Goal: Task Accomplishment & Management: Manage account settings

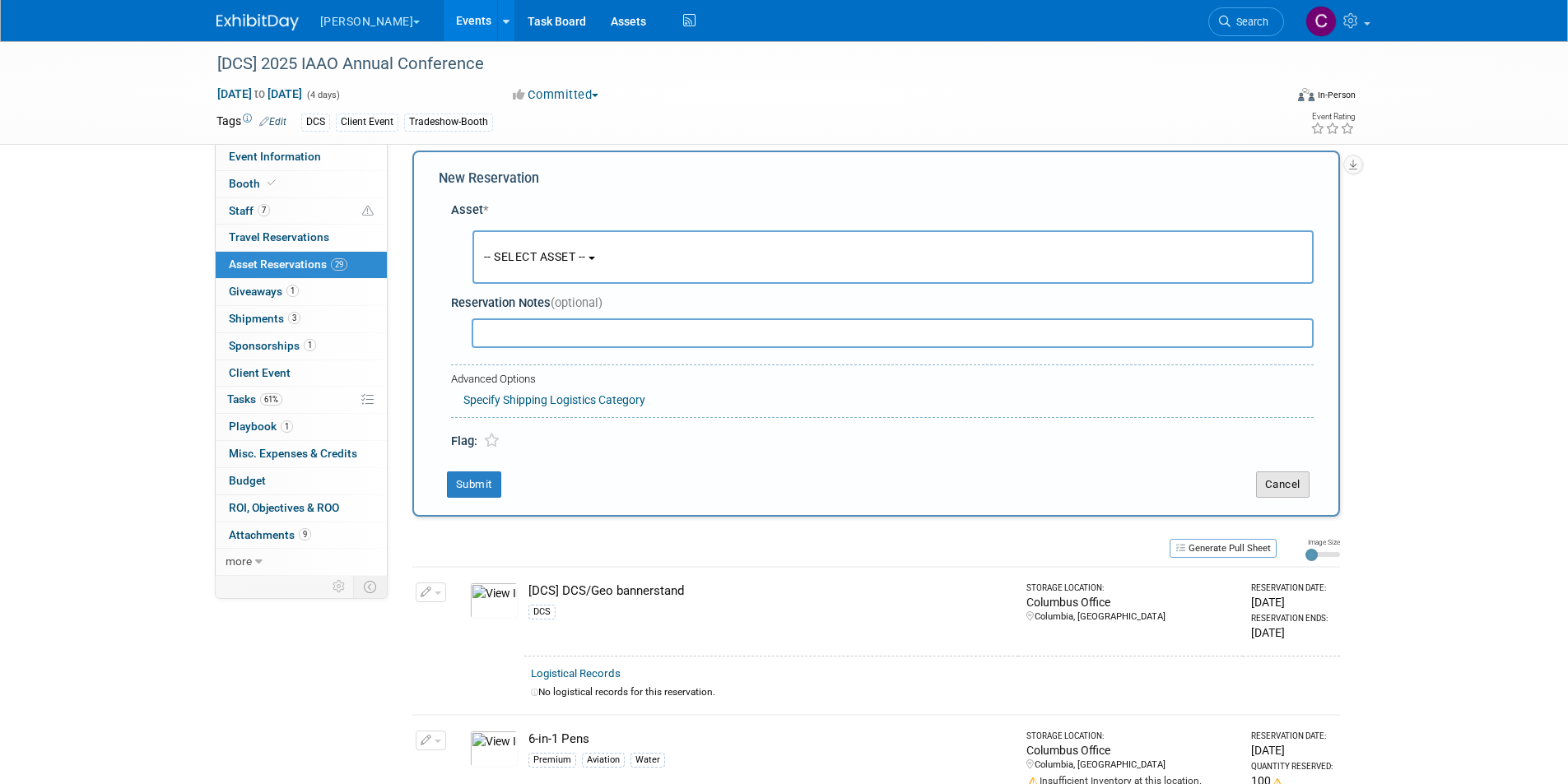
click at [1271, 483] on button "Cancel" at bounding box center [1282, 484] width 54 height 26
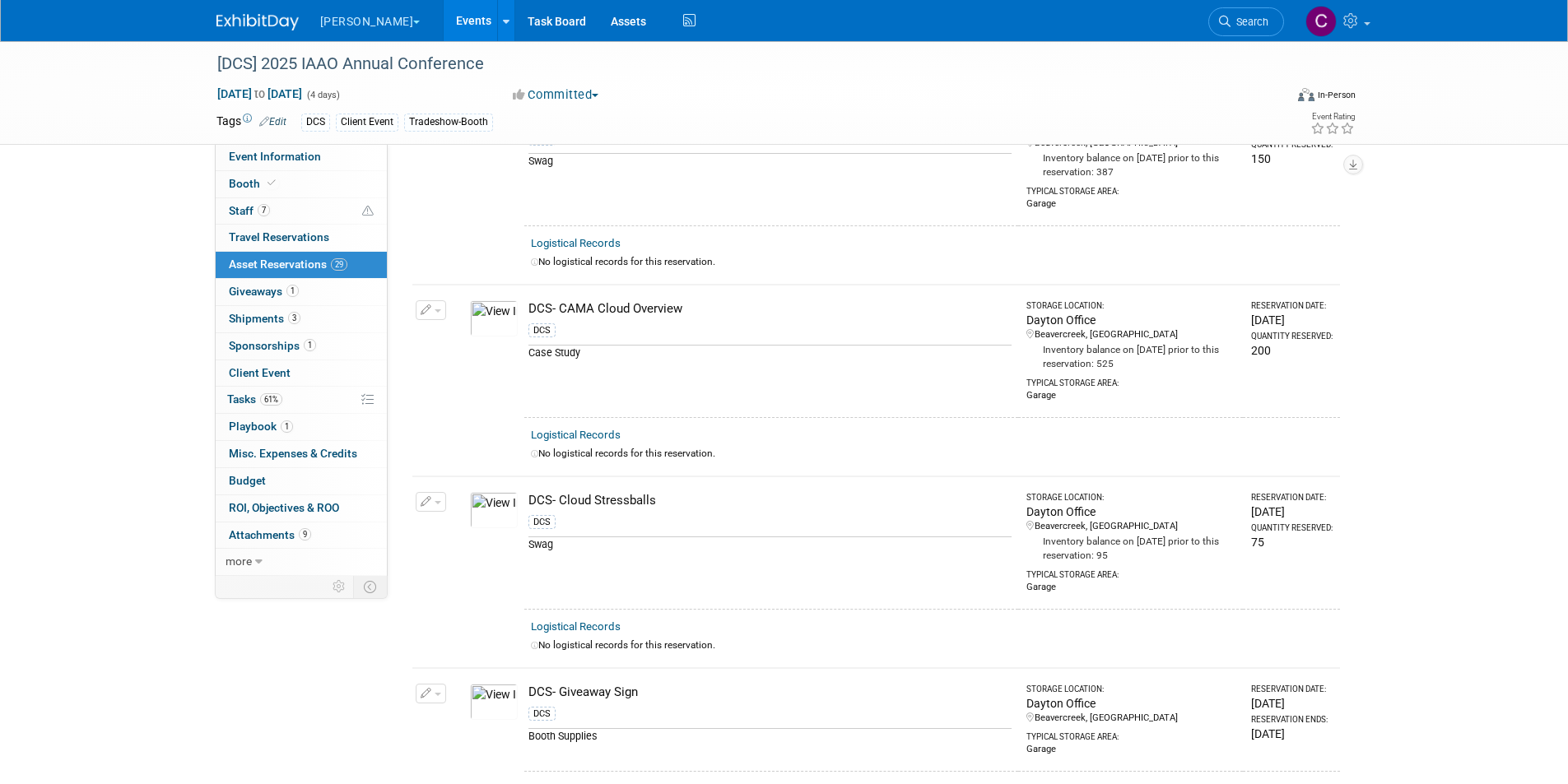
scroll to position [1316, 0]
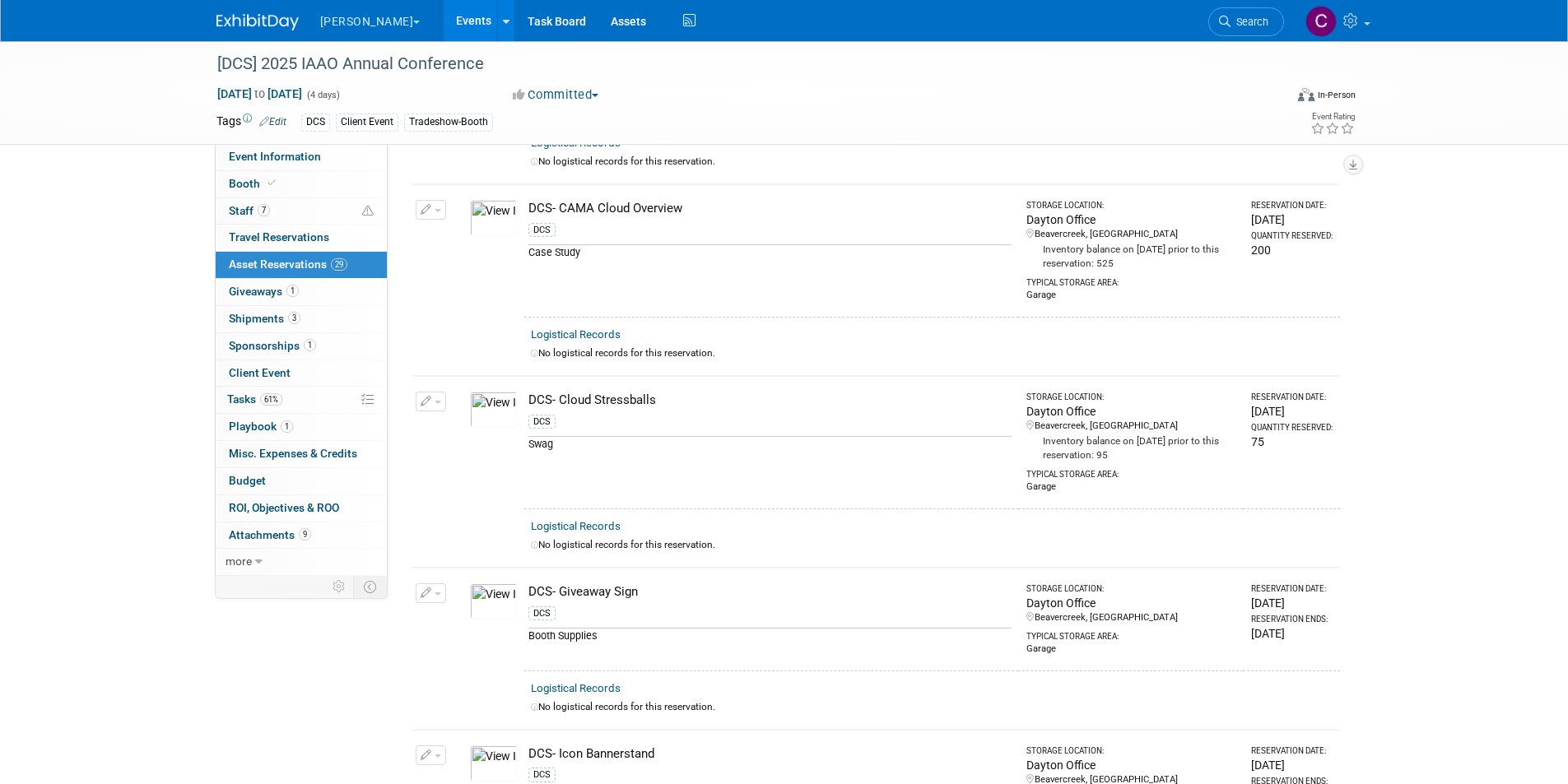
click at [438, 398] on button "button" at bounding box center [431, 402] width 31 height 20
click at [444, 418] on button "Change Reservation" at bounding box center [493, 428] width 139 height 22
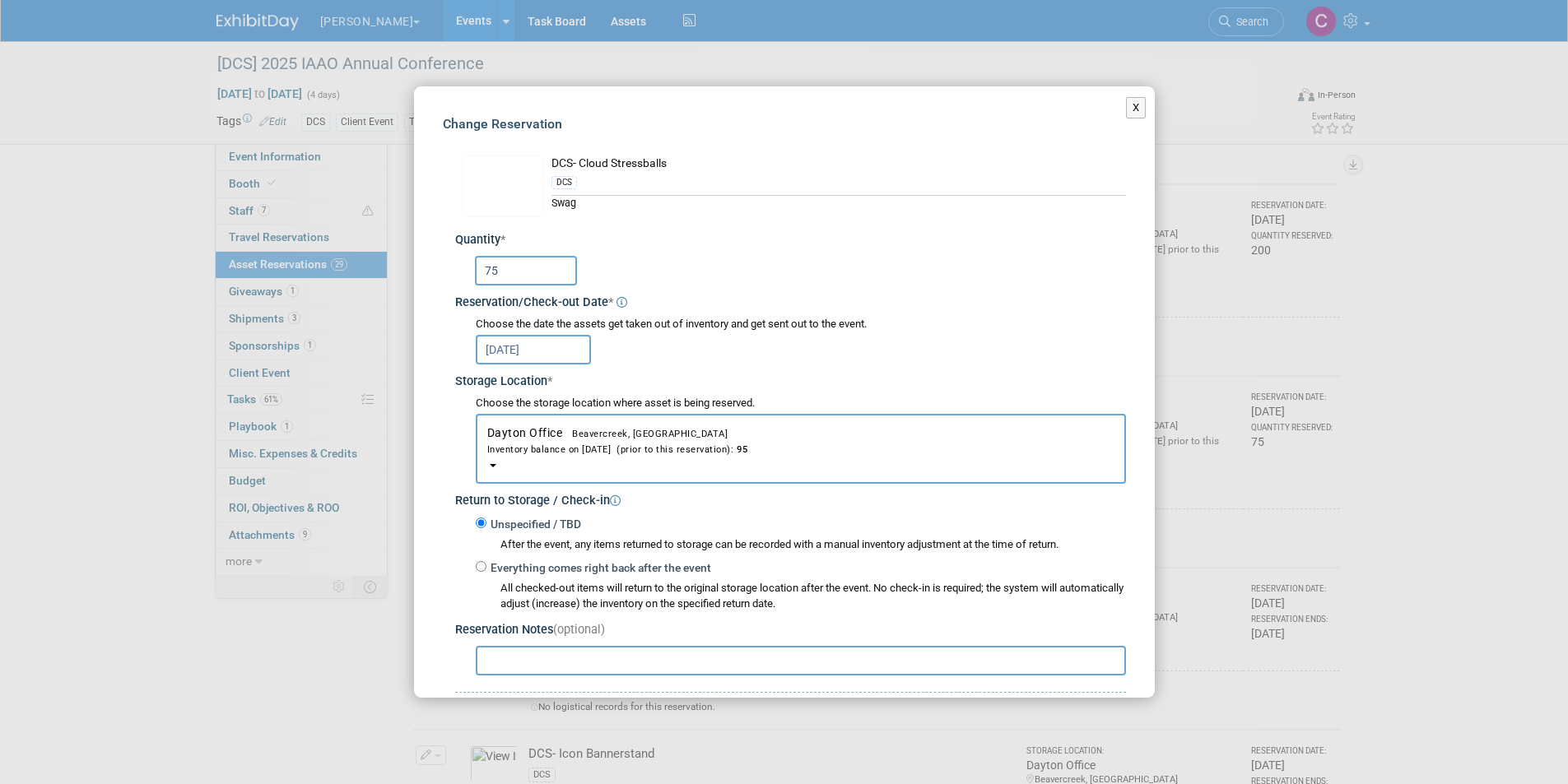
drag, startPoint x: 502, startPoint y: 265, endPoint x: 461, endPoint y: 268, distance: 41.1
click at [461, 268] on div "75" at bounding box center [793, 268] width 665 height 32
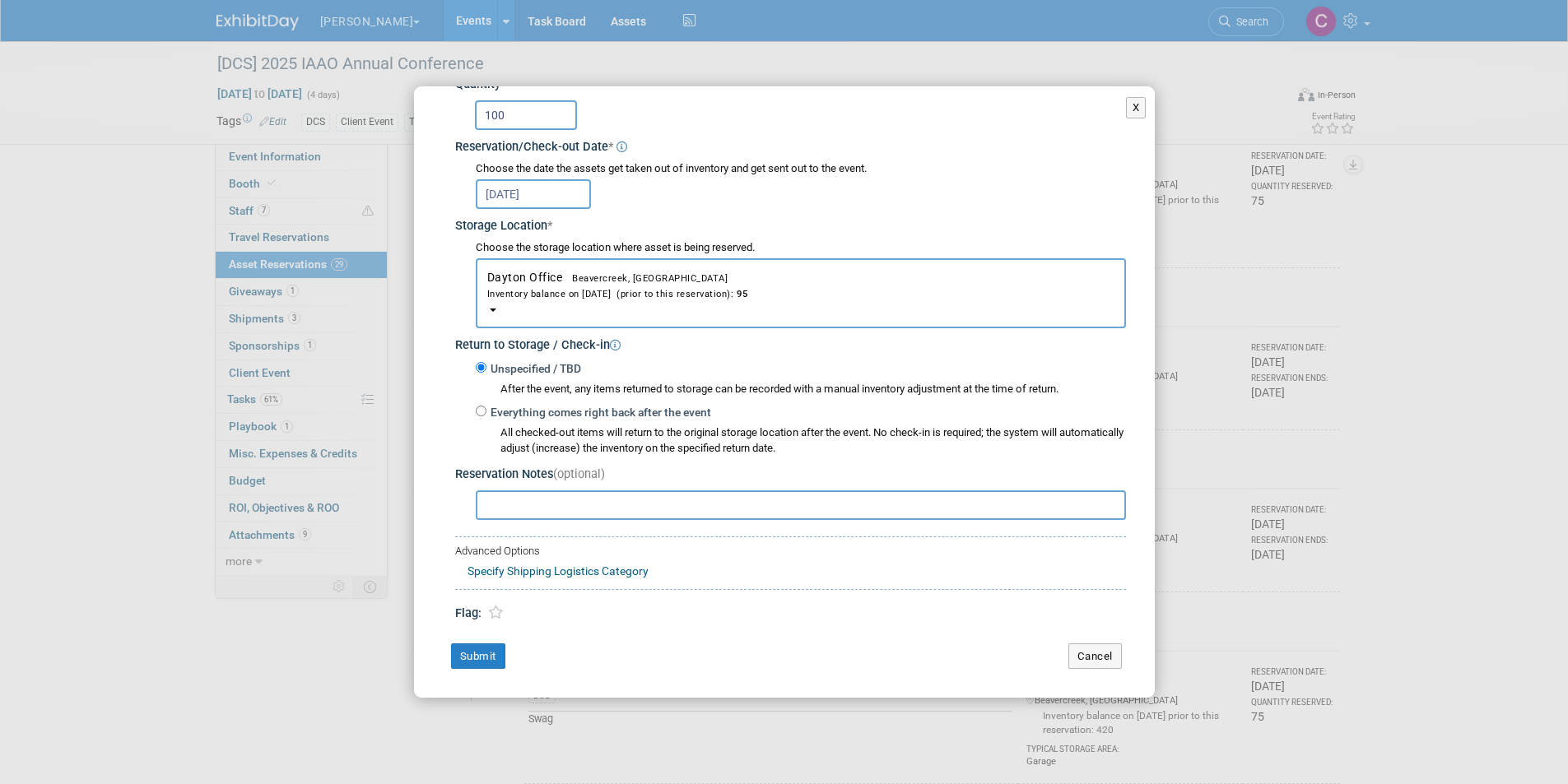
scroll to position [1563, 0]
type input "100"
click at [482, 662] on button "Submit" at bounding box center [478, 656] width 54 height 26
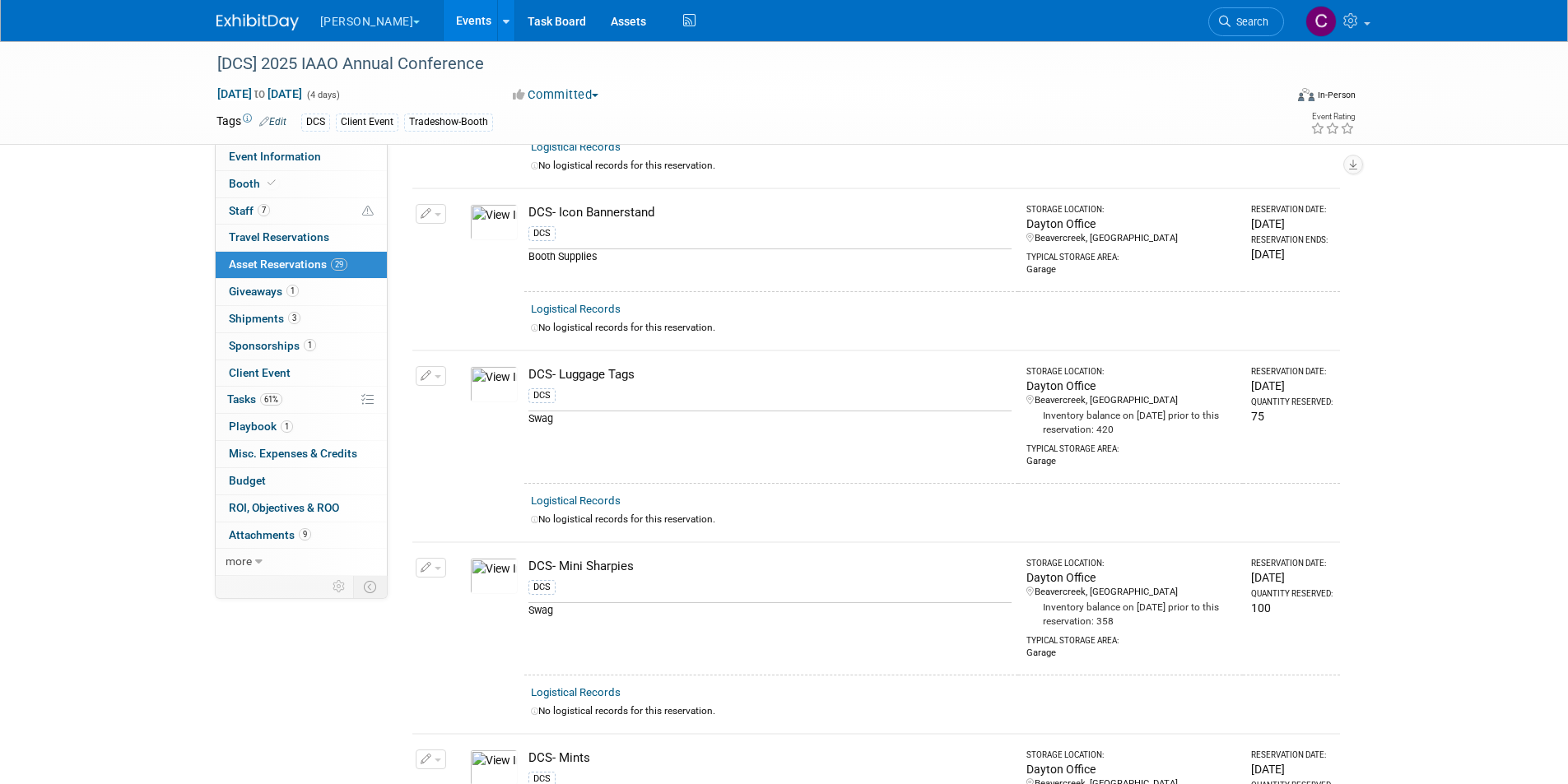
scroll to position [1892, 0]
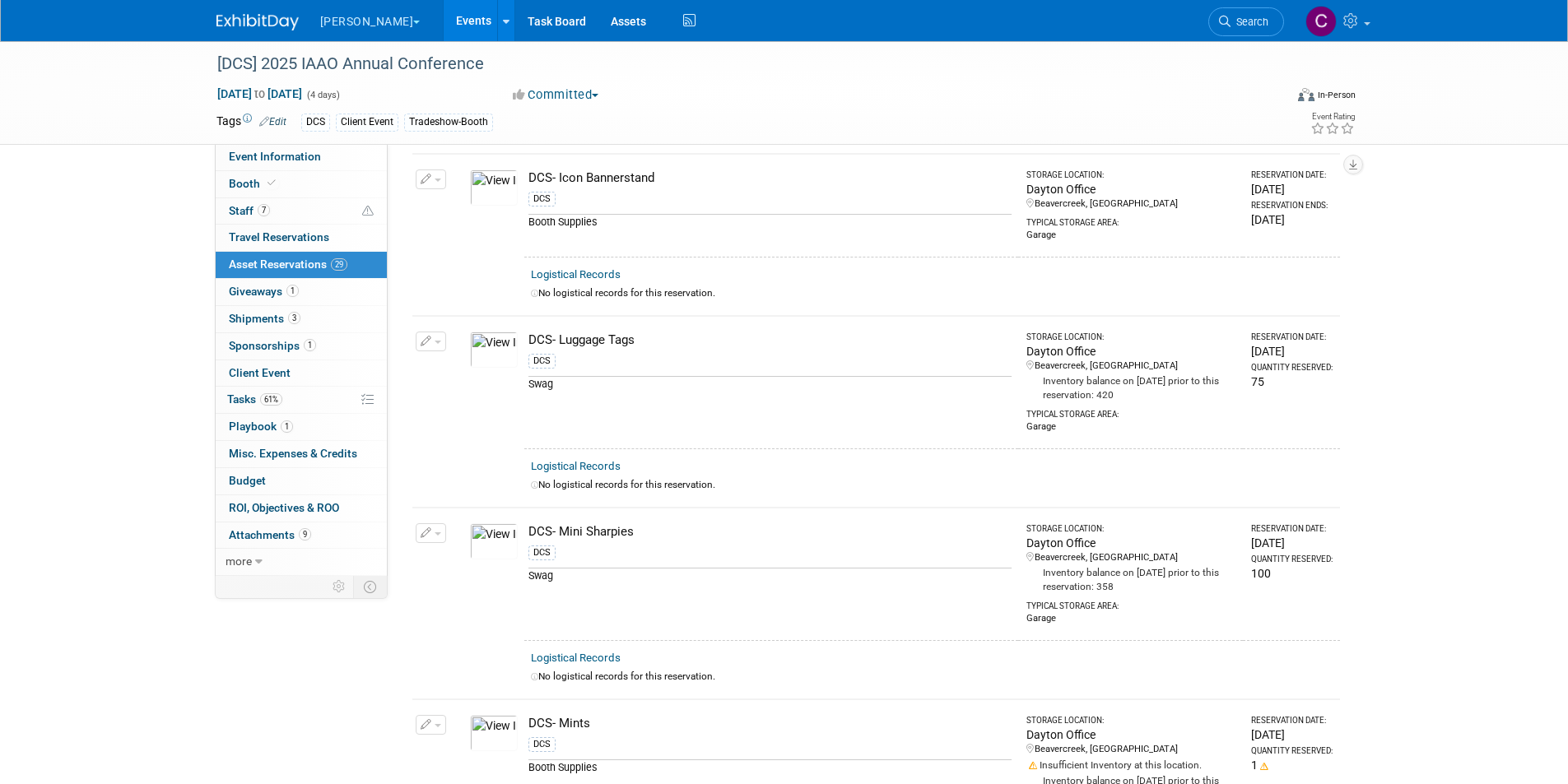
click at [431, 336] on icon "button" at bounding box center [426, 342] width 12 height 11
click at [445, 357] on button "Change Reservation" at bounding box center [493, 368] width 139 height 22
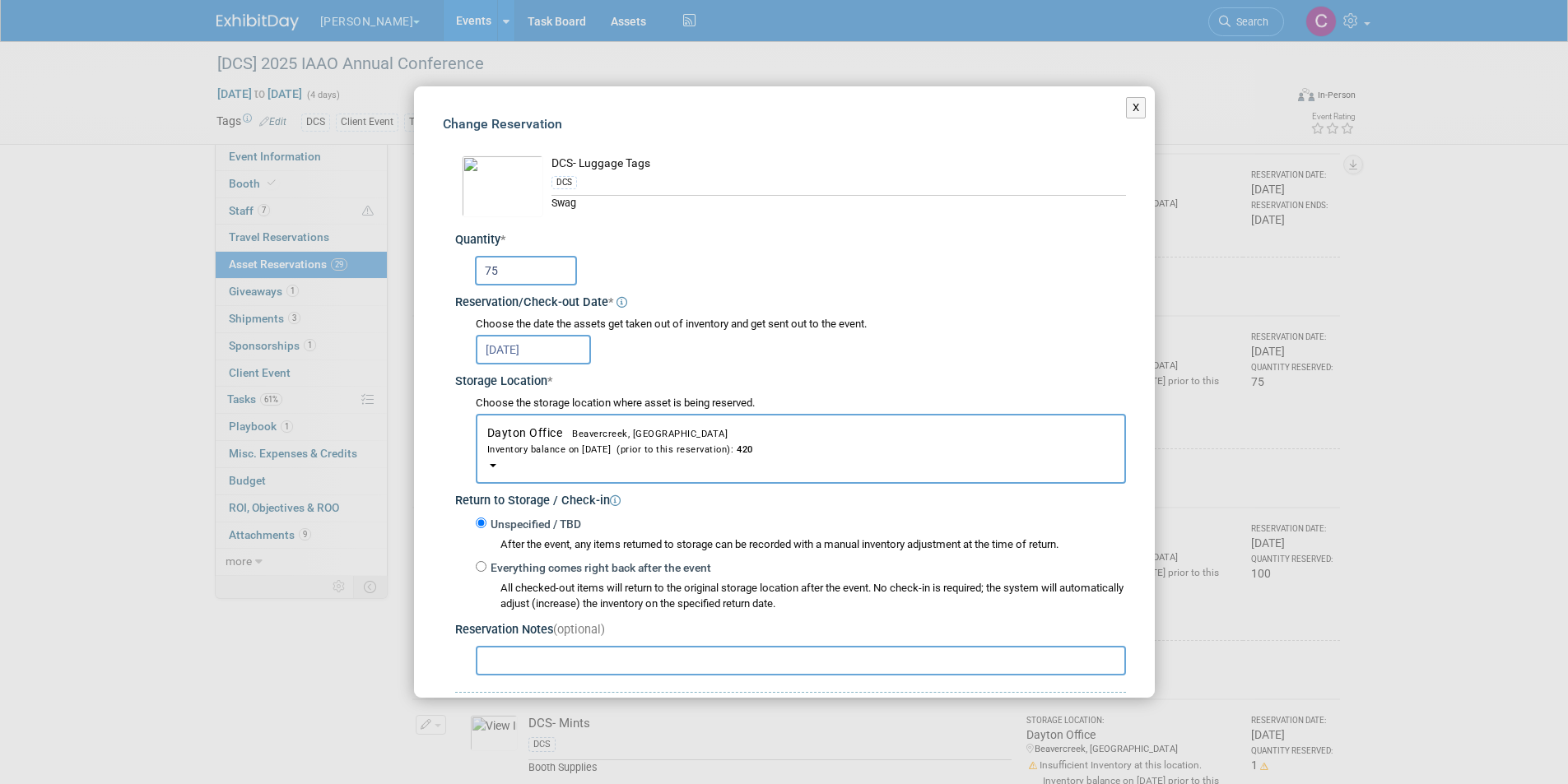
drag, startPoint x: 516, startPoint y: 266, endPoint x: 458, endPoint y: 262, distance: 58.1
click at [458, 262] on div "75" at bounding box center [791, 268] width 671 height 41
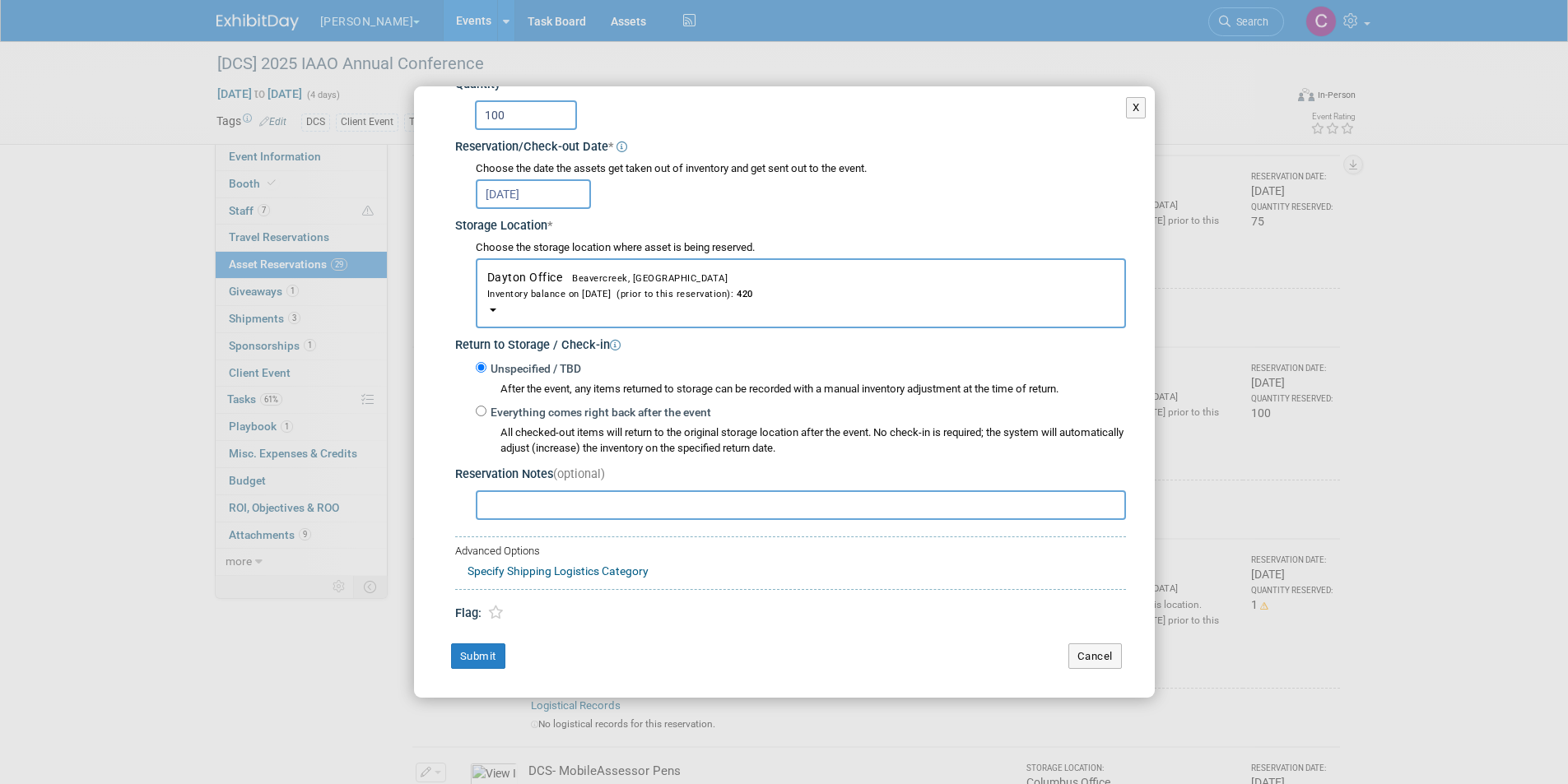
scroll to position [2056, 0]
type input "100"
click at [483, 660] on button "Submit" at bounding box center [478, 656] width 54 height 26
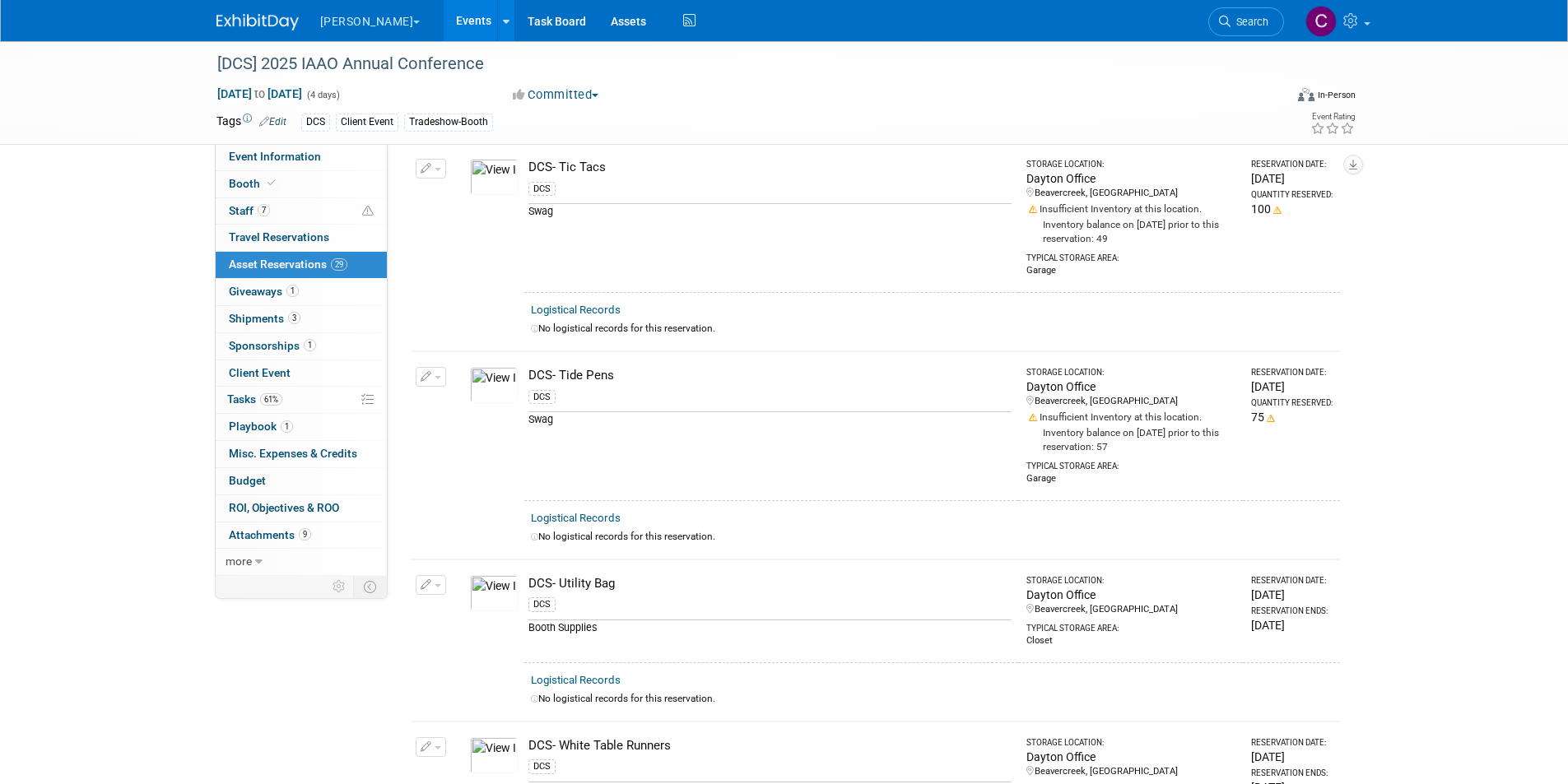
scroll to position [3372, 0]
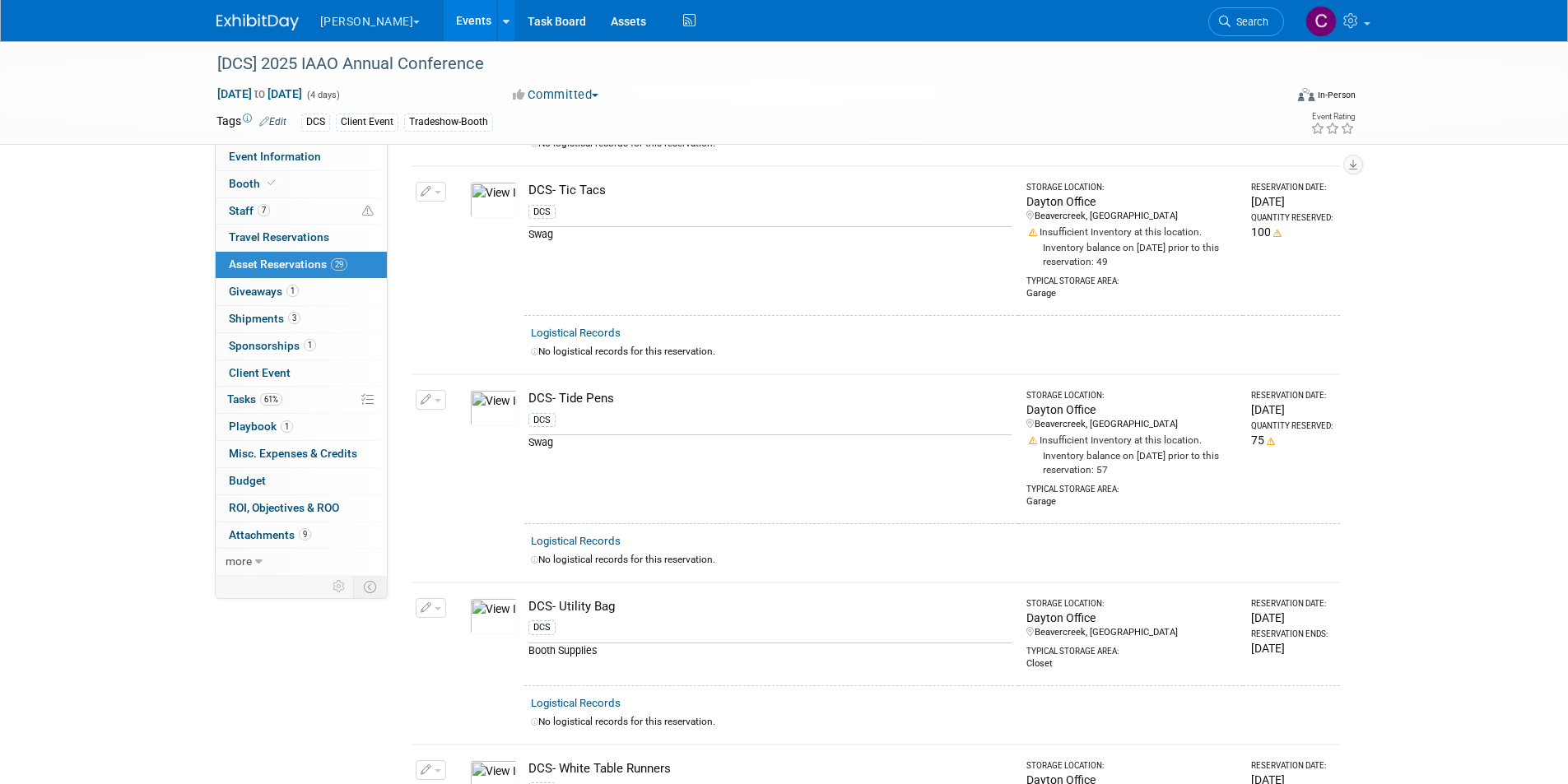
click at [434, 390] on button "button" at bounding box center [431, 400] width 31 height 20
click at [458, 415] on button "Change Reservation" at bounding box center [493, 426] width 139 height 22
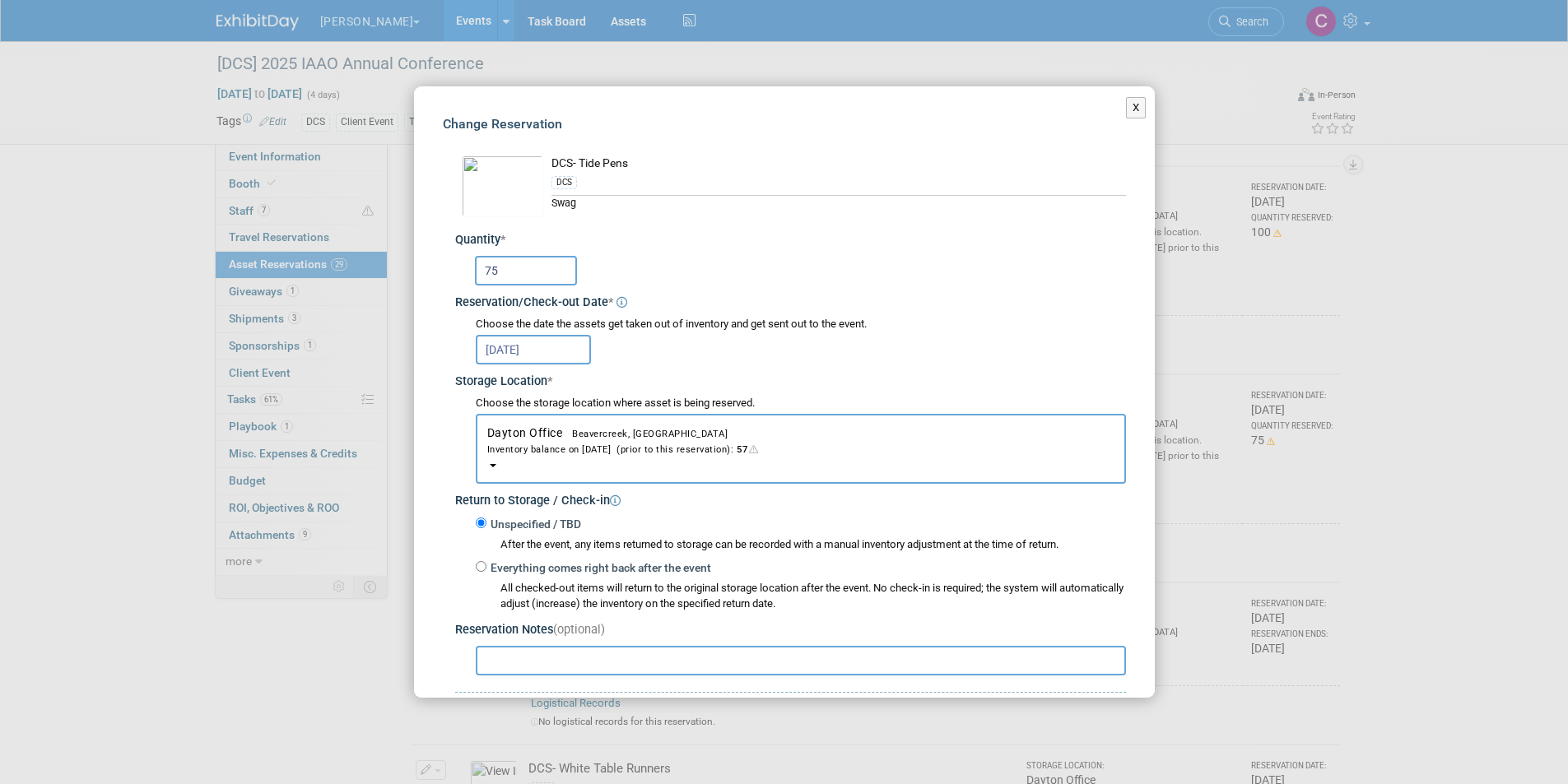
drag, startPoint x: 500, startPoint y: 266, endPoint x: 461, endPoint y: 259, distance: 39.6
click at [461, 259] on div "75" at bounding box center [793, 268] width 665 height 32
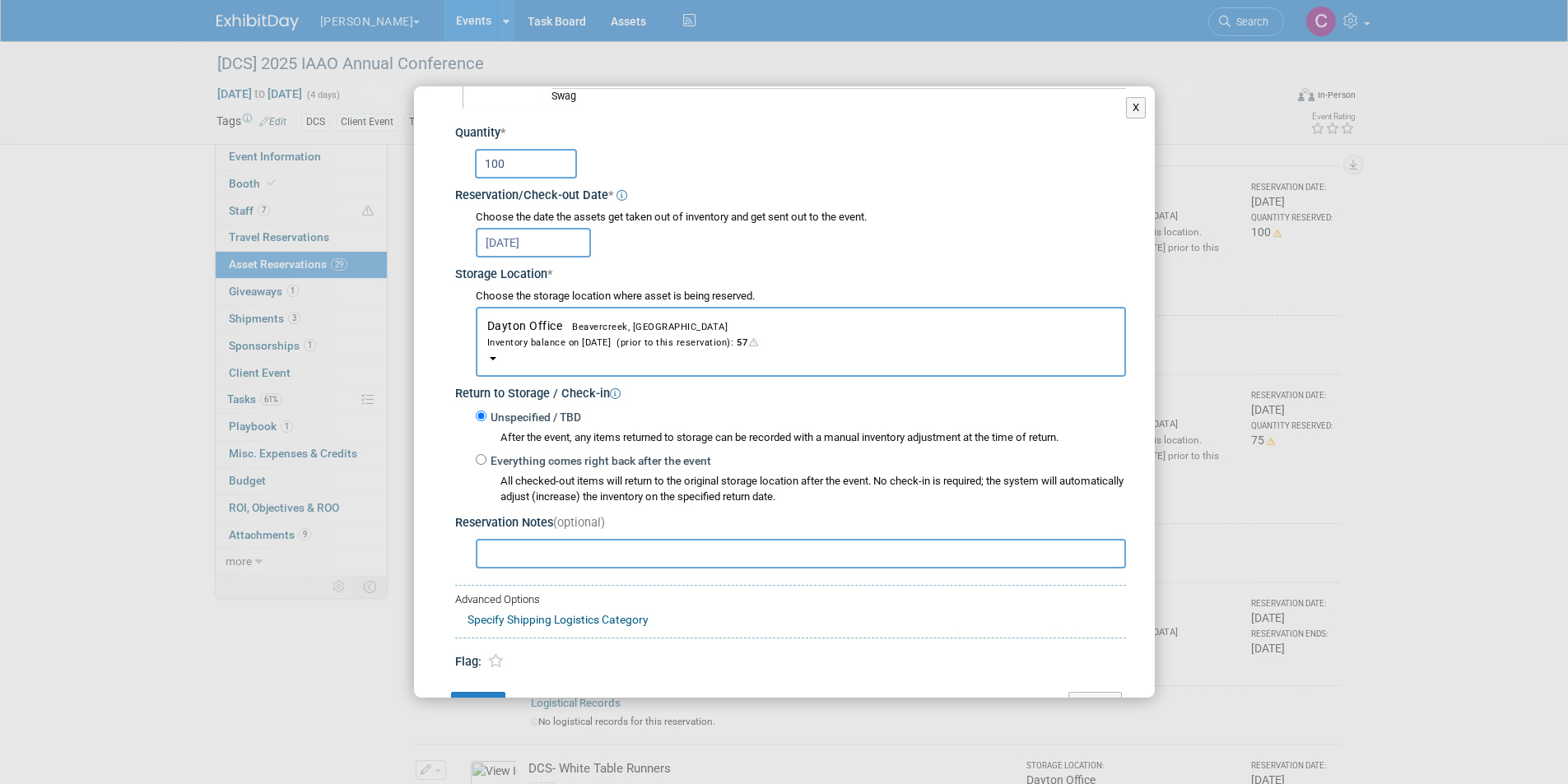
scroll to position [155, 0]
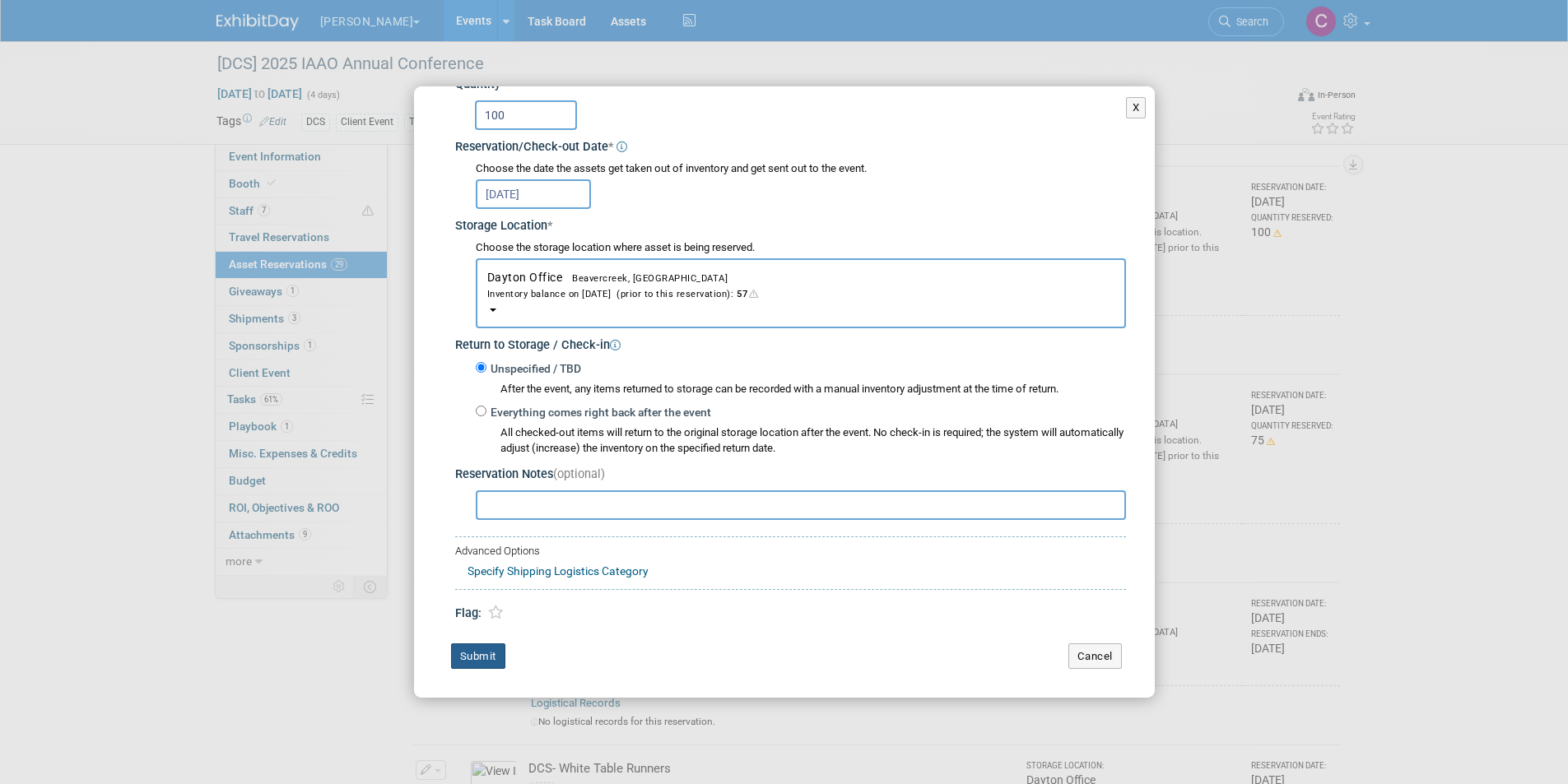
type input "100"
click at [482, 647] on button "Submit" at bounding box center [478, 656] width 54 height 26
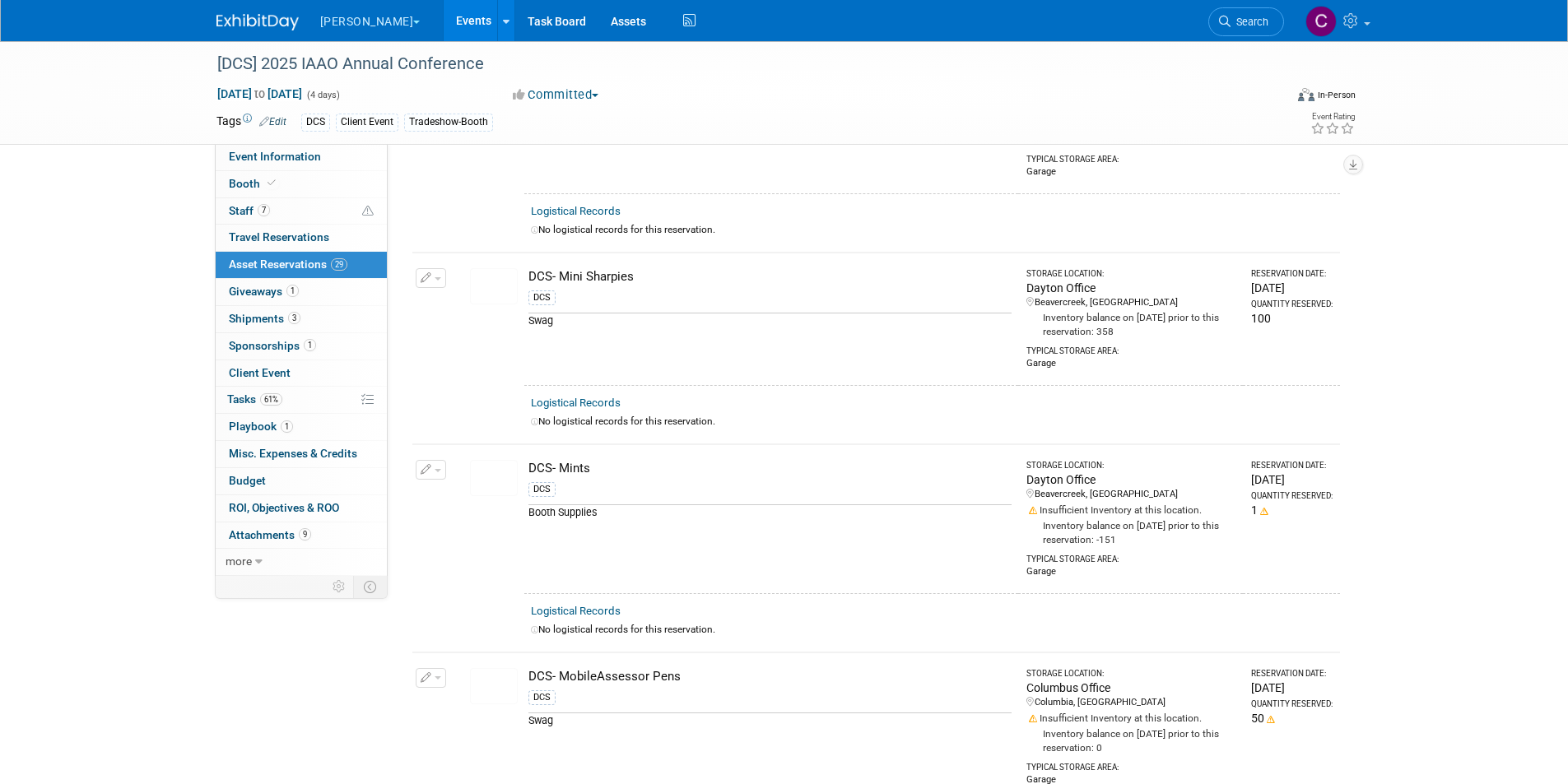
scroll to position [2385, 0]
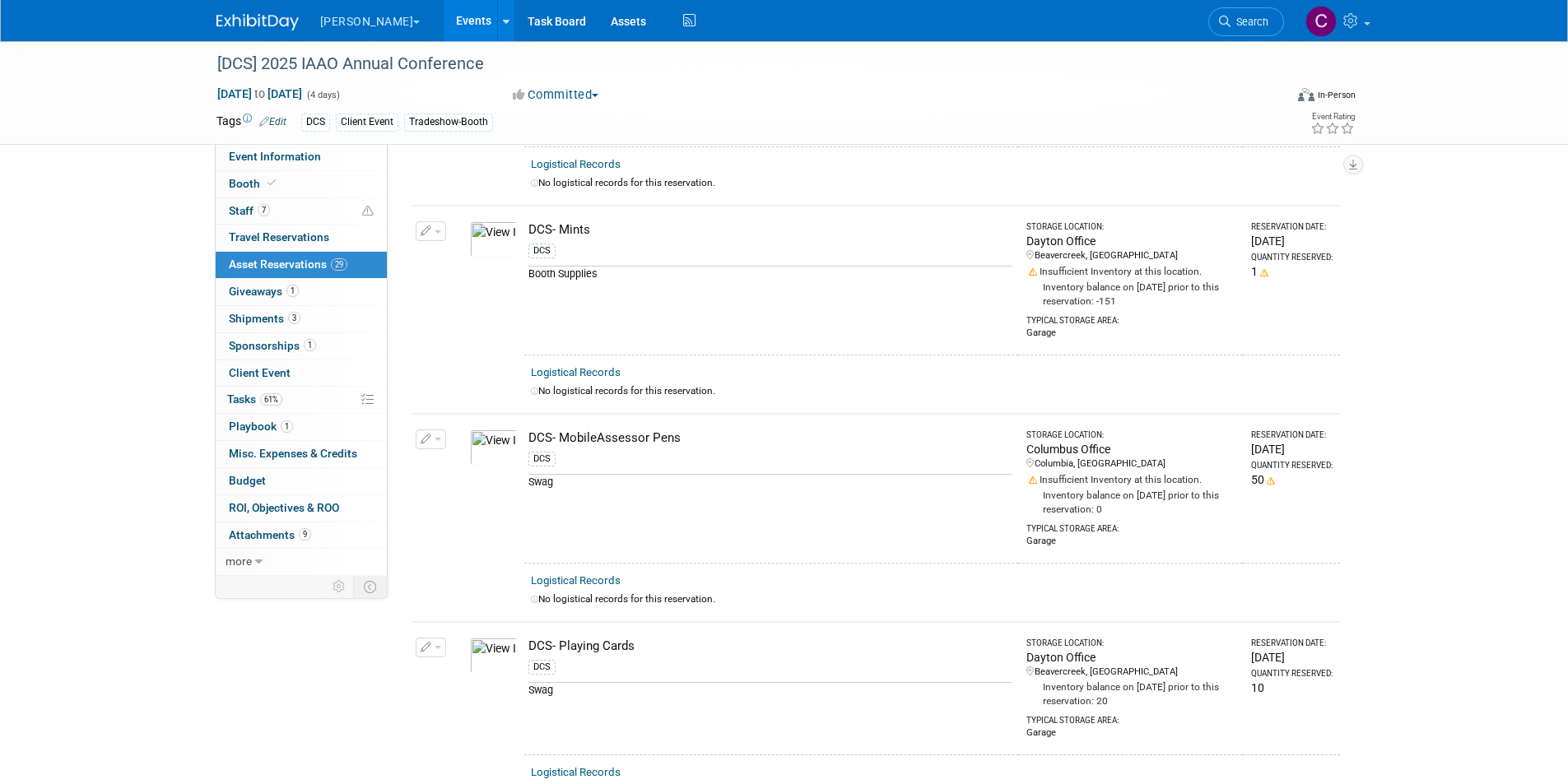
click at [431, 434] on button "button" at bounding box center [431, 440] width 31 height 20
click at [431, 431] on button "button" at bounding box center [431, 440] width 31 height 20
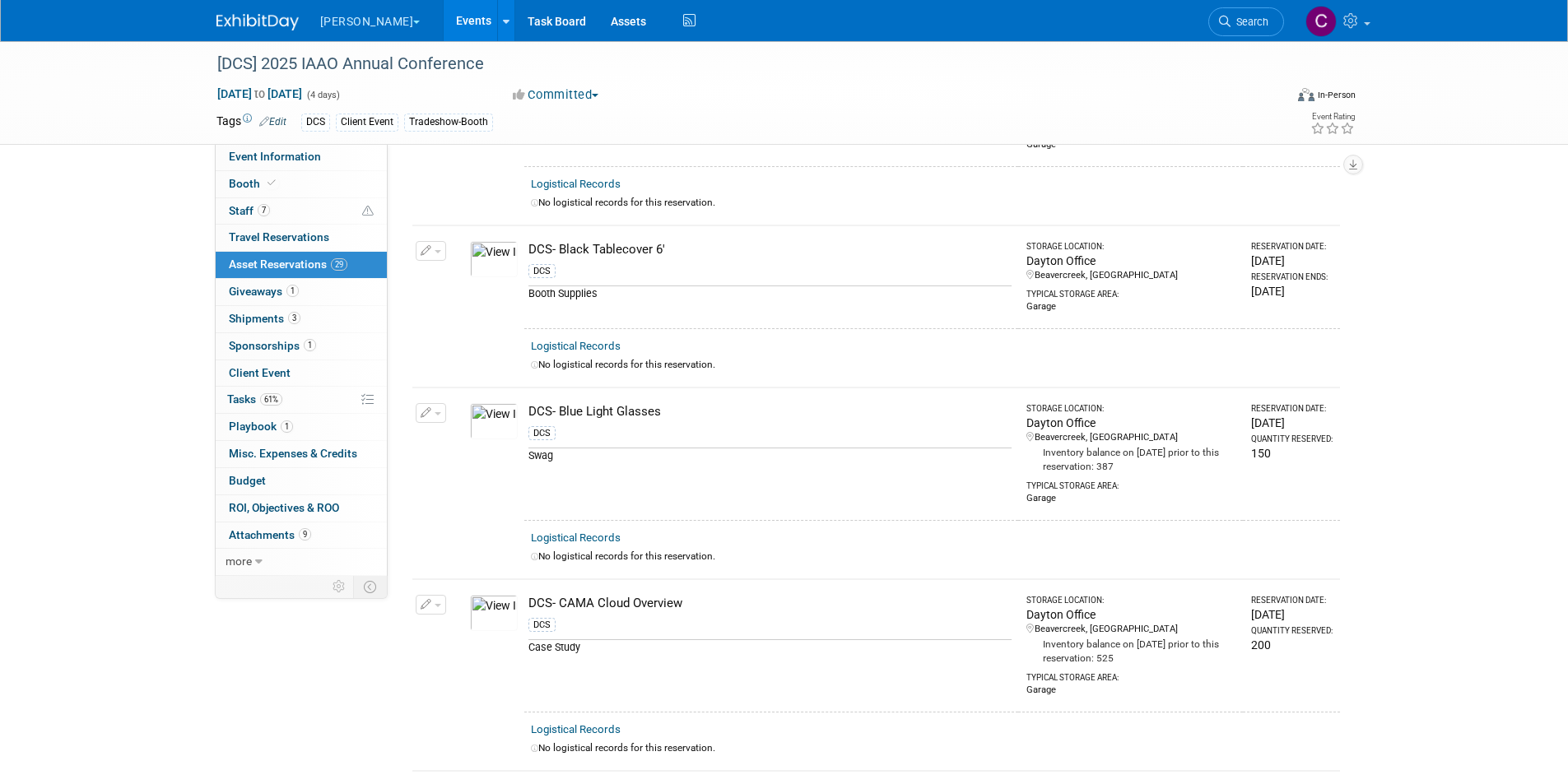
scroll to position [0, 0]
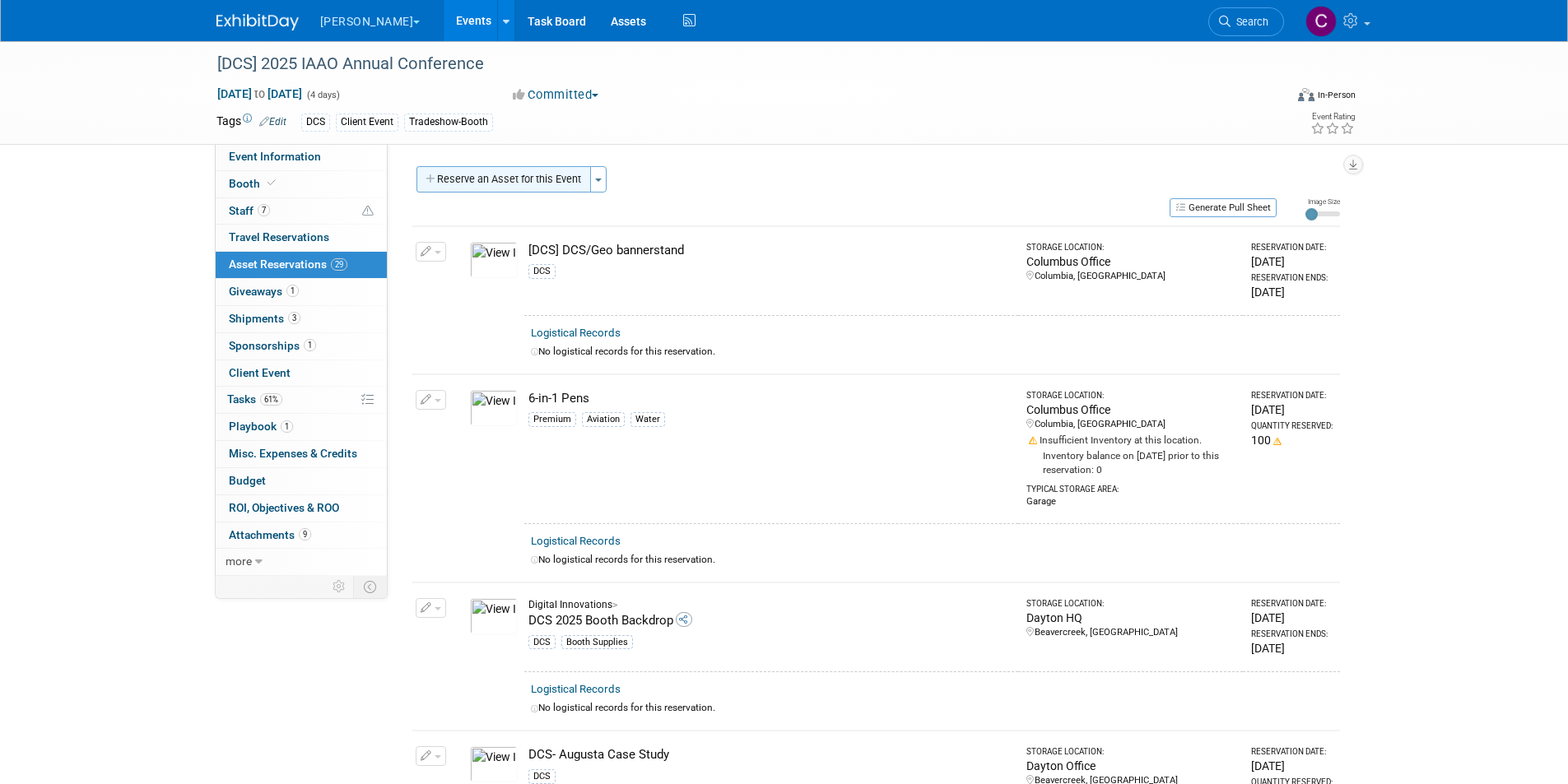
click at [509, 170] on button "Reserve an Asset for this Event" at bounding box center [503, 179] width 174 height 26
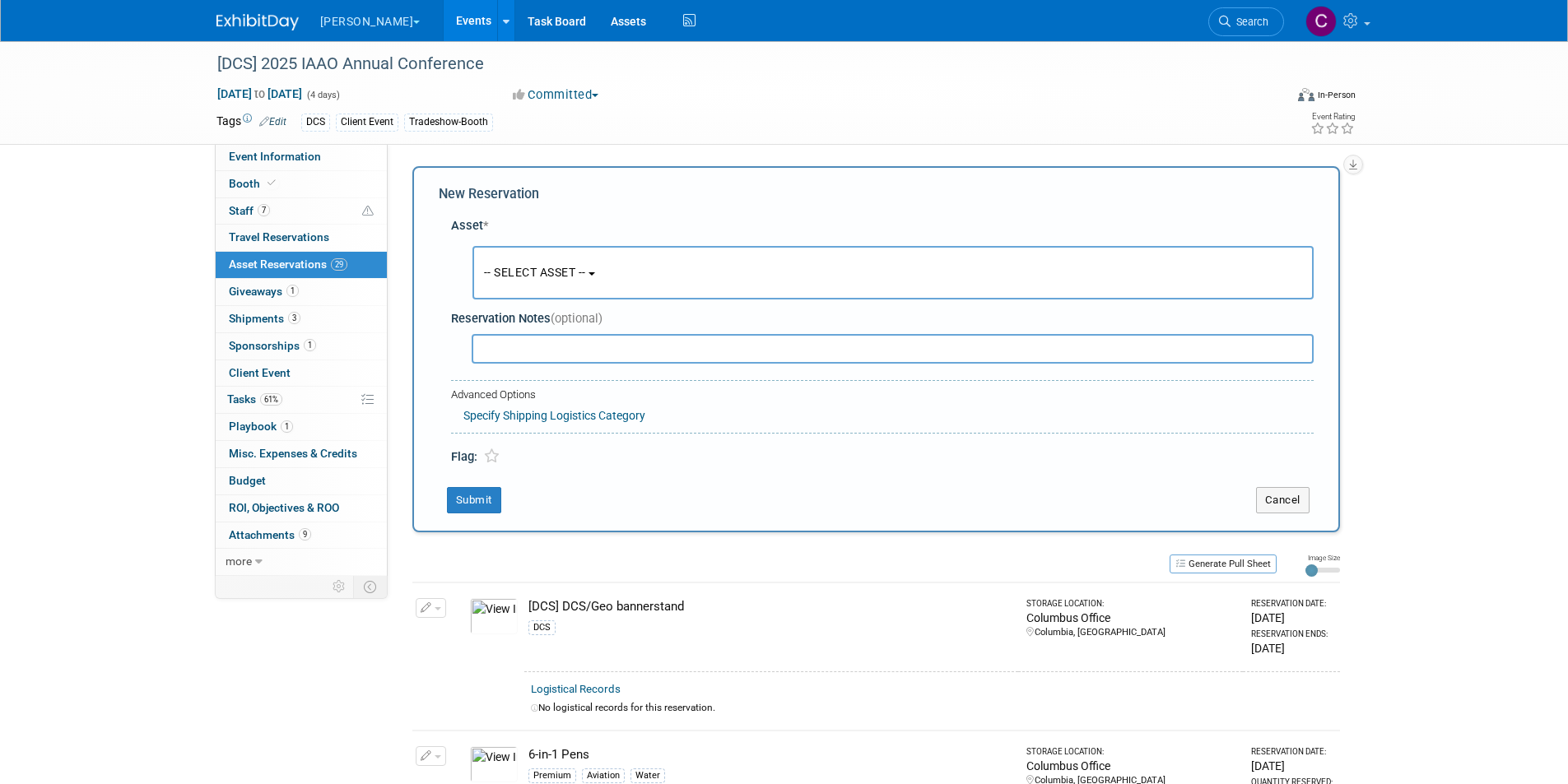
scroll to position [15, 0]
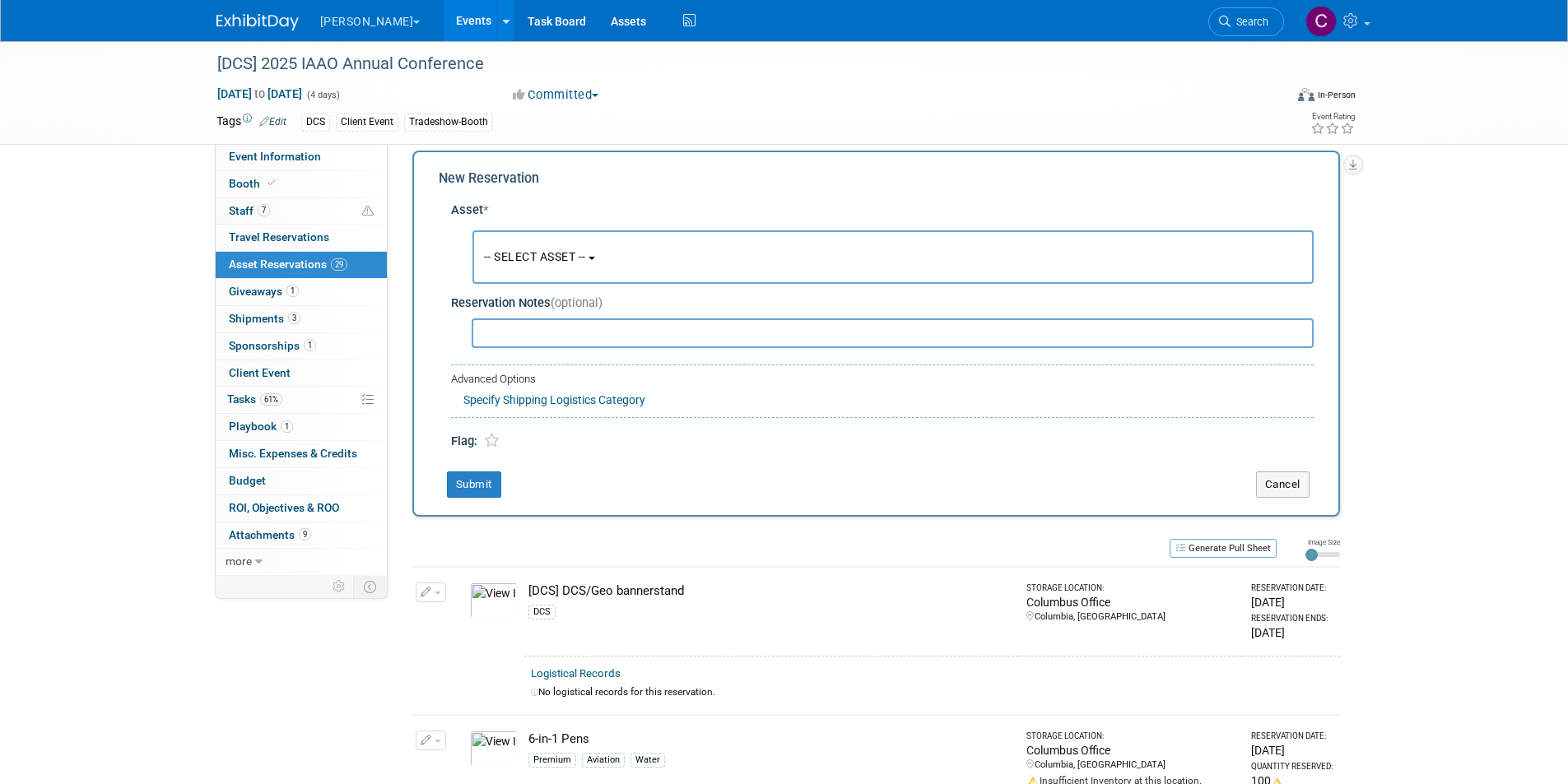
click at [562, 262] on span "-- SELECT ASSET --" at bounding box center [535, 256] width 102 height 14
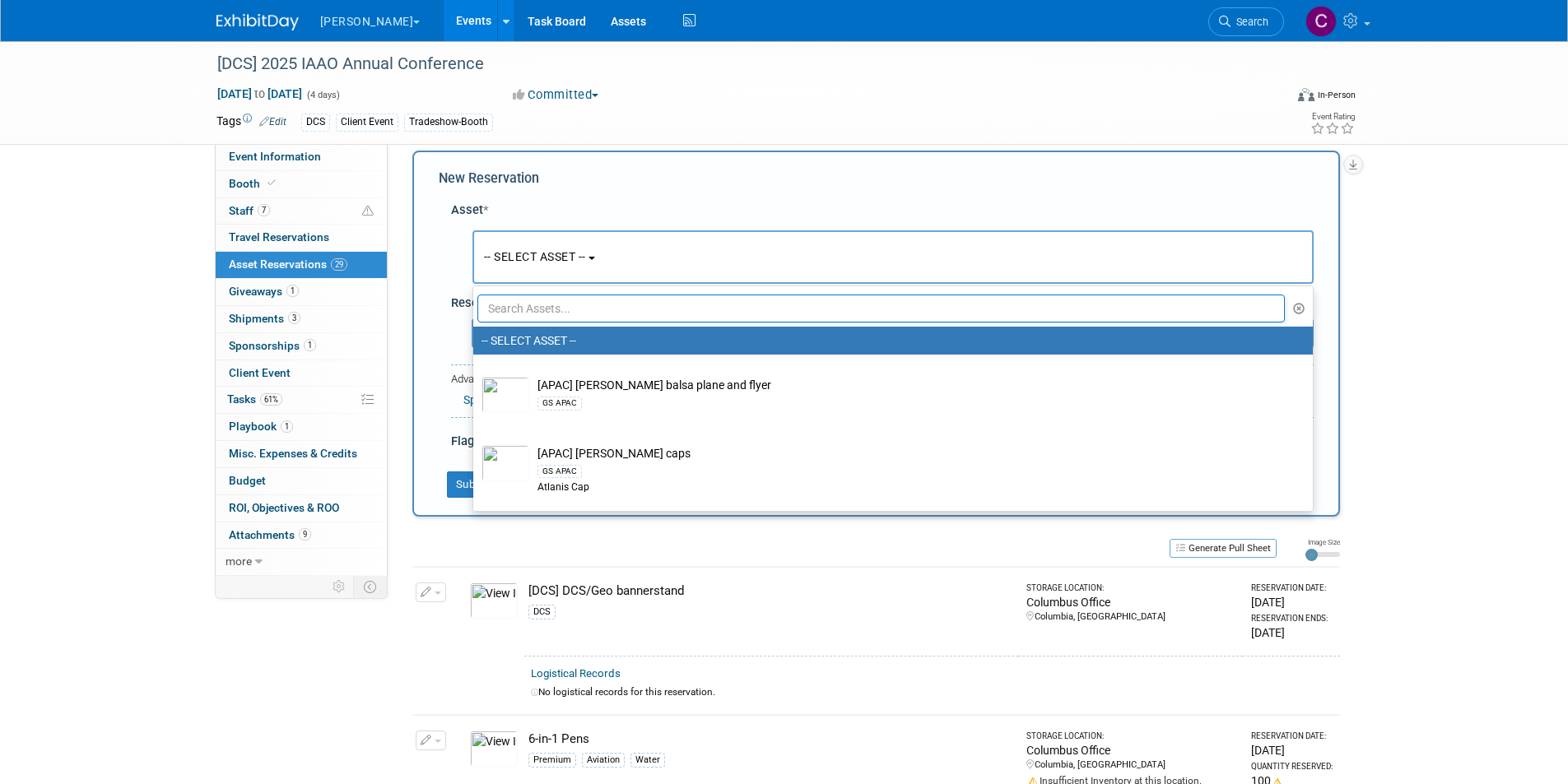
click at [540, 306] on input "text" at bounding box center [881, 308] width 808 height 28
type input "soft touch"
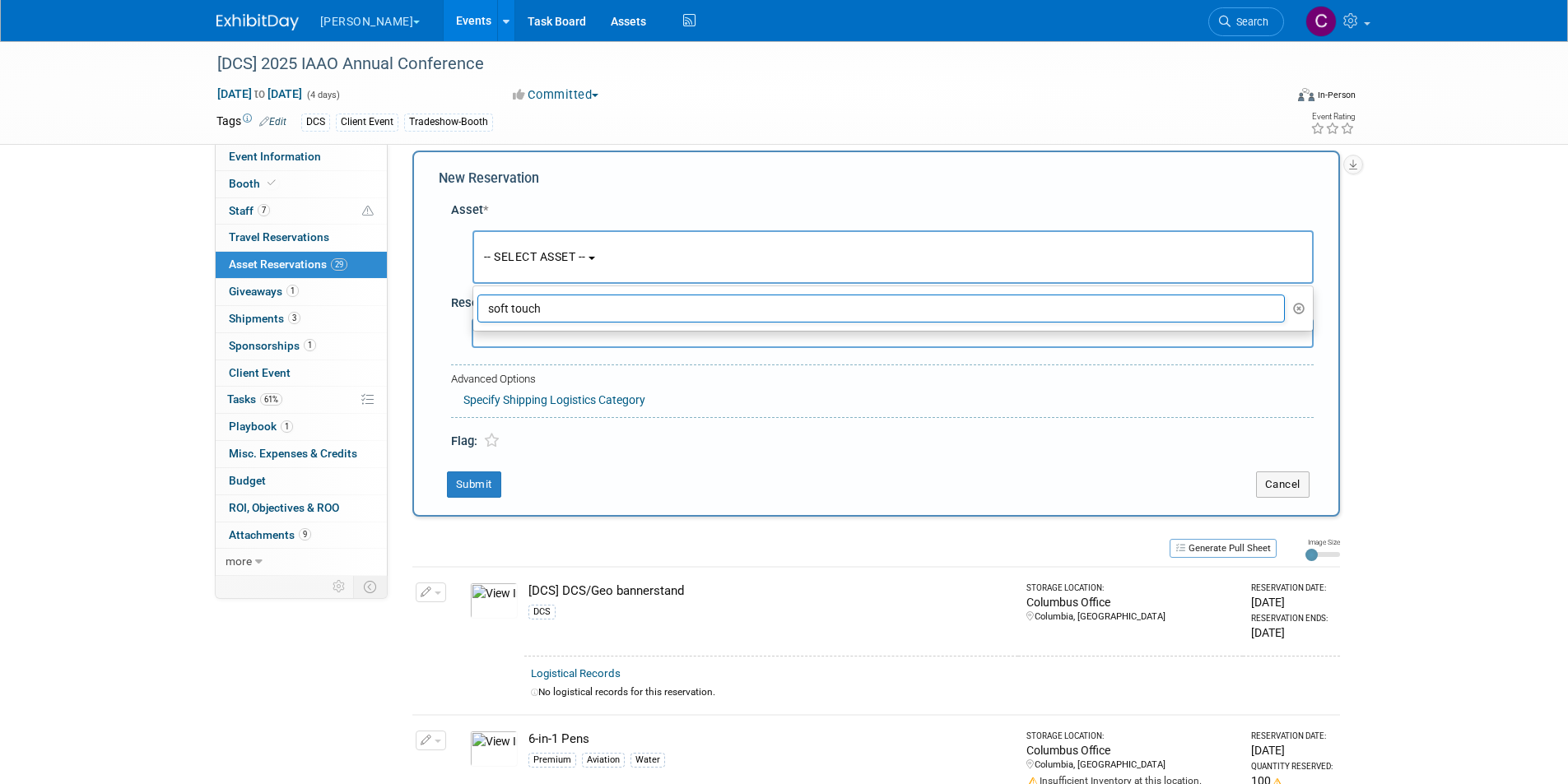
drag, startPoint x: 573, startPoint y: 304, endPoint x: 468, endPoint y: 313, distance: 105.4
click at [468, 313] on div "Asset * -- SELECT ASSET -- <table style='display: inline-block; border-style:no…" at bounding box center [876, 322] width 875 height 257
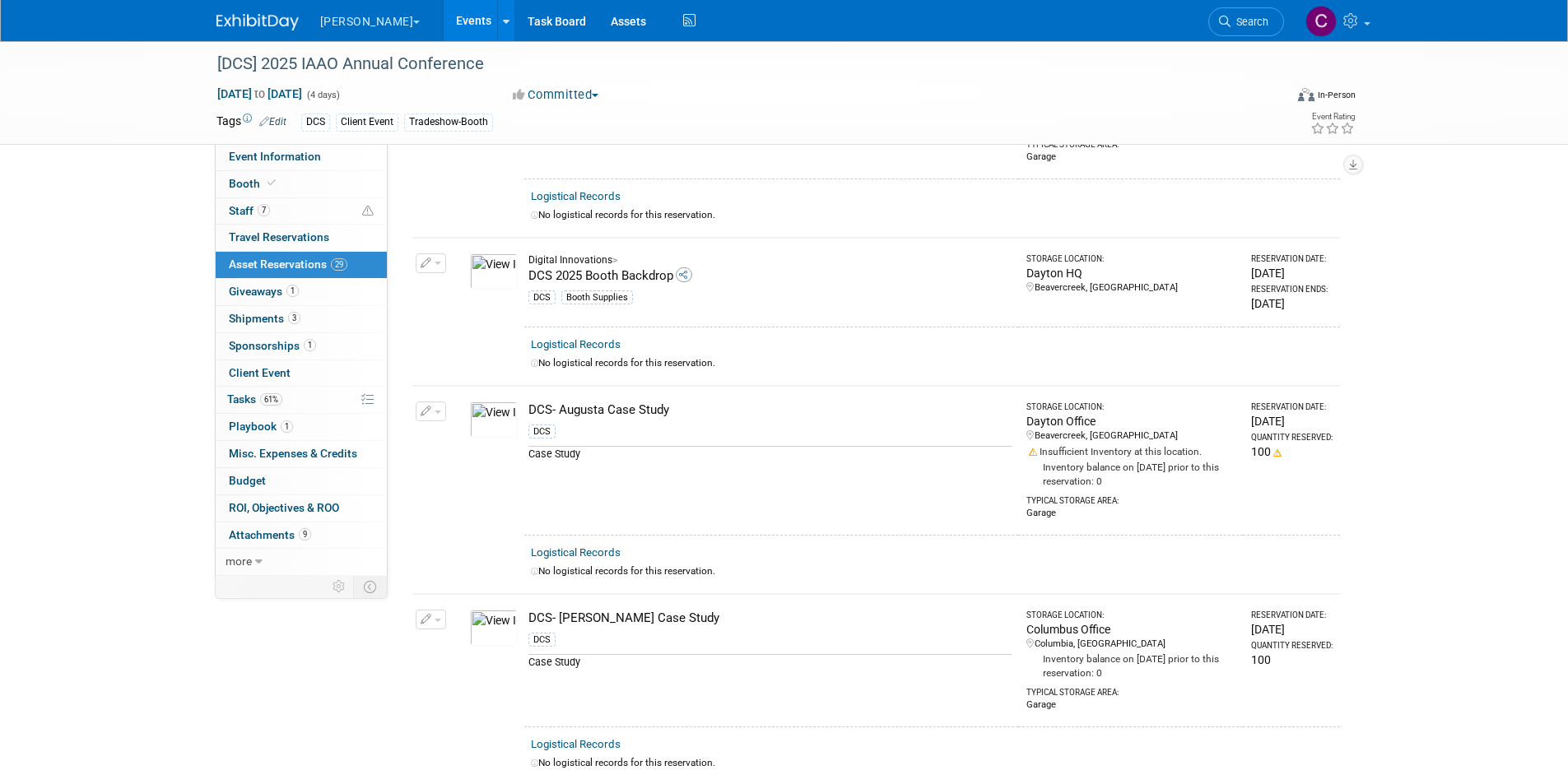
scroll to position [0, 0]
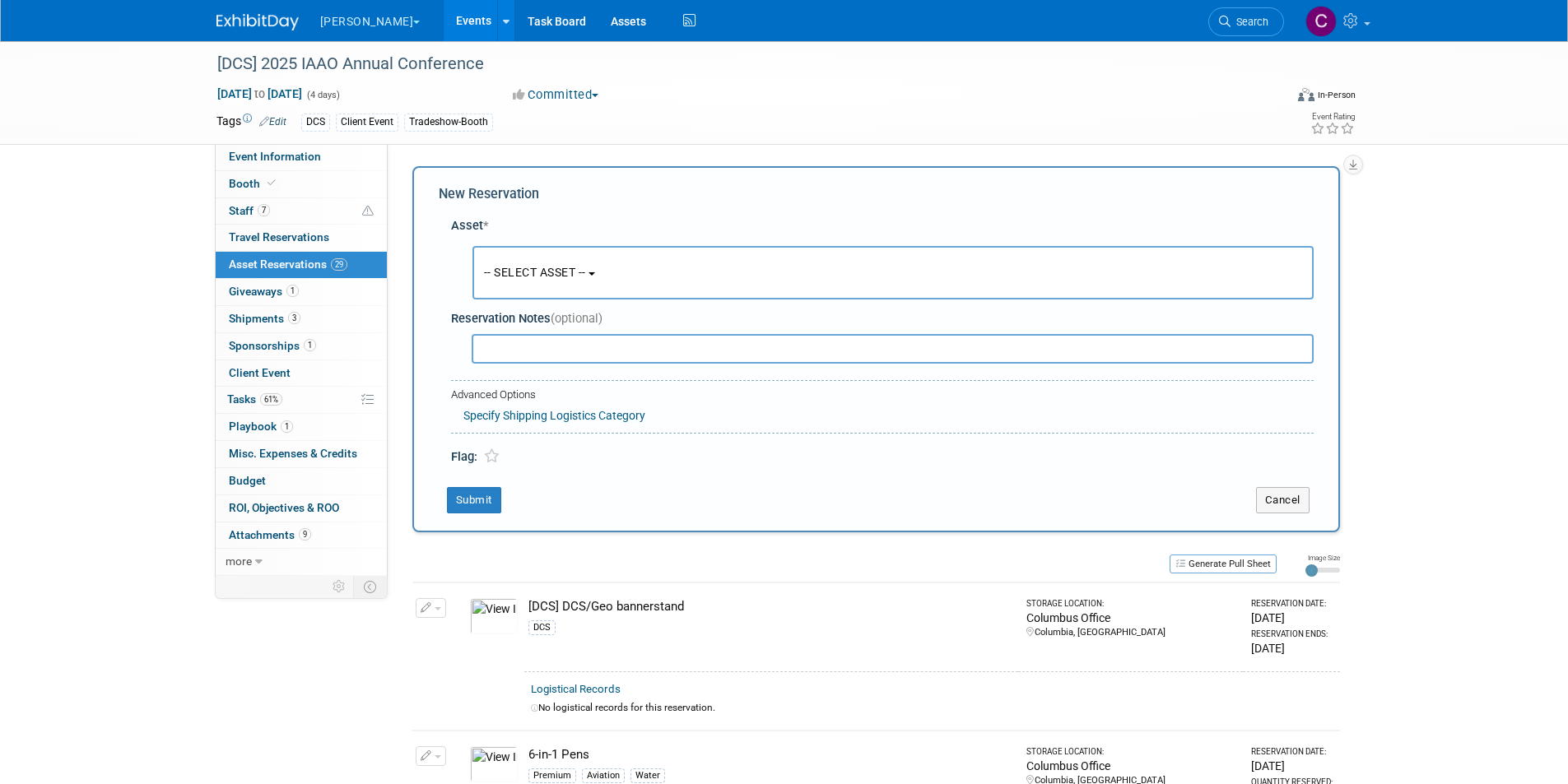
click at [532, 258] on button "-- SELECT ASSET --" at bounding box center [892, 272] width 841 height 53
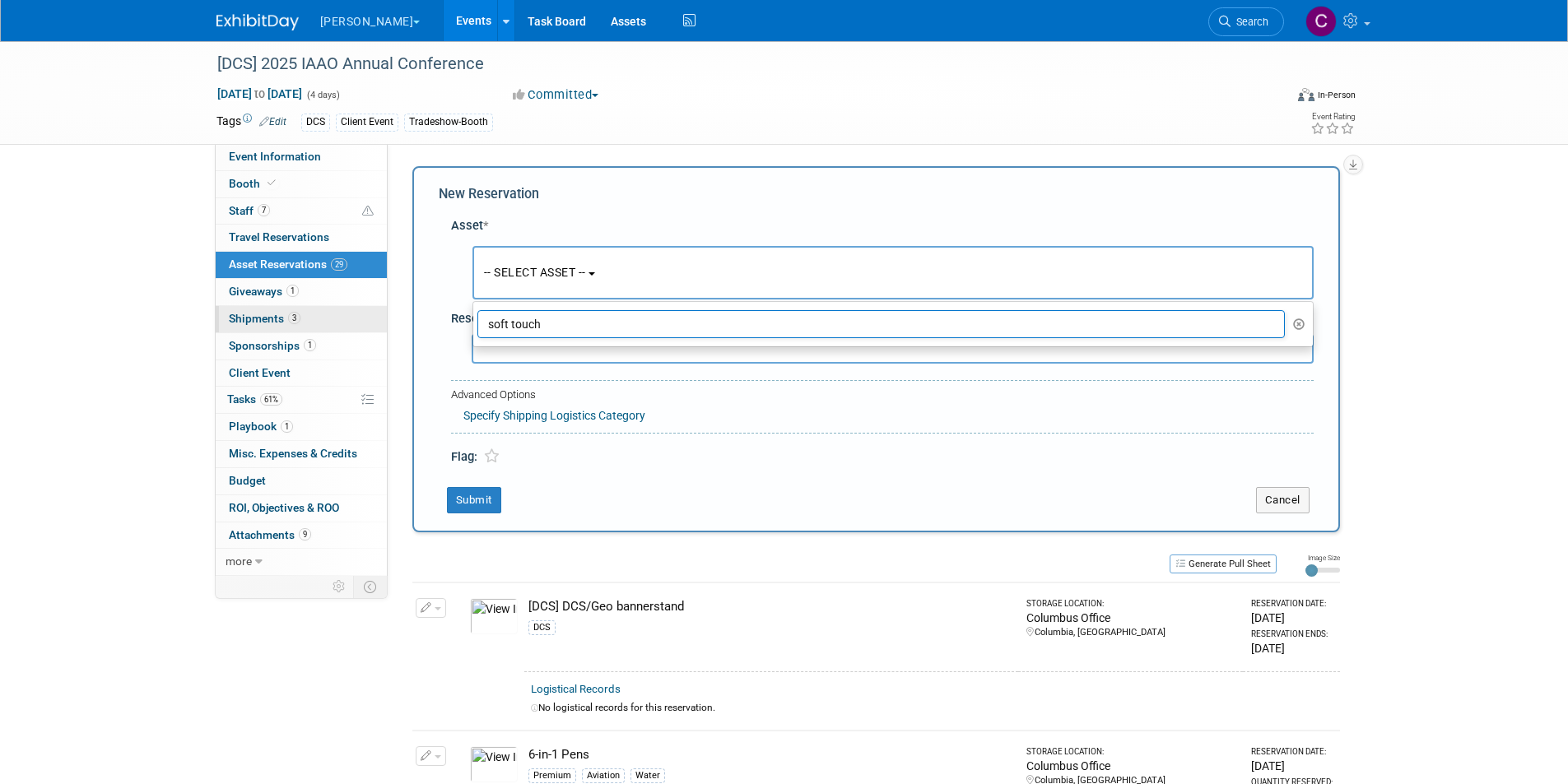
drag, startPoint x: 546, startPoint y: 322, endPoint x: 381, endPoint y: 318, distance: 165.0
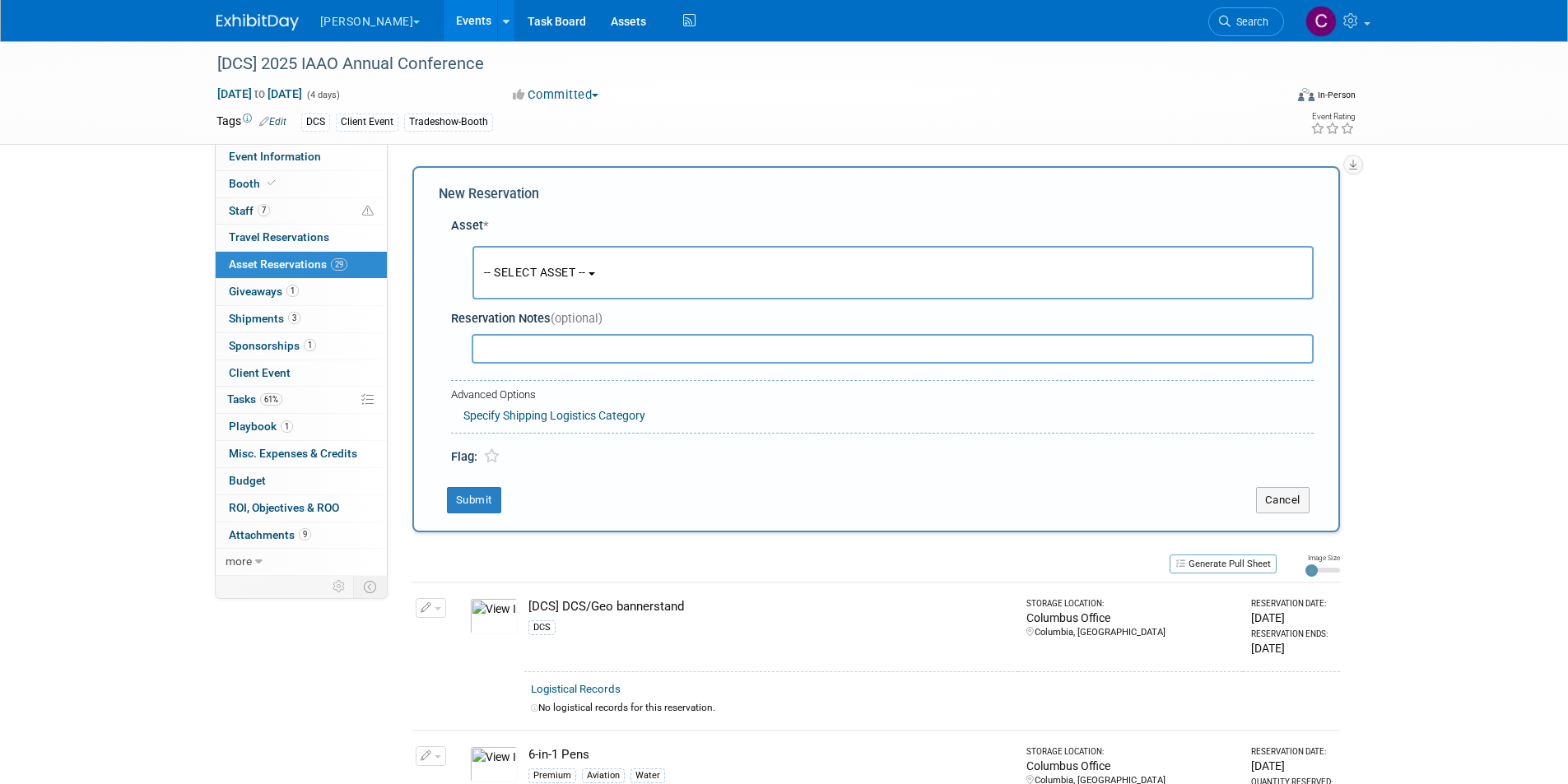
click at [532, 293] on button "-- SELECT ASSET --" at bounding box center [892, 272] width 841 height 53
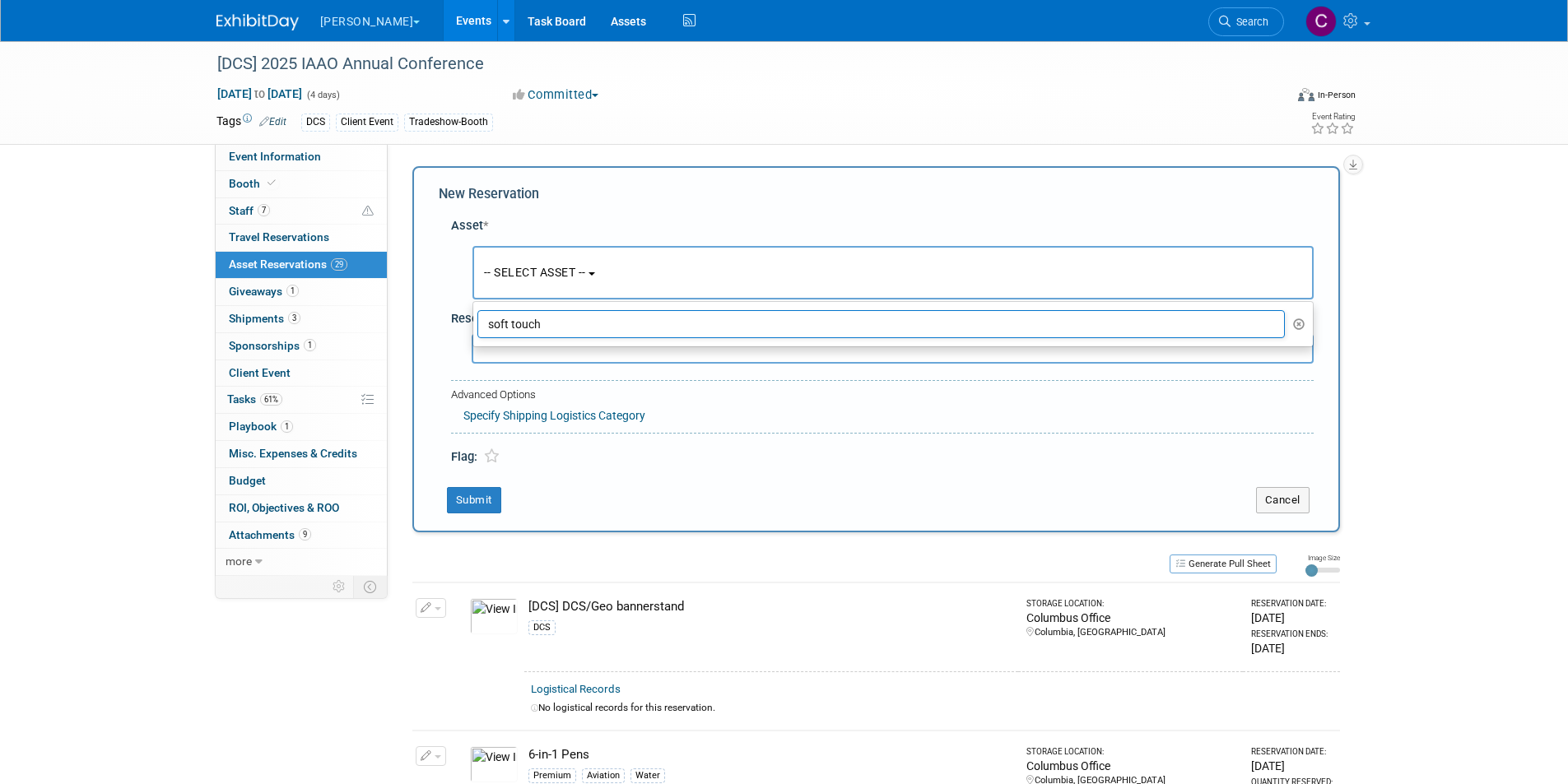
click at [525, 324] on input "soft touch" at bounding box center [881, 324] width 808 height 28
drag, startPoint x: 542, startPoint y: 323, endPoint x: 455, endPoint y: 320, distance: 87.1
click at [455, 320] on div "Asset * -- SELECT ASSET -- <table style='display: inline-block; border-style:no…" at bounding box center [876, 337] width 875 height 257
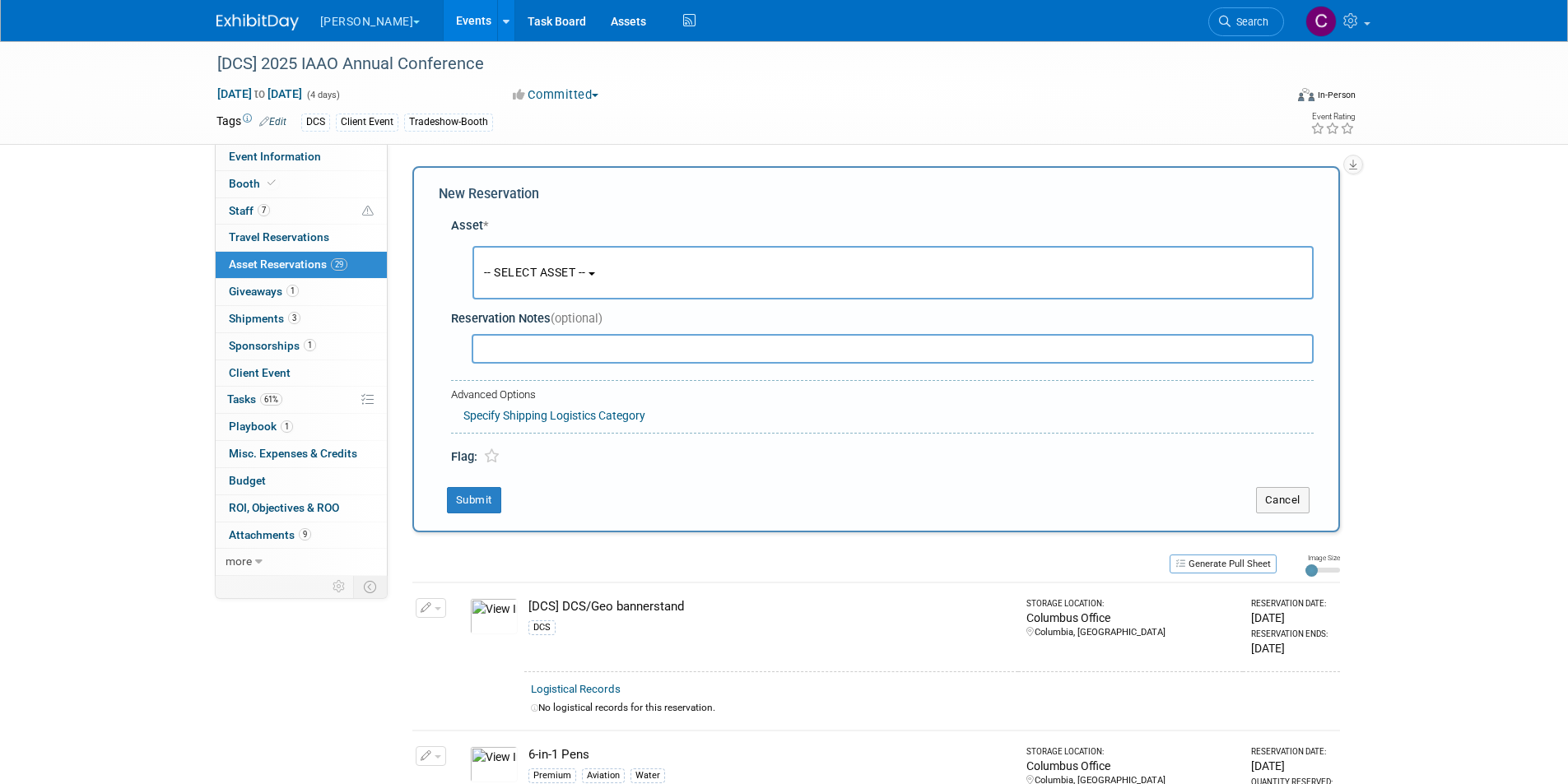
click at [547, 288] on button "-- SELECT ASSET --" at bounding box center [892, 272] width 841 height 53
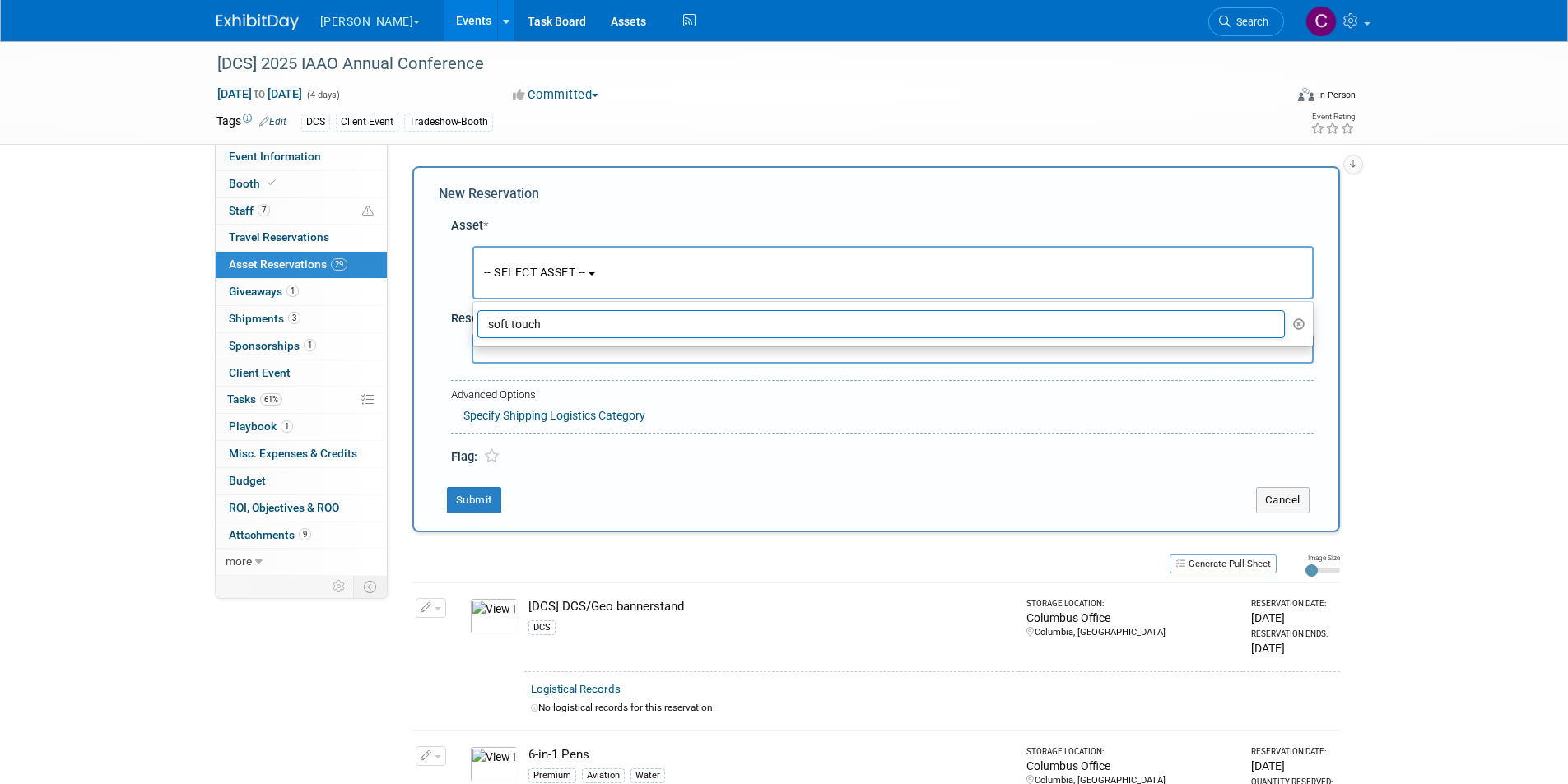
click at [1297, 321] on icon "button" at bounding box center [1300, 324] width 13 height 12
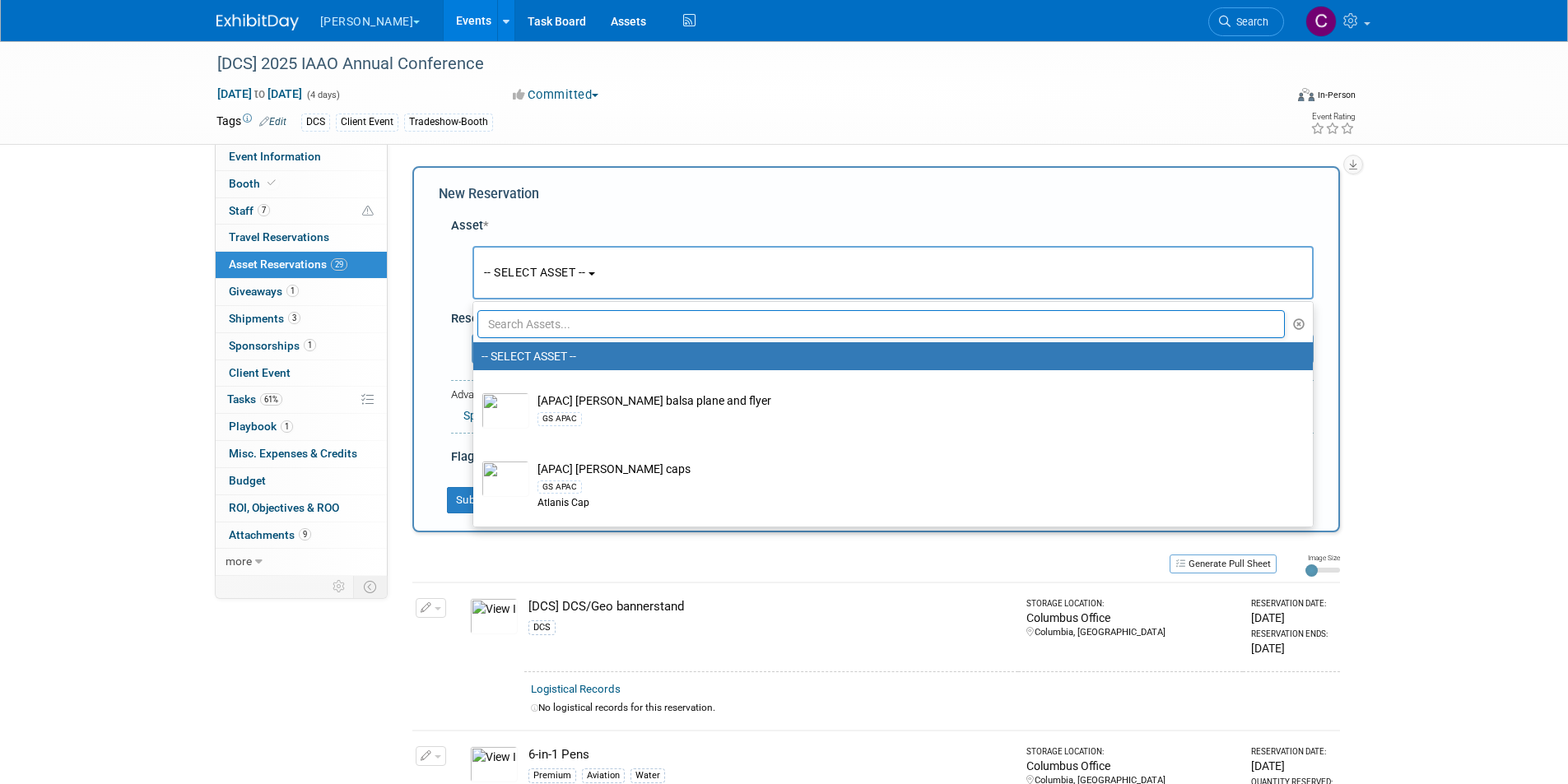
click at [564, 326] on input "text" at bounding box center [881, 324] width 808 height 28
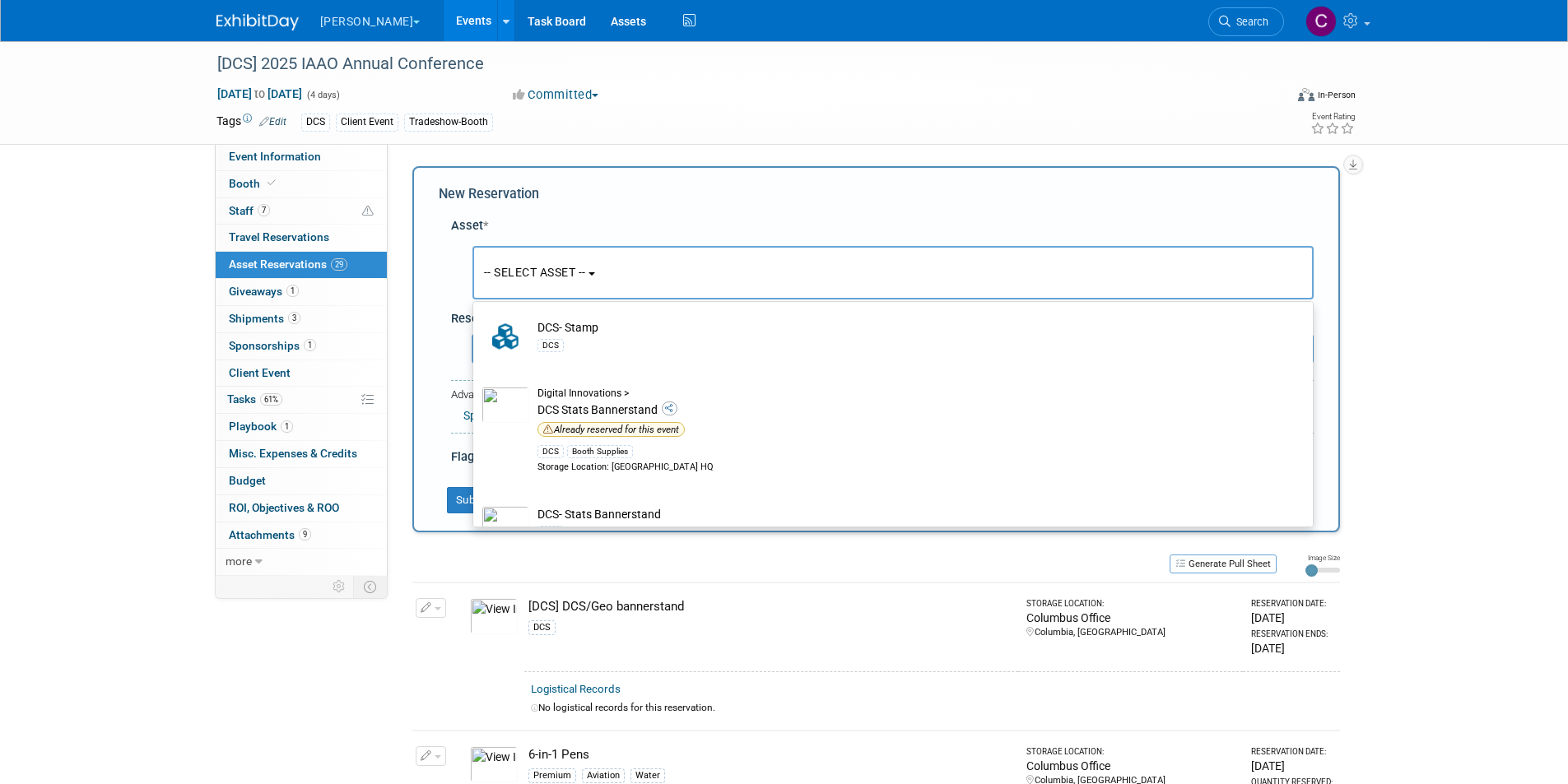
scroll to position [5696, 0]
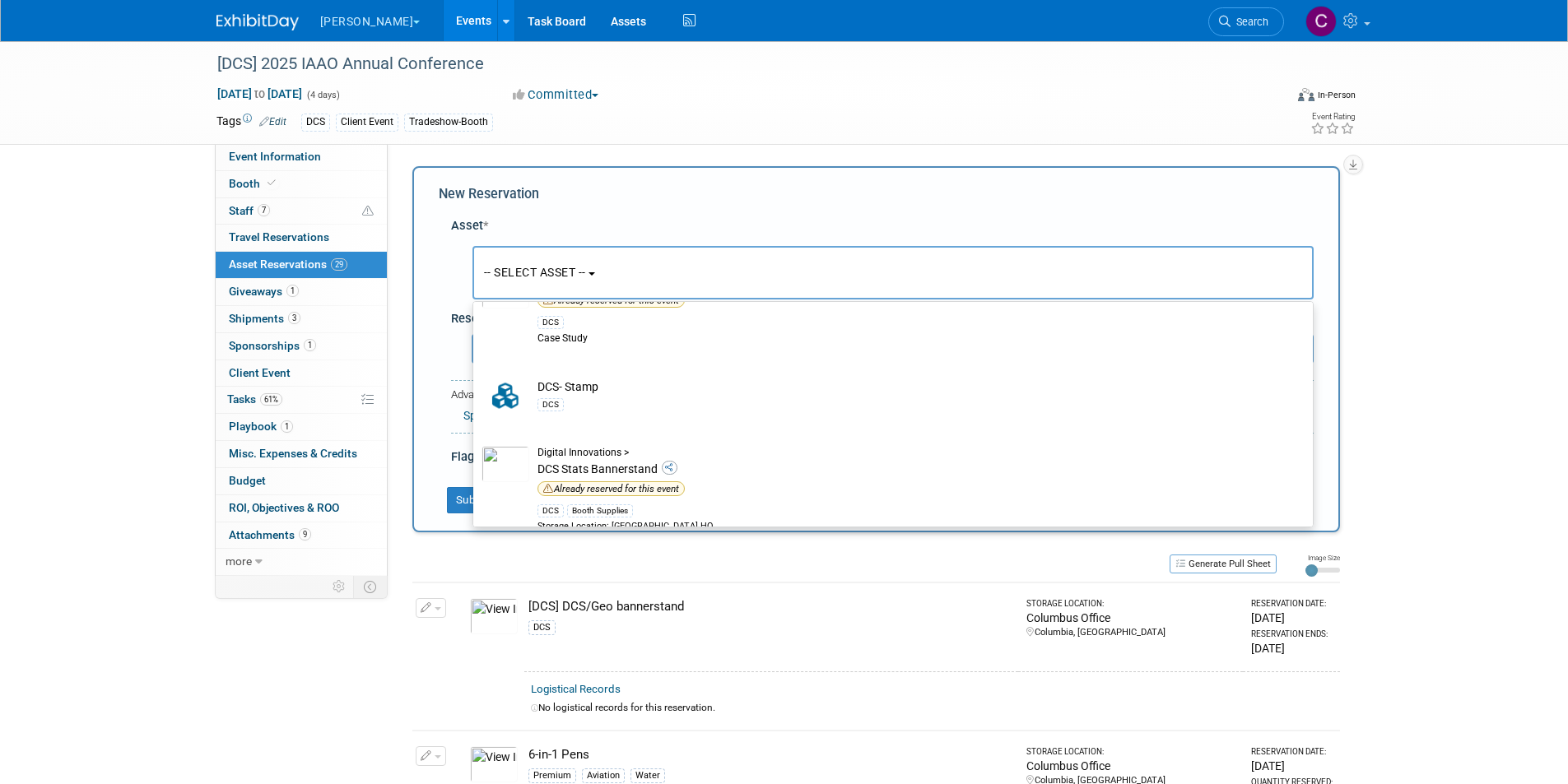
type input "dcs"
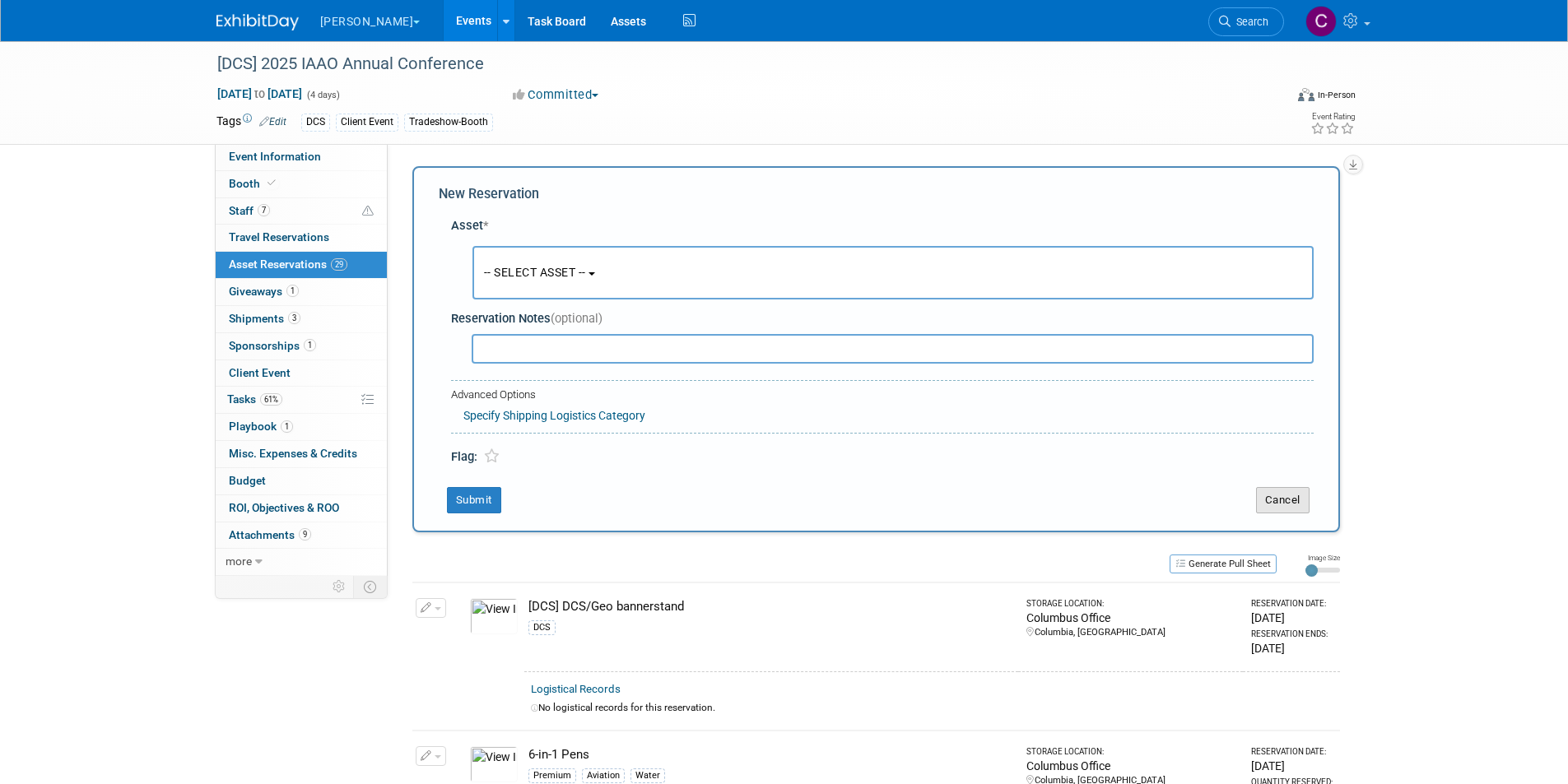
click at [1283, 502] on button "Cancel" at bounding box center [1282, 499] width 54 height 26
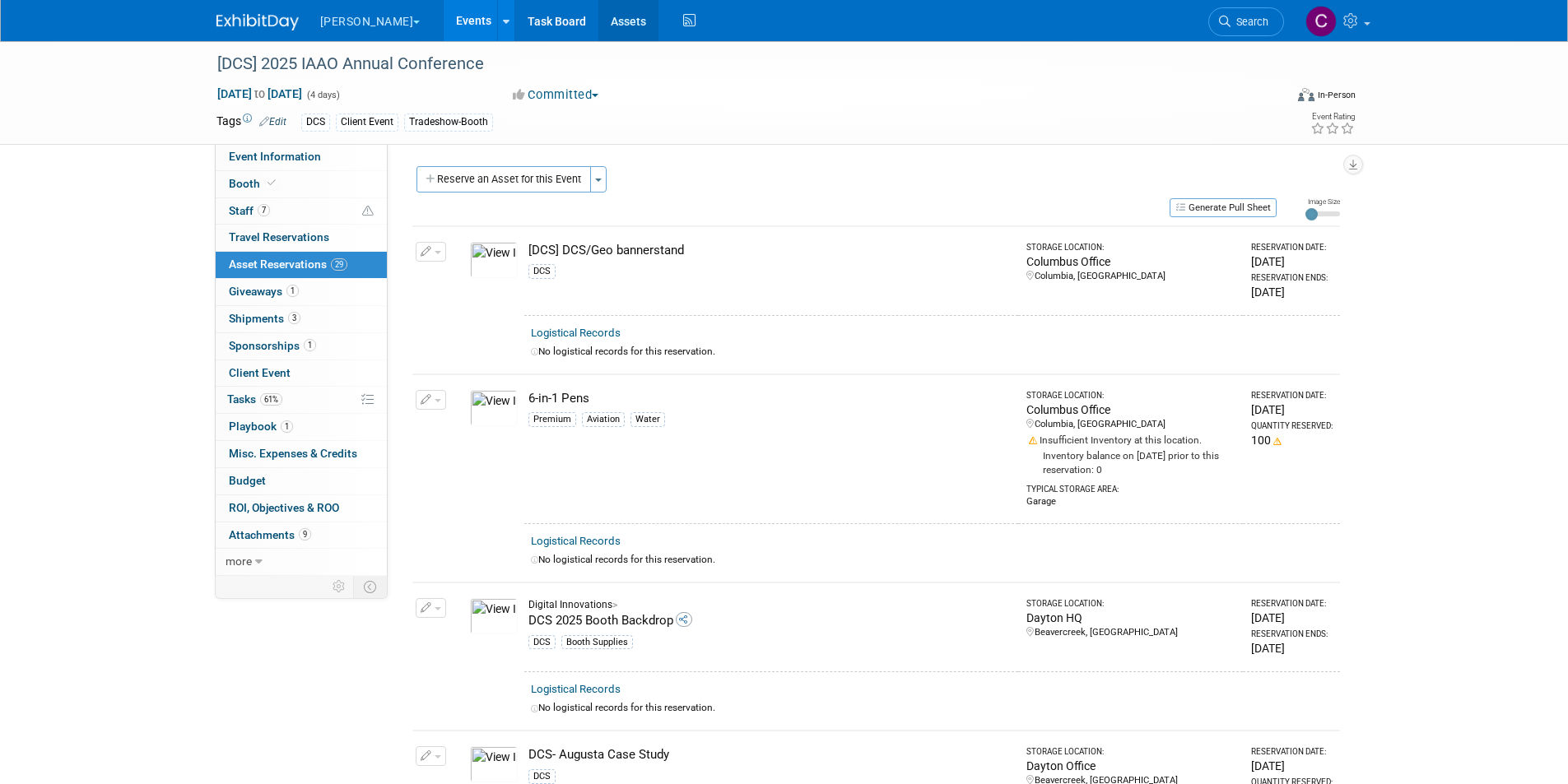
click at [599, 24] on link "Assets" at bounding box center [628, 20] width 60 height 41
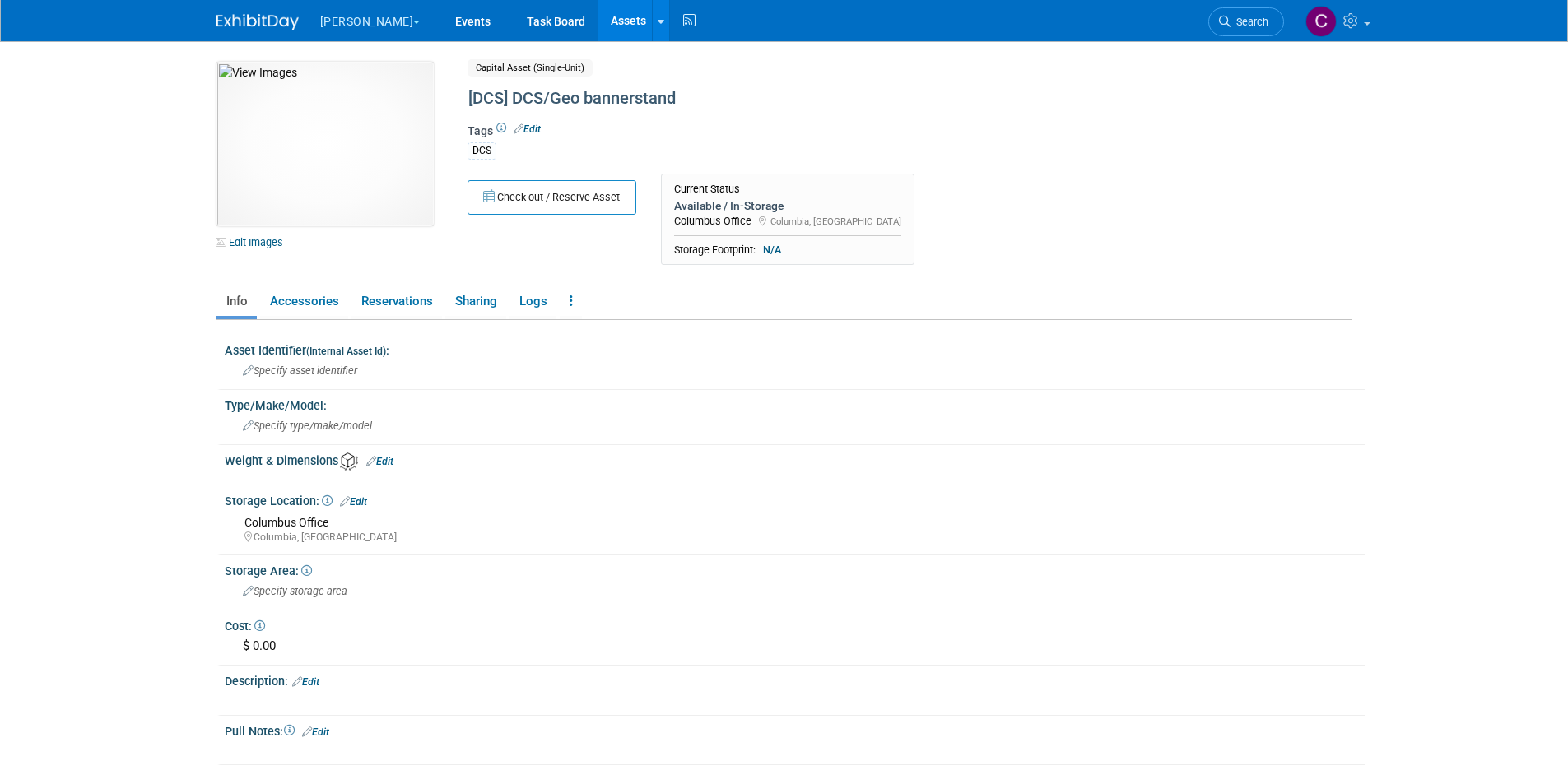
click at [351, 10] on button "[PERSON_NAME]" at bounding box center [379, 18] width 122 height 36
click at [369, 120] on link "Digital Innovations" at bounding box center [382, 123] width 126 height 23
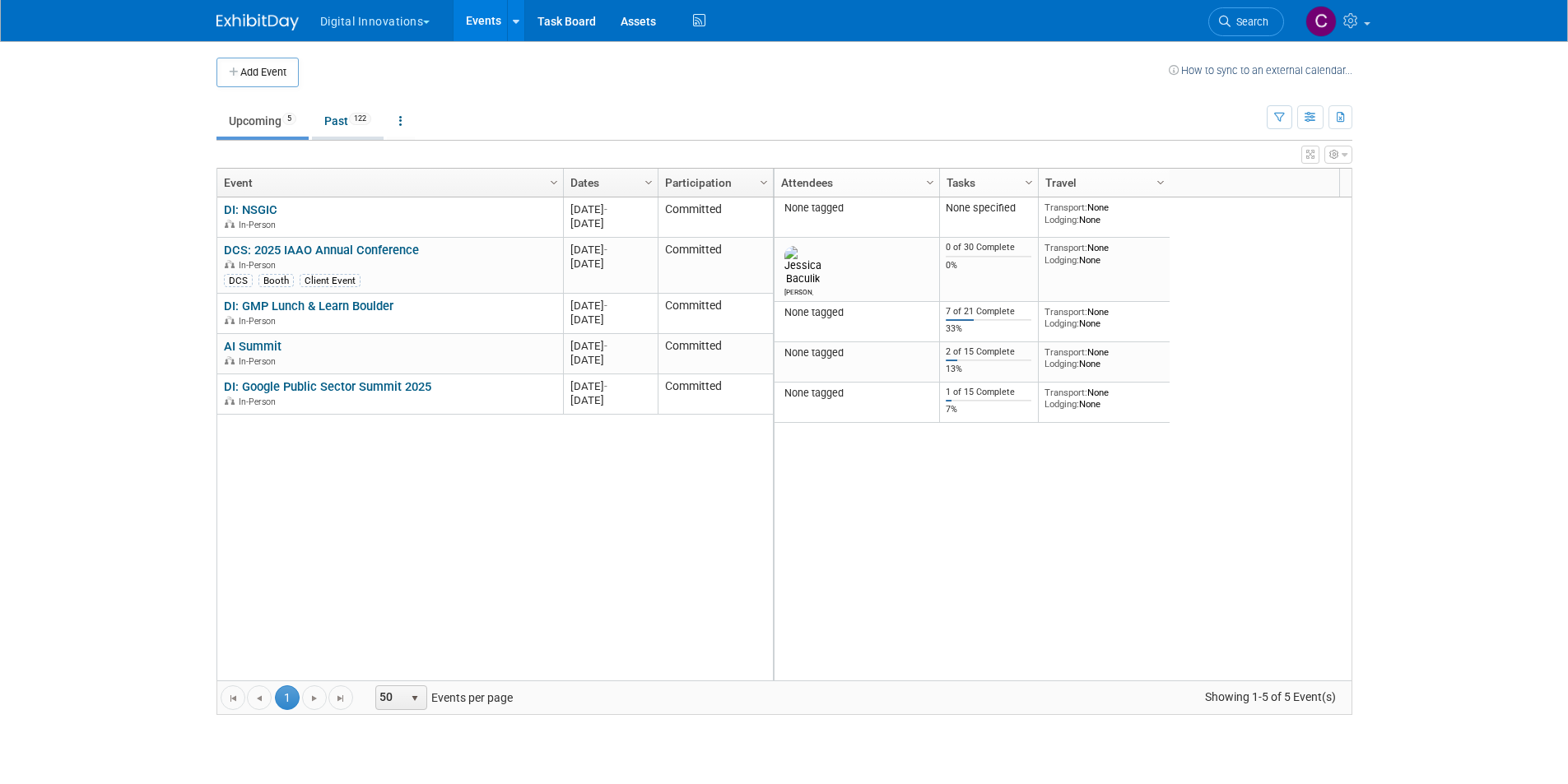
click at [345, 119] on link "Past 122" at bounding box center [347, 121] width 72 height 31
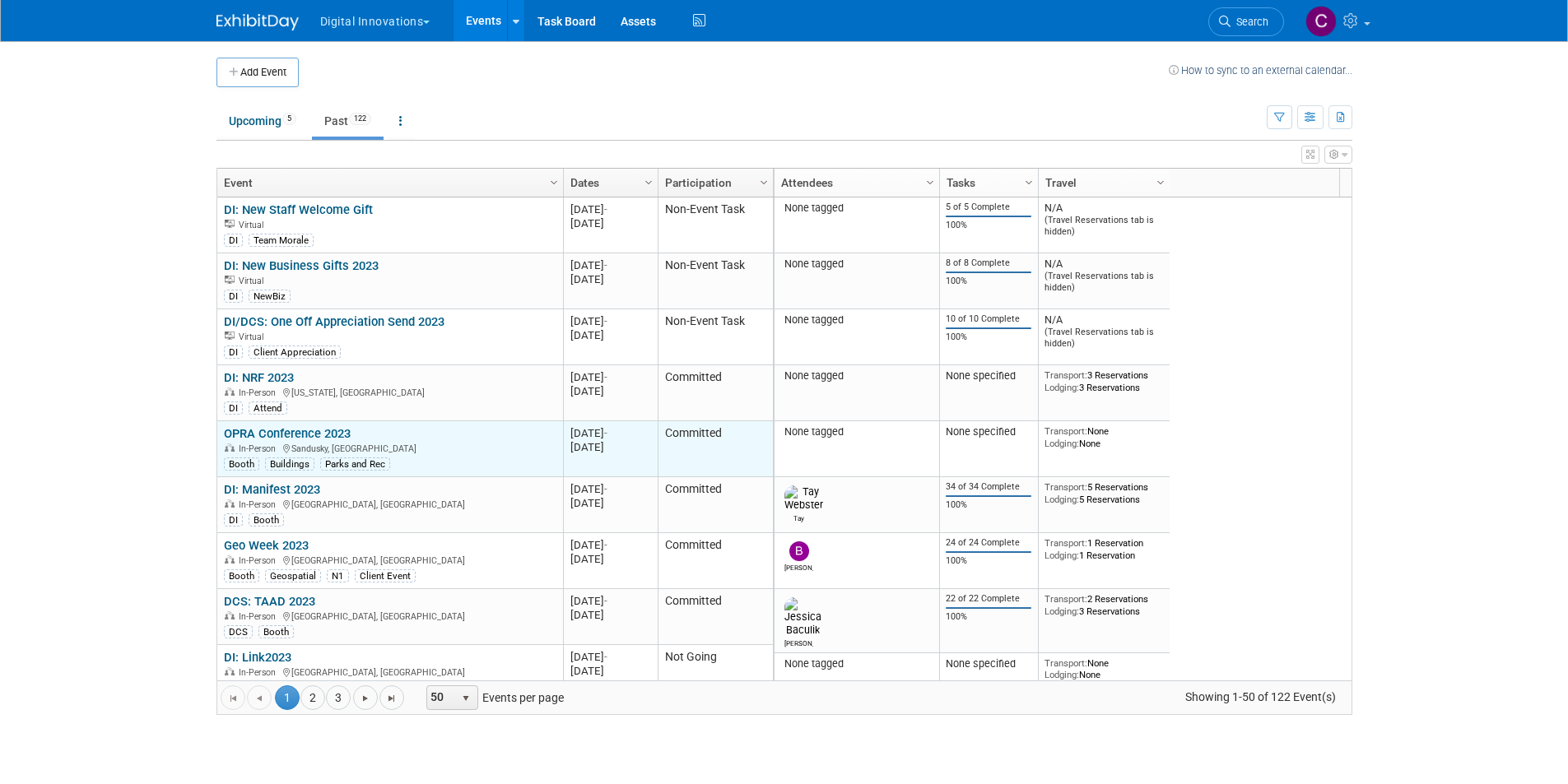
drag, startPoint x: 120, startPoint y: 242, endPoint x: 433, endPoint y: 421, distance: 360.6
click at [122, 243] on body "Digital Innovations Explore: My Workspaces 2 Go to Workspace: Digital Innovatio…" at bounding box center [784, 392] width 1568 height 784
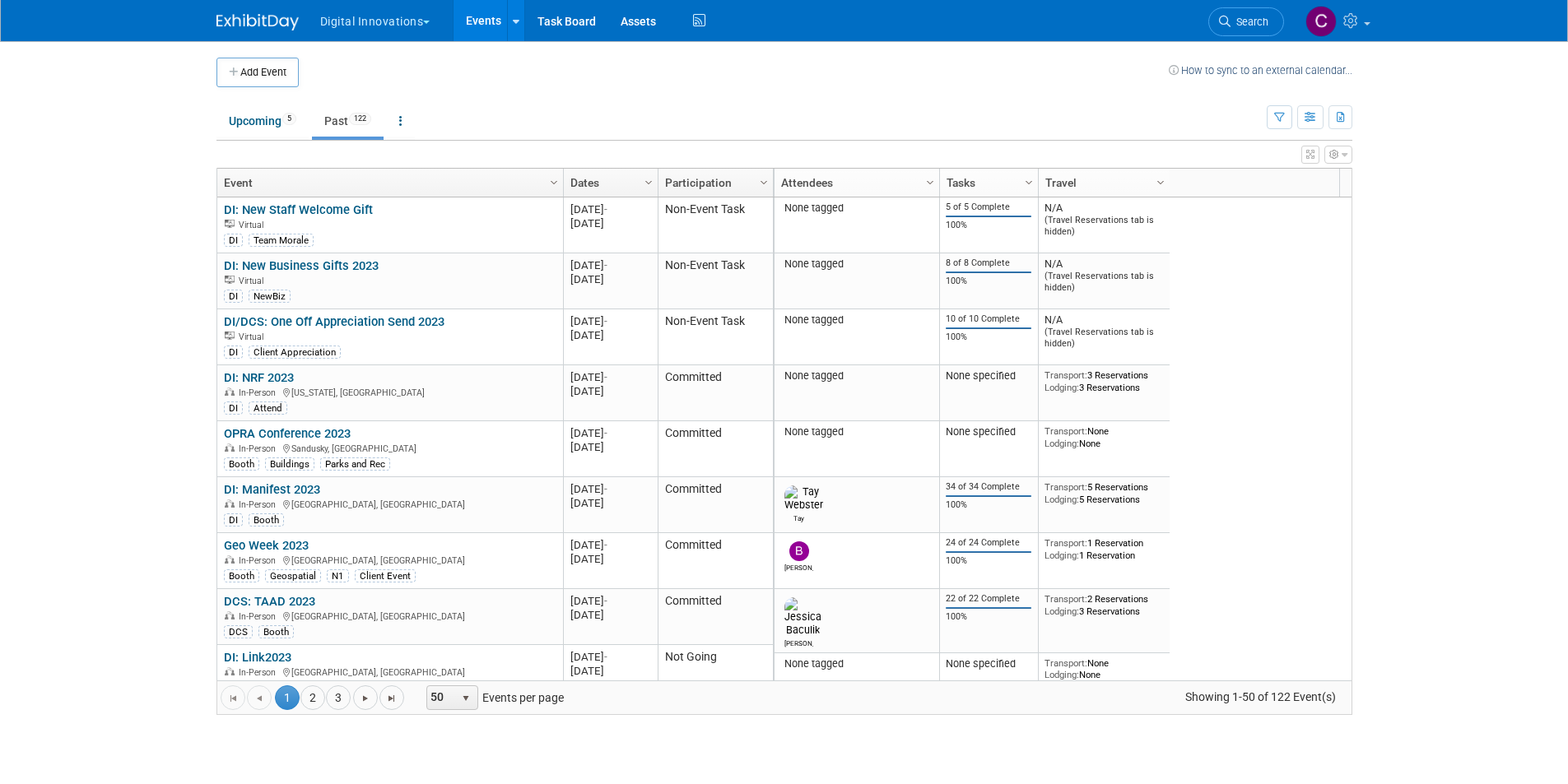
scroll to position [99, 0]
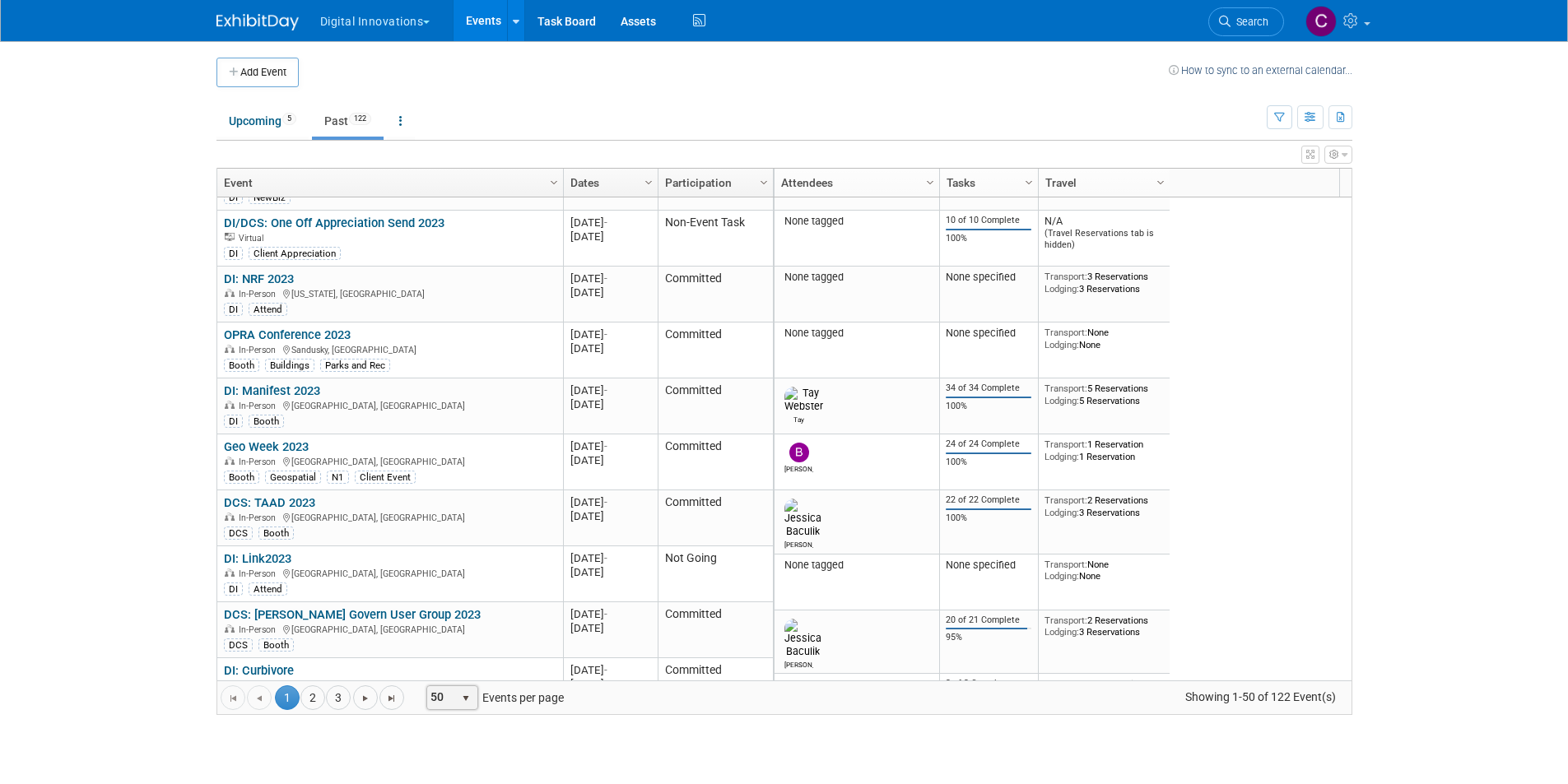
click at [471, 692] on span "select" at bounding box center [465, 698] width 14 height 14
click at [454, 673] on li "100" at bounding box center [453, 670] width 47 height 22
click at [307, 695] on link "2" at bounding box center [312, 697] width 24 height 24
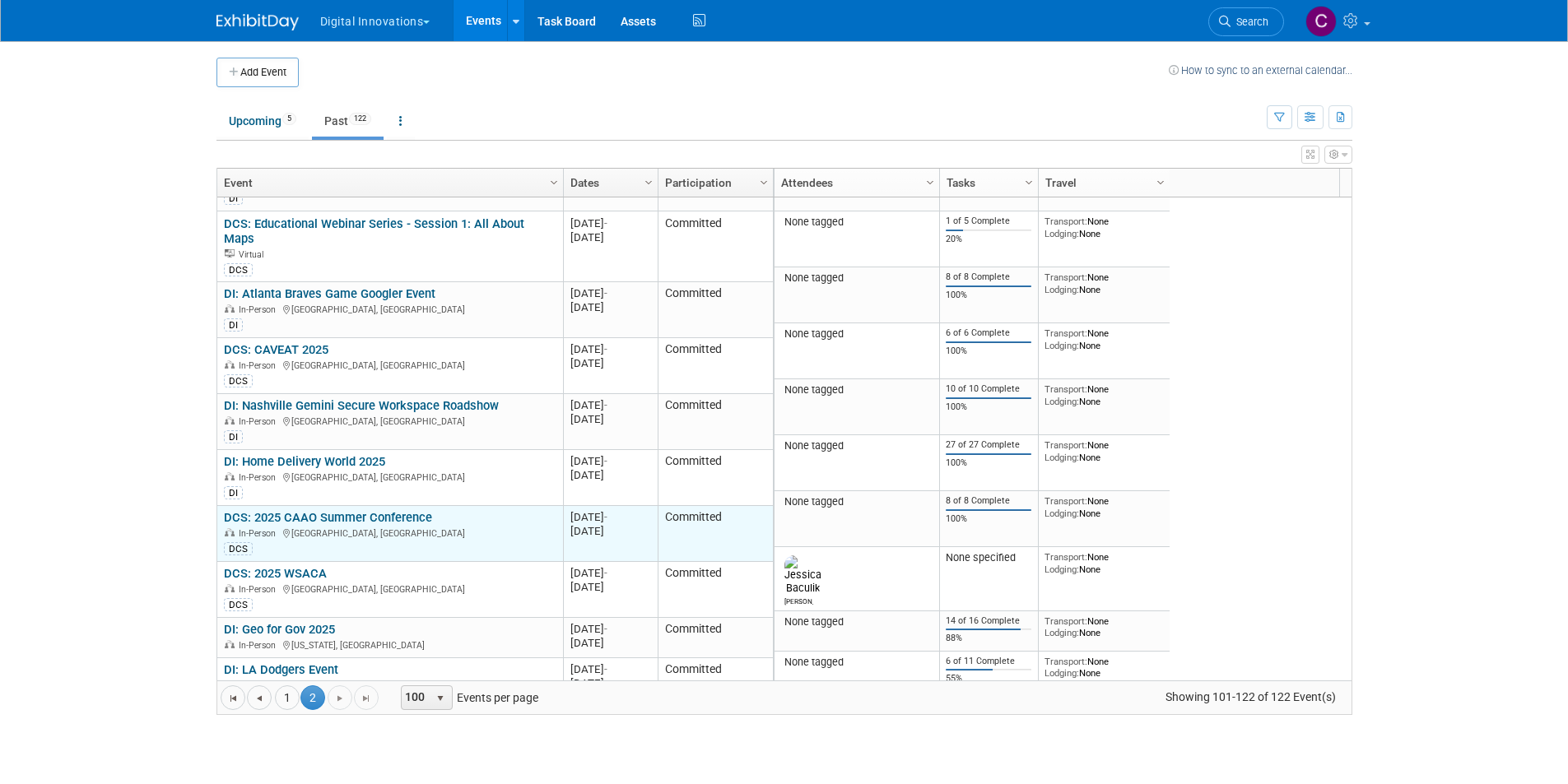
scroll to position [716, 0]
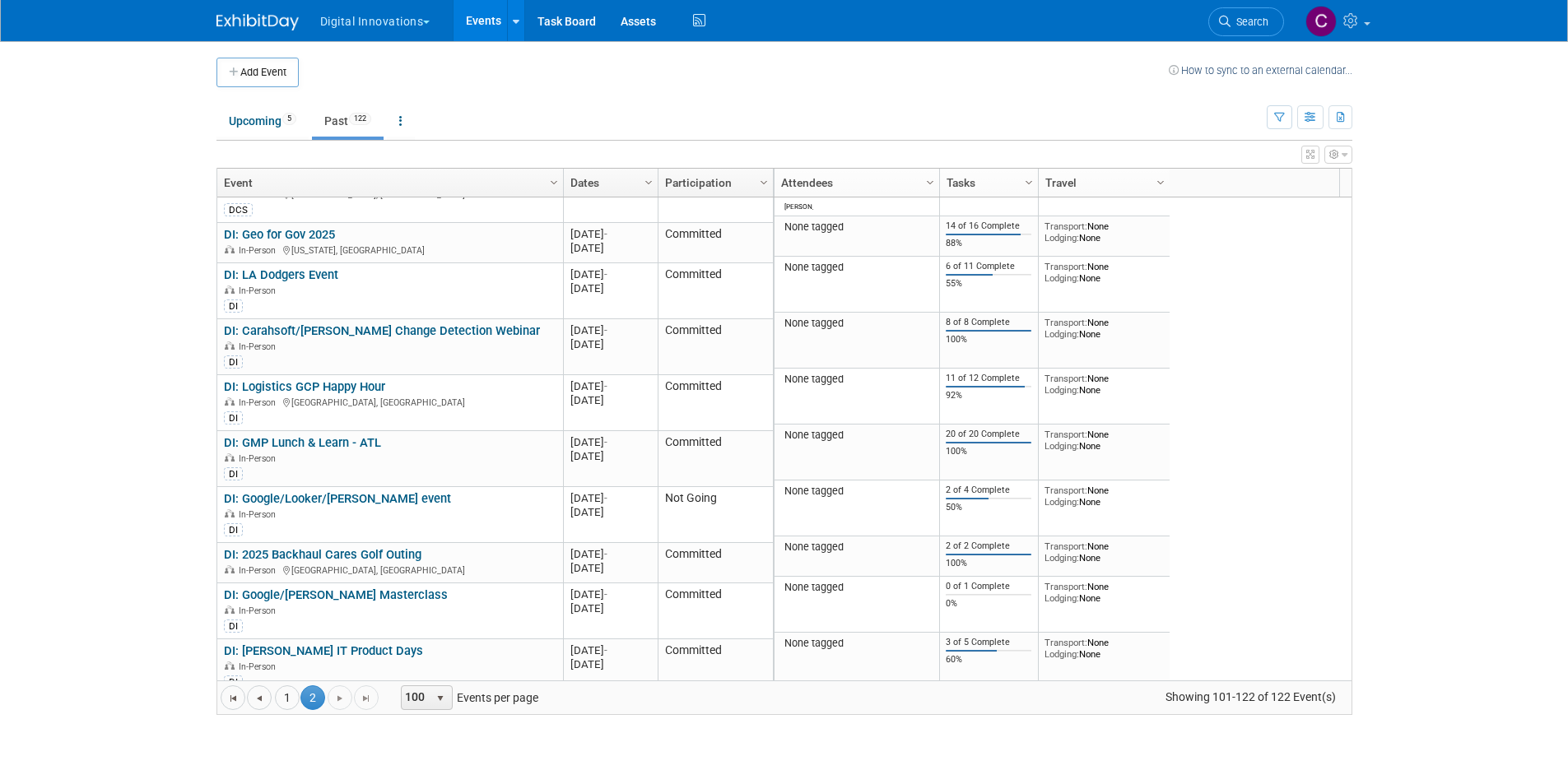
click at [1434, 391] on body "Digital Innovations Explore: My Workspaces 2 Go to Workspace: Digital Innovatio…" at bounding box center [784, 392] width 1568 height 784
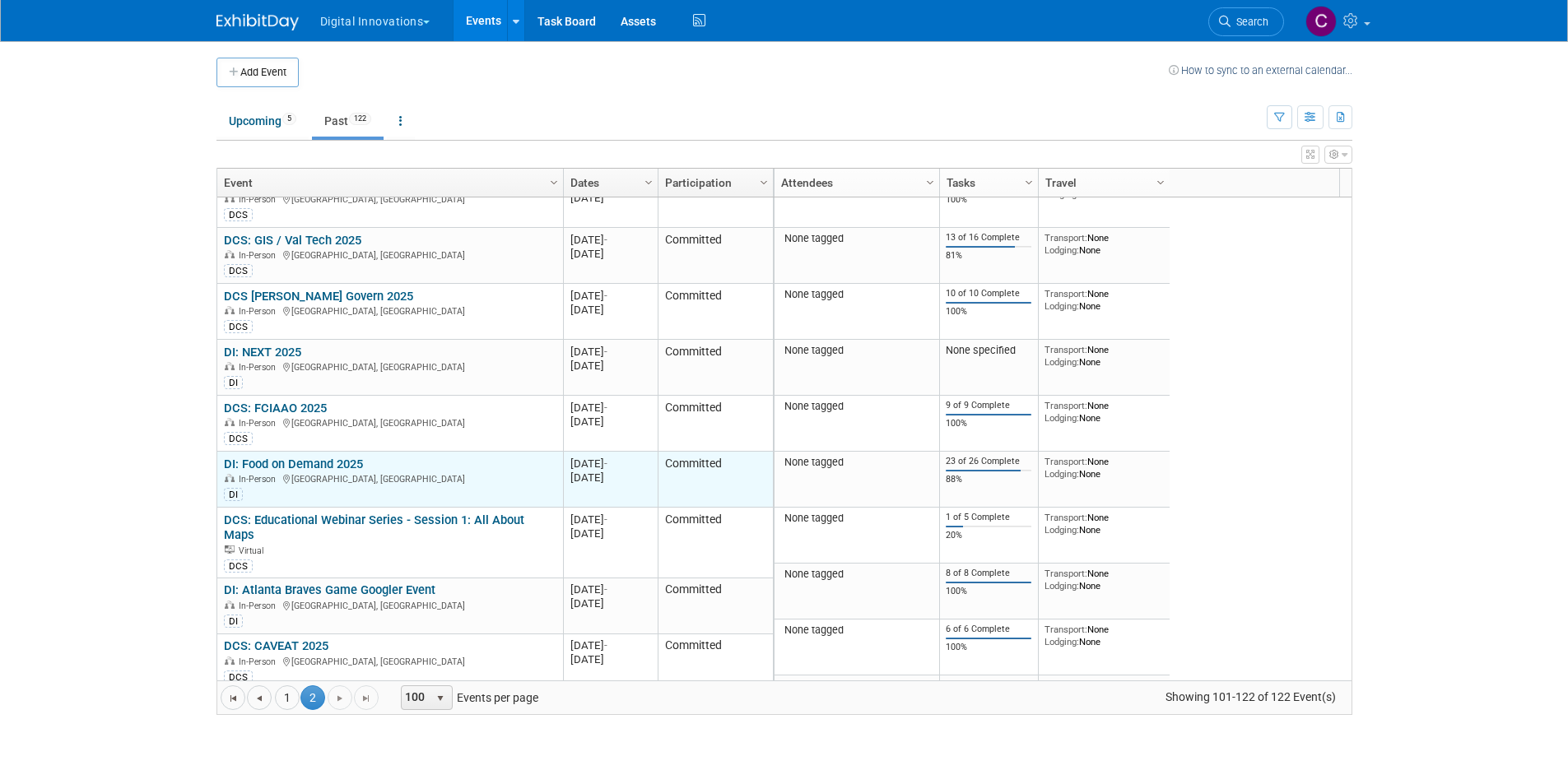
scroll to position [0, 0]
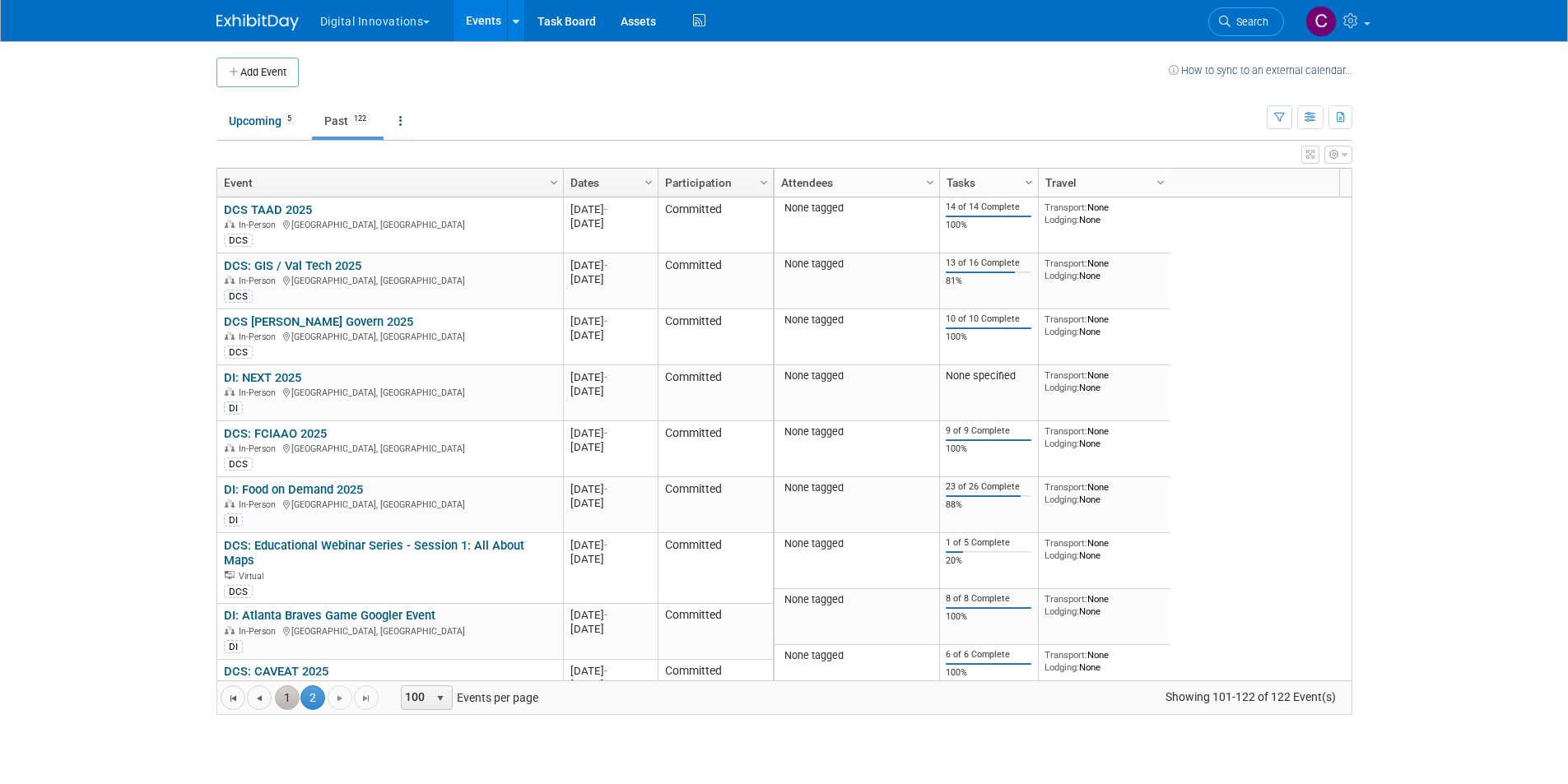
click at [289, 692] on link "1" at bounding box center [287, 697] width 24 height 24
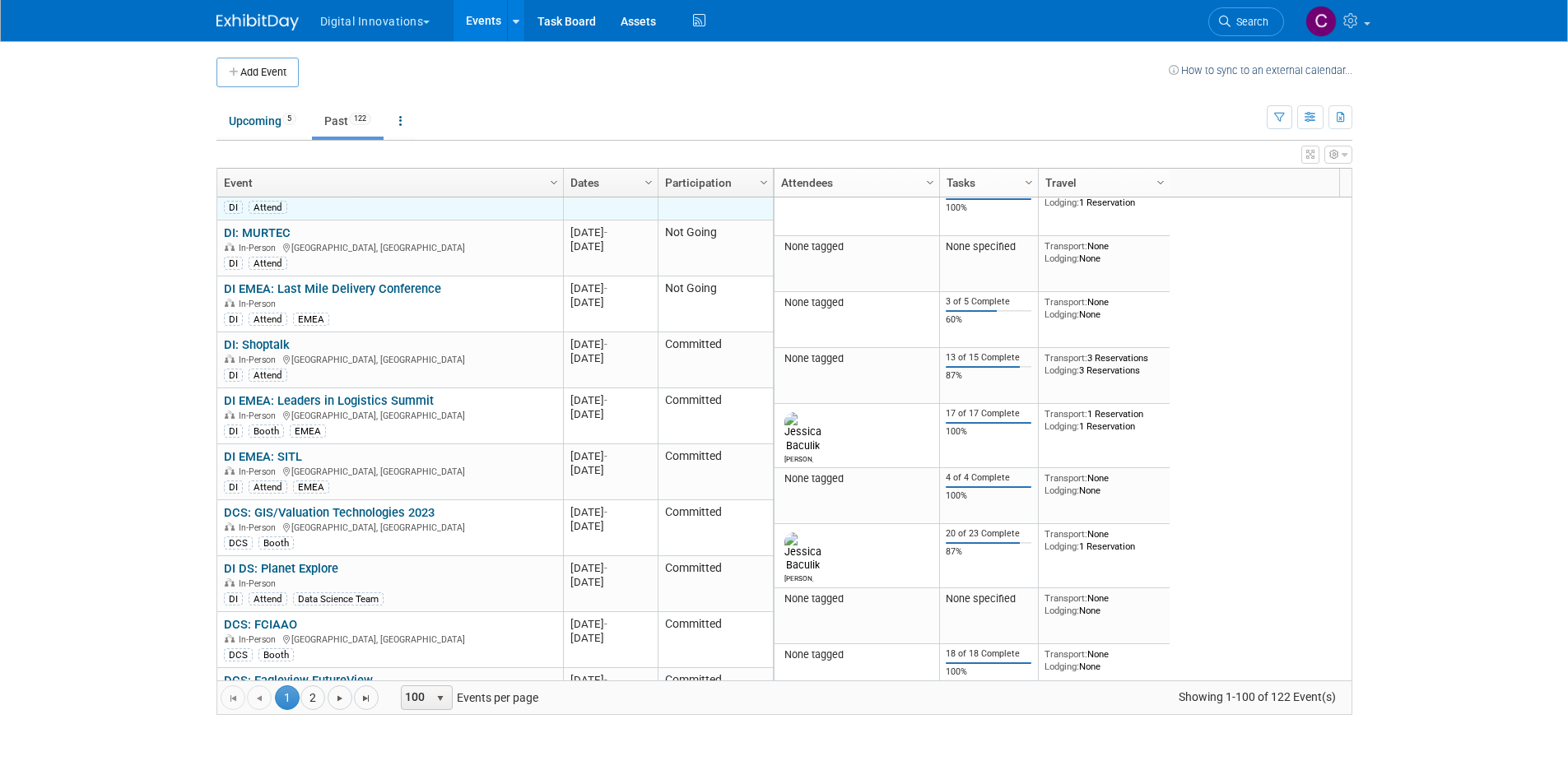
scroll to position [789, 0]
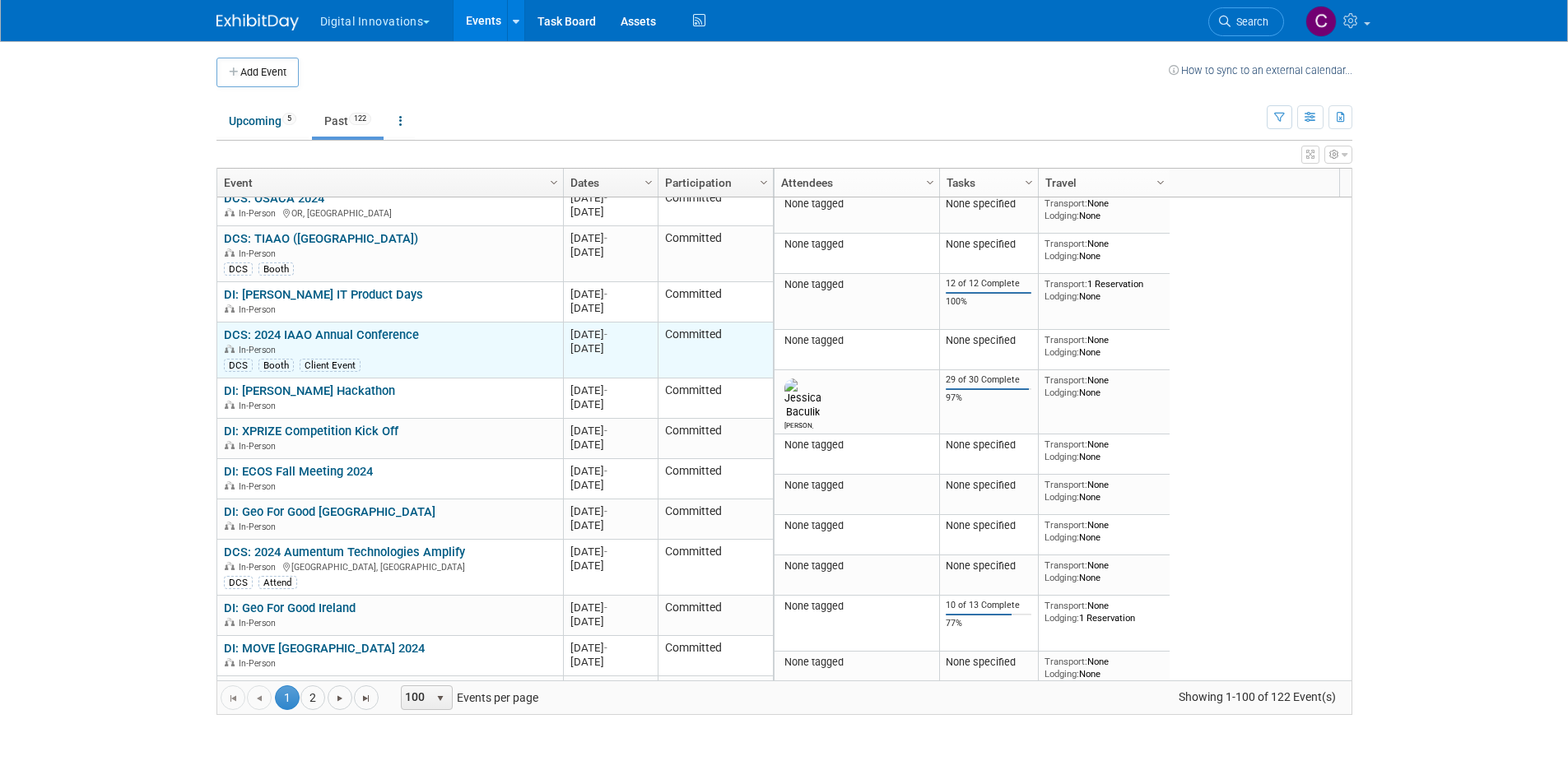
click at [385, 330] on link "DCS: 2024 IAAO Annual Conference" at bounding box center [321, 334] width 195 height 15
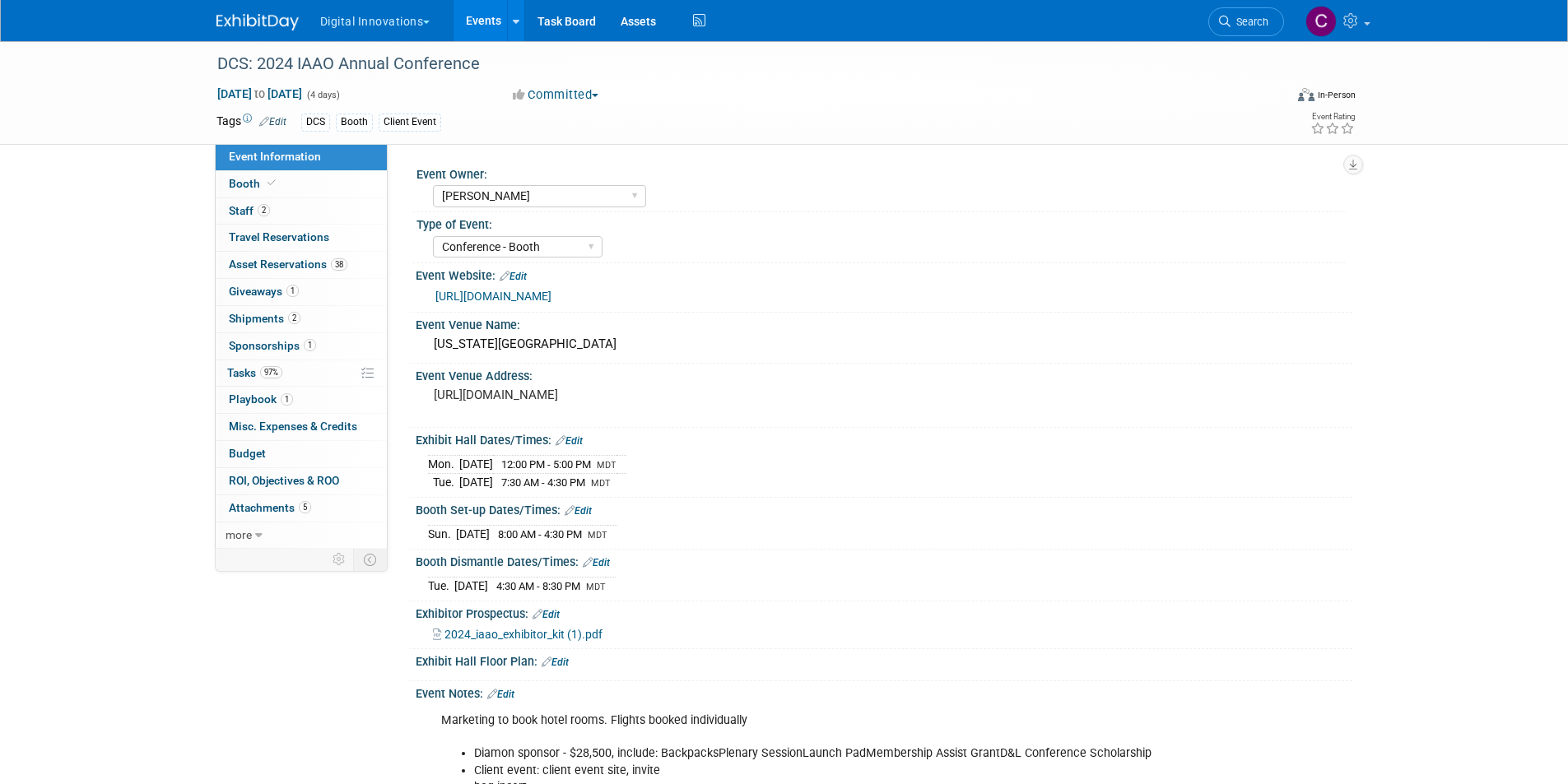
select select "[PERSON_NAME]"
select select "Conference - Booth"
click at [316, 254] on link "38 Asset Reservations 38" at bounding box center [301, 265] width 171 height 26
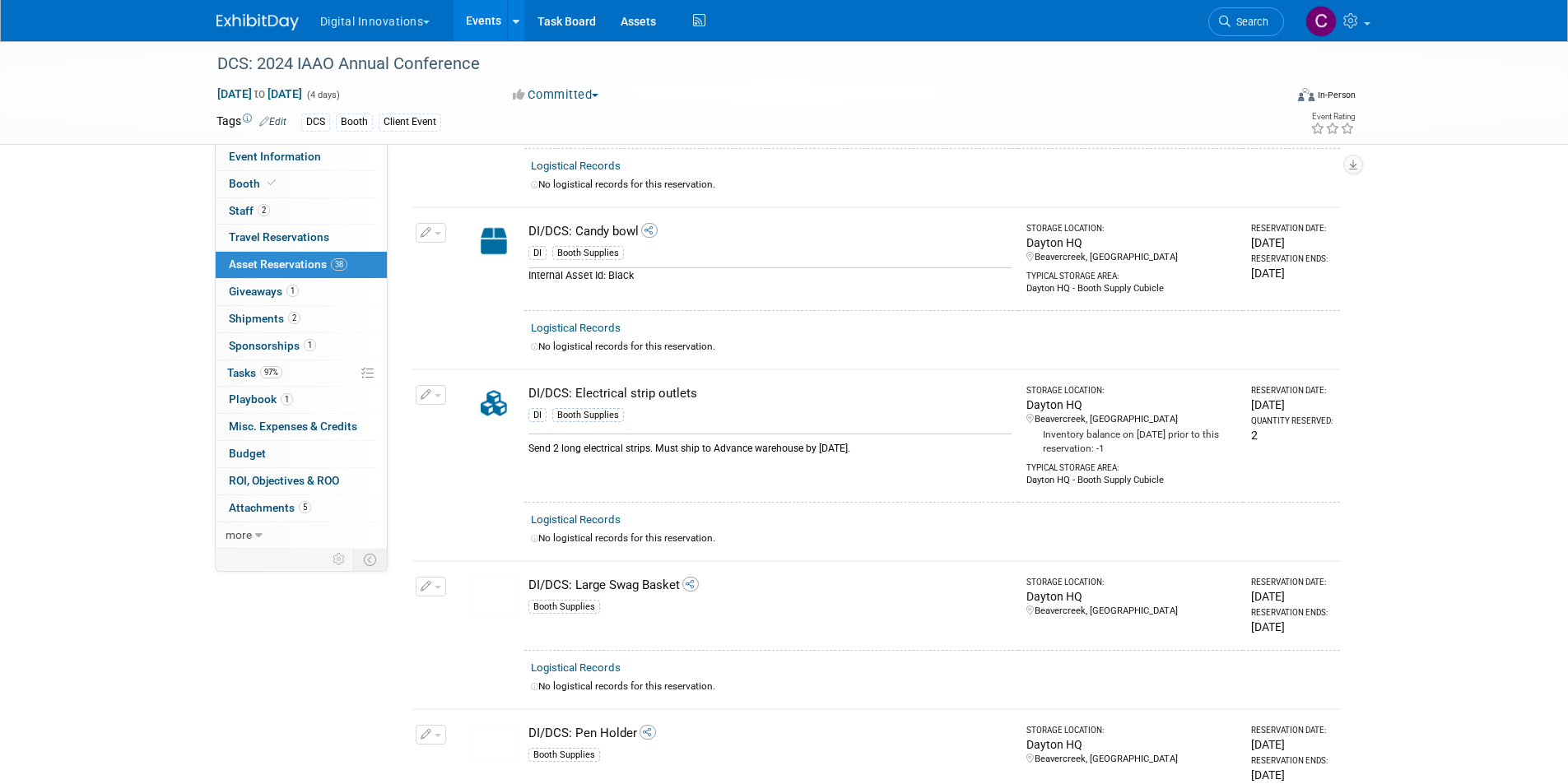
scroll to position [3866, 0]
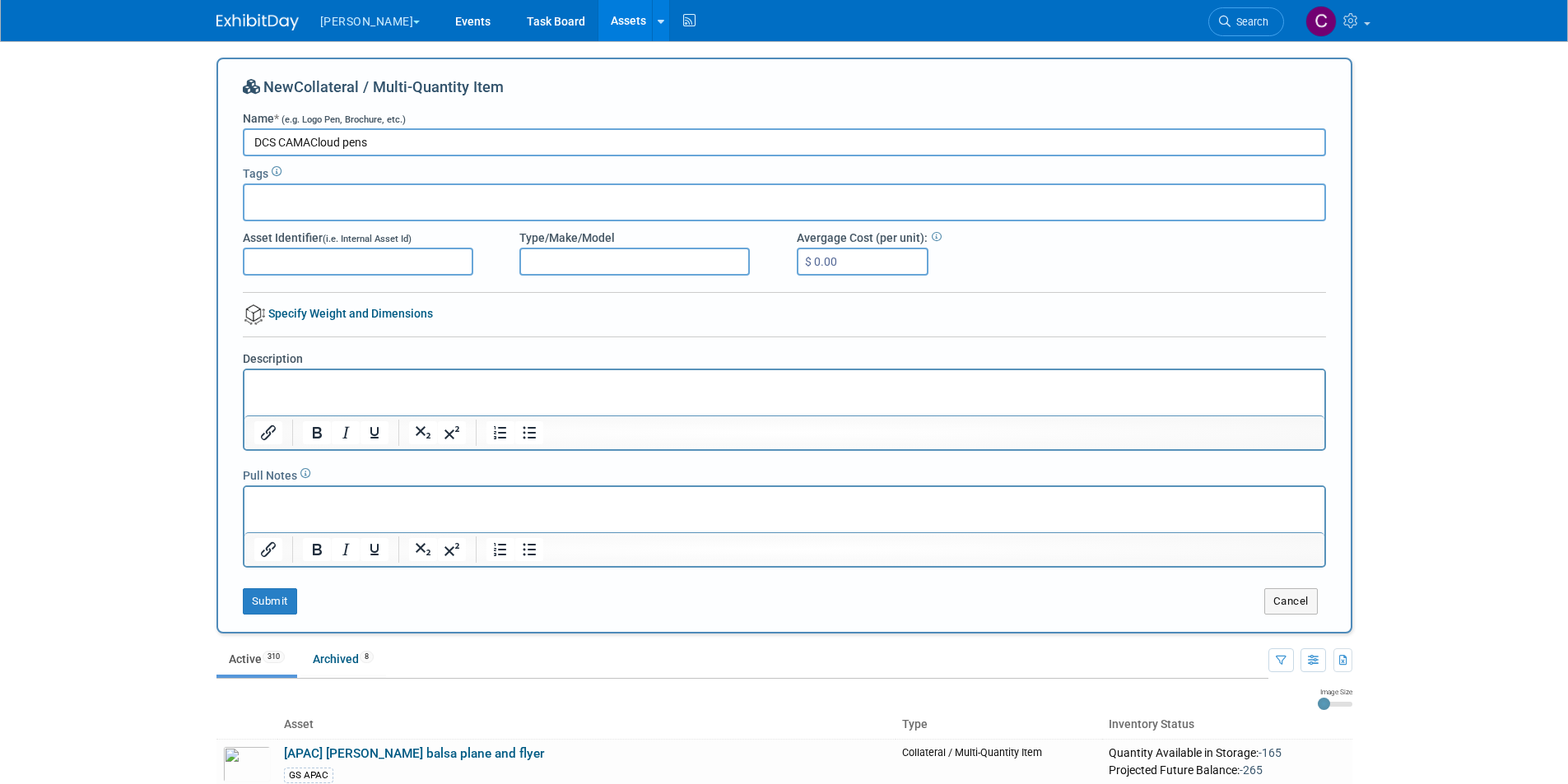
type input "DCS CAMACloud pens"
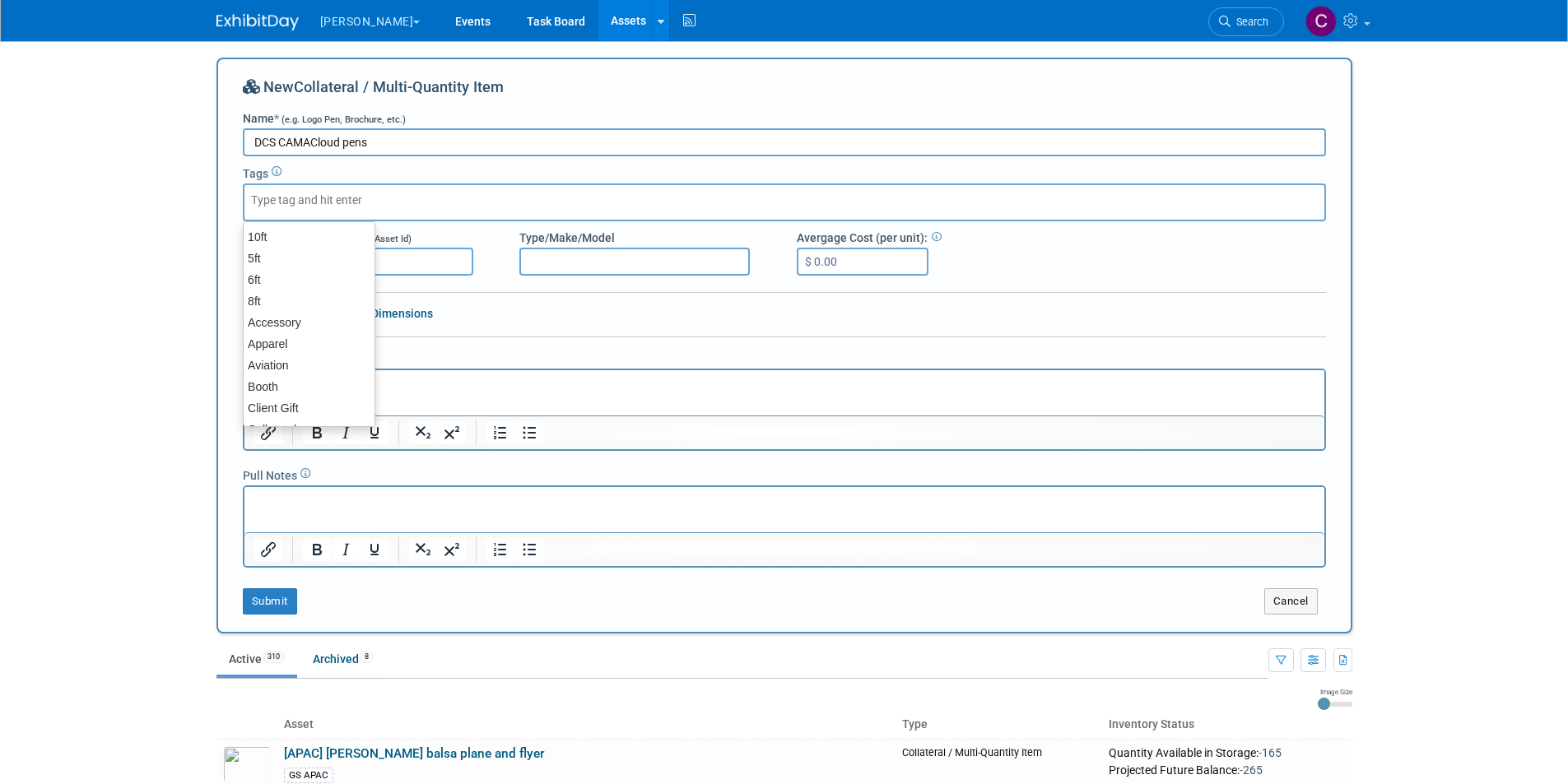
click at [289, 202] on input "text" at bounding box center [317, 199] width 131 height 16
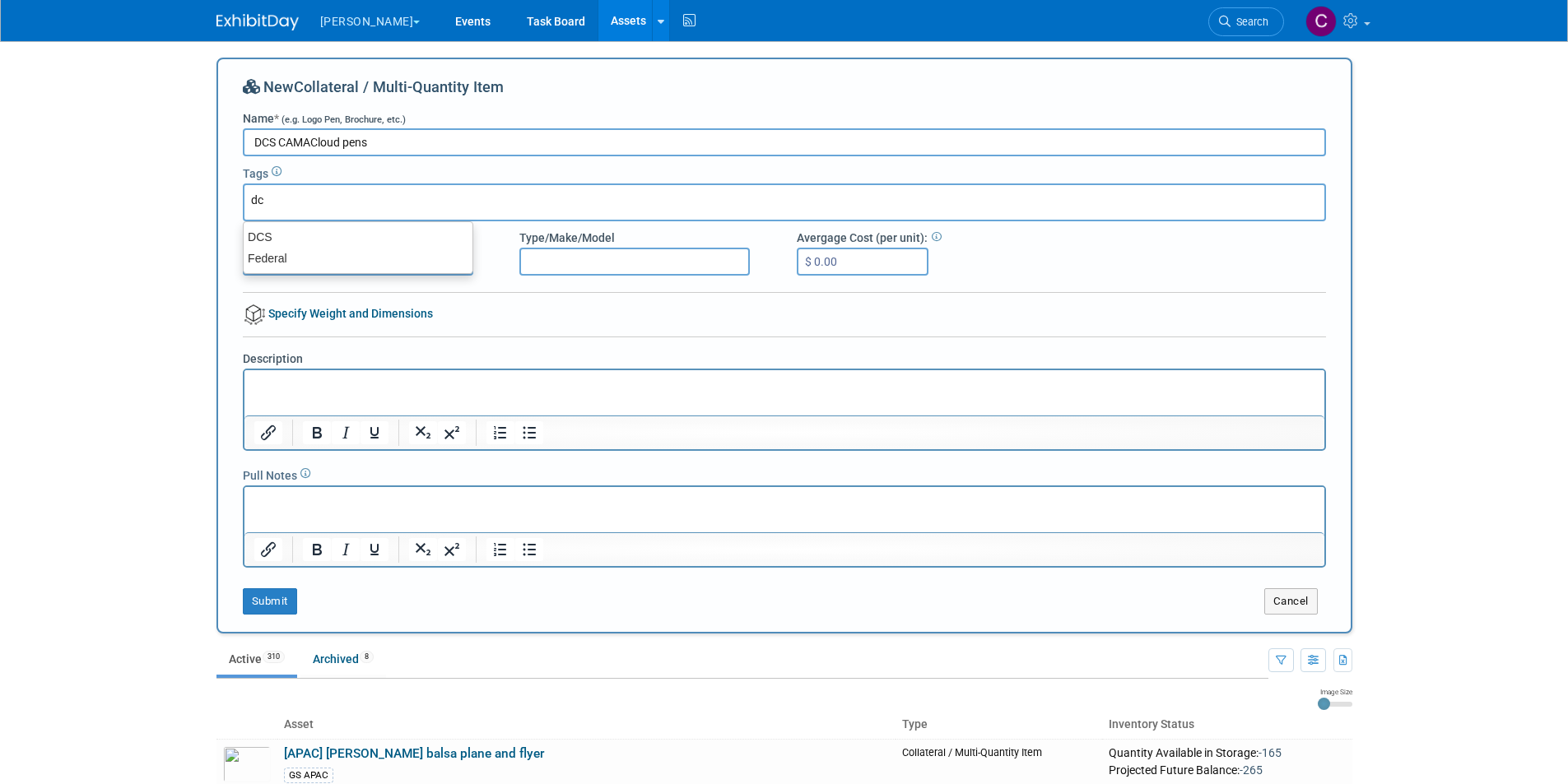
type input "dcs"
click at [267, 236] on div "DCS" at bounding box center [358, 237] width 230 height 23
type input "DCS"
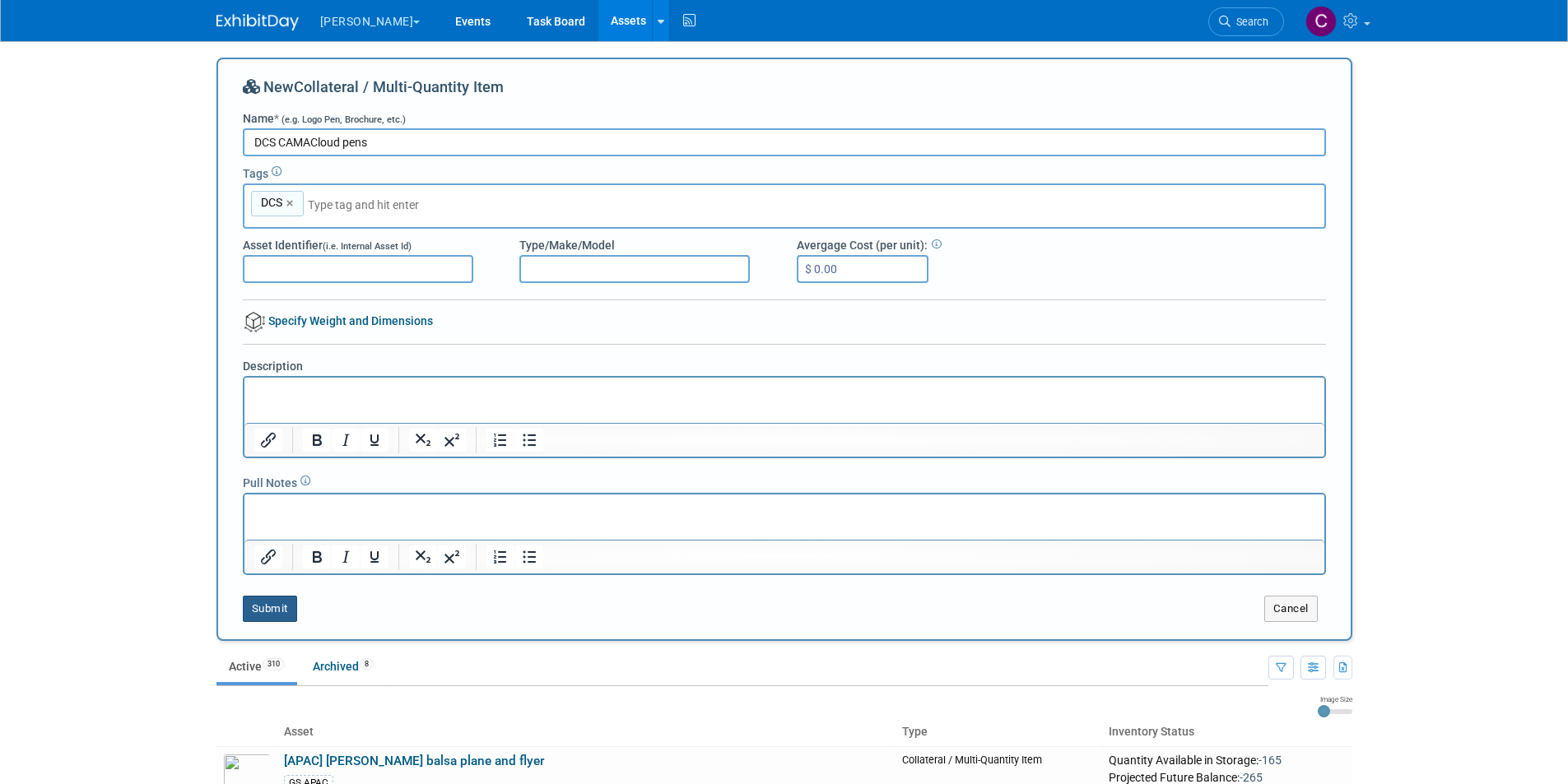
click at [263, 609] on button "Submit" at bounding box center [270, 608] width 54 height 26
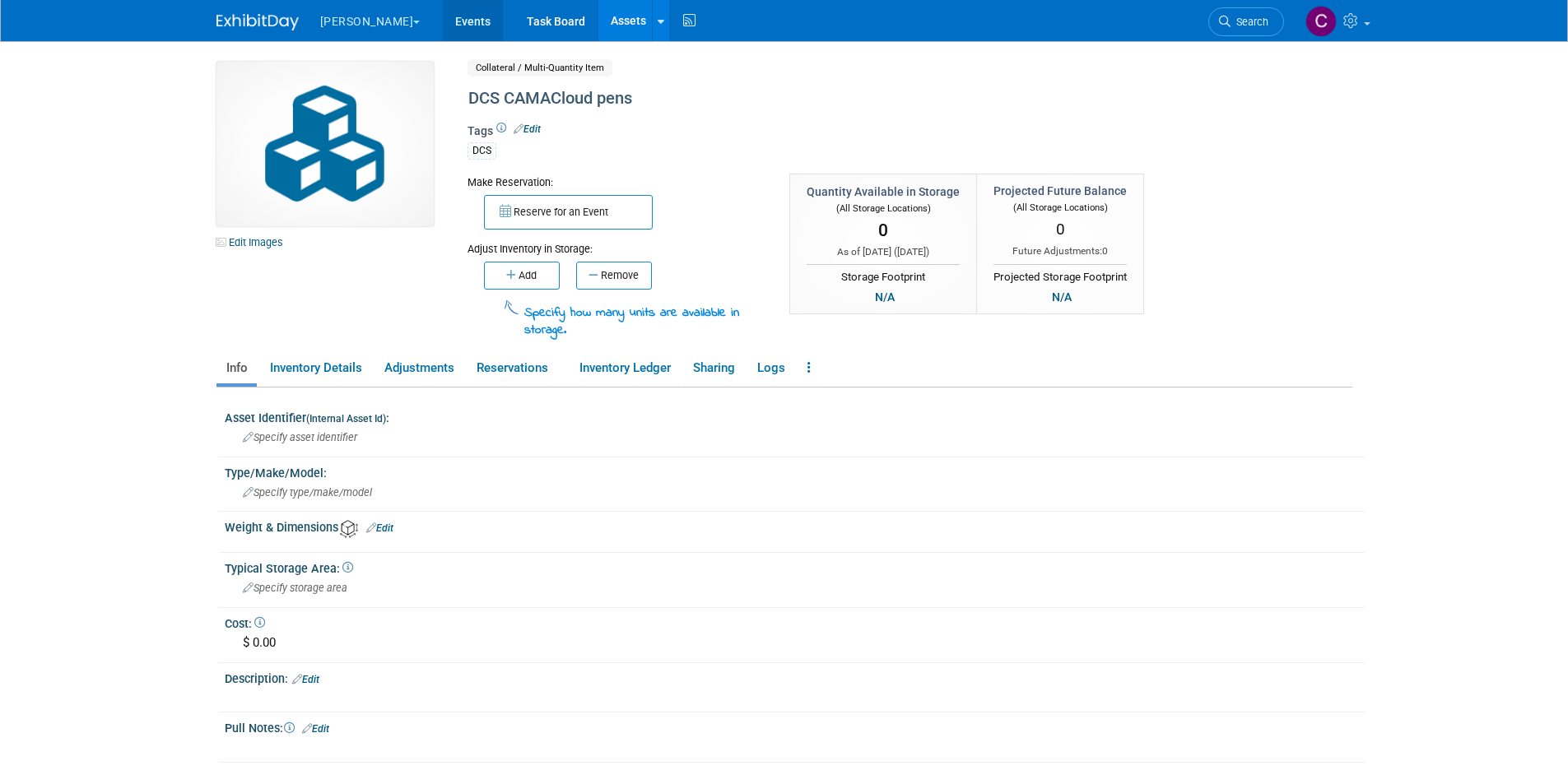
click at [443, 18] on link "Events" at bounding box center [472, 20] width 60 height 41
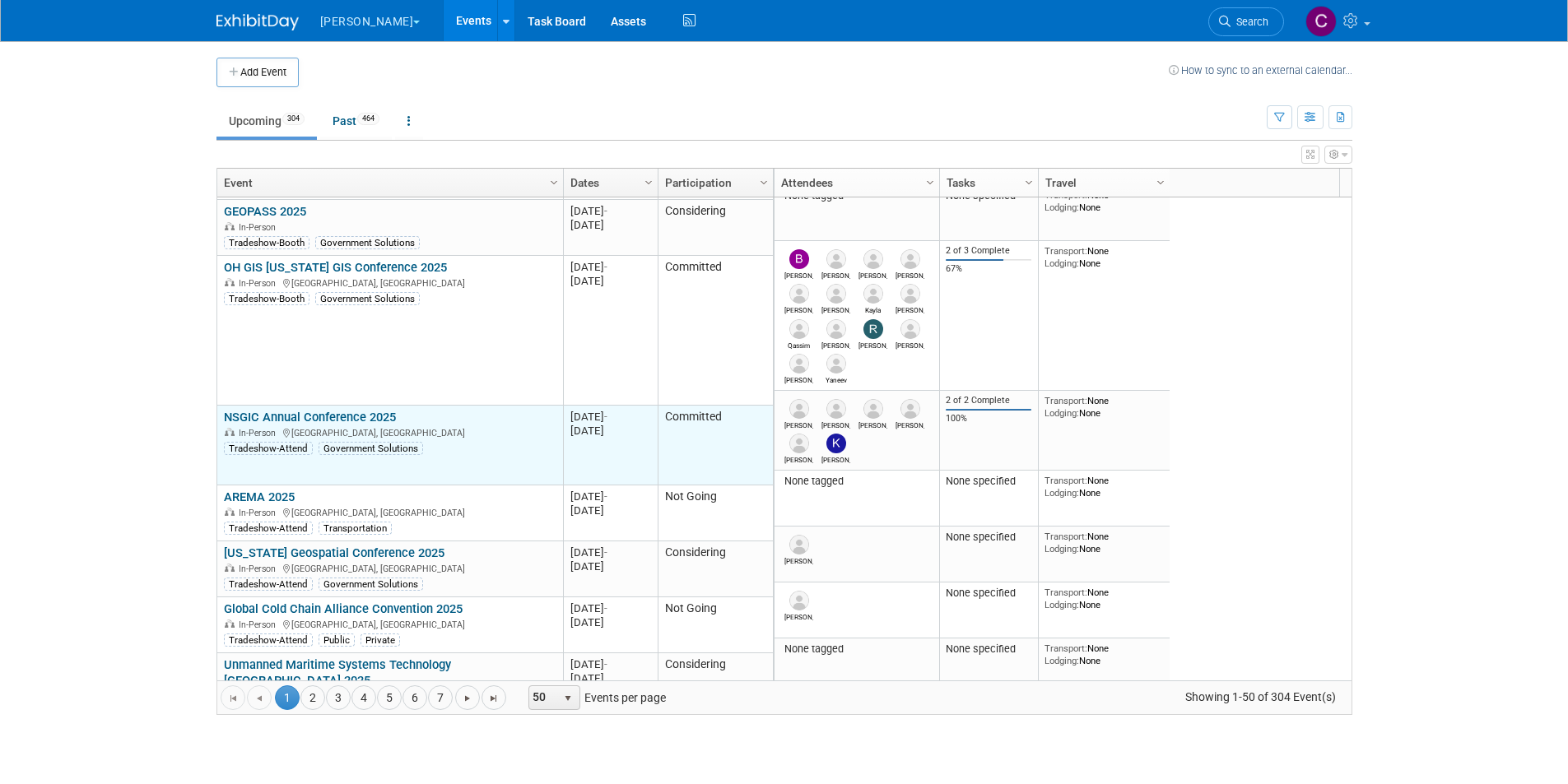
scroll to position [2580, 0]
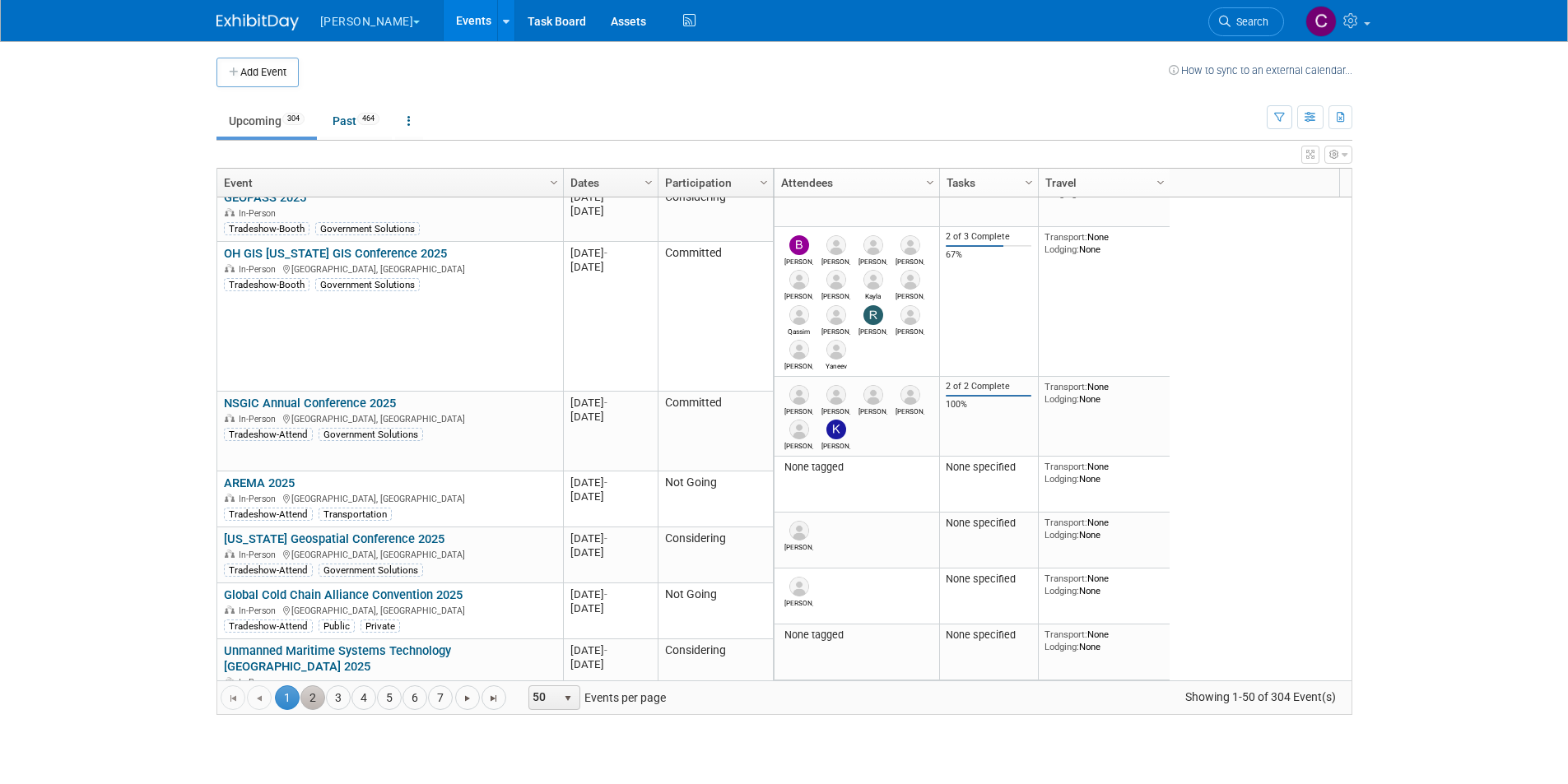
click at [313, 692] on link "2" at bounding box center [312, 697] width 24 height 24
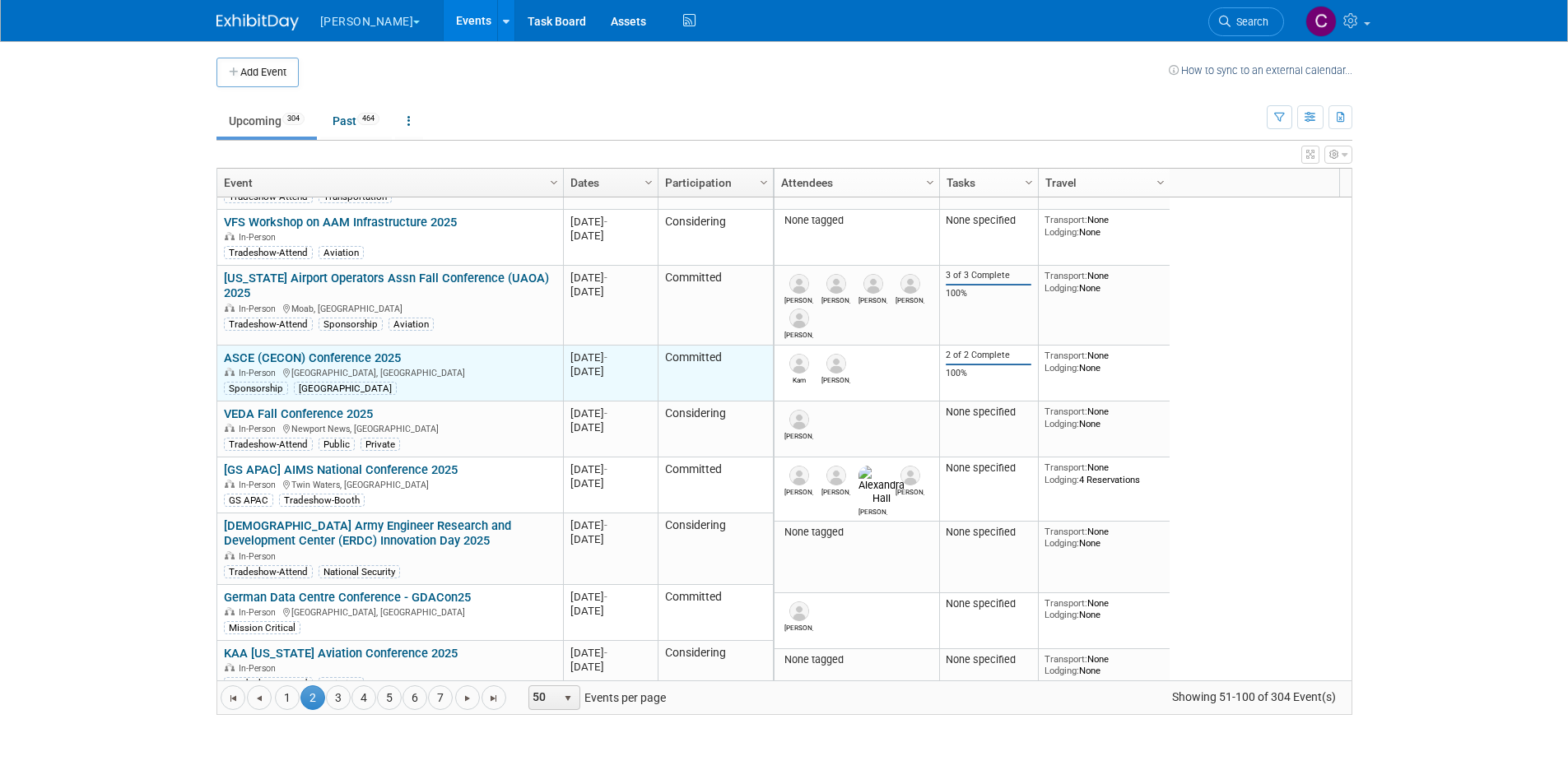
scroll to position [0, 0]
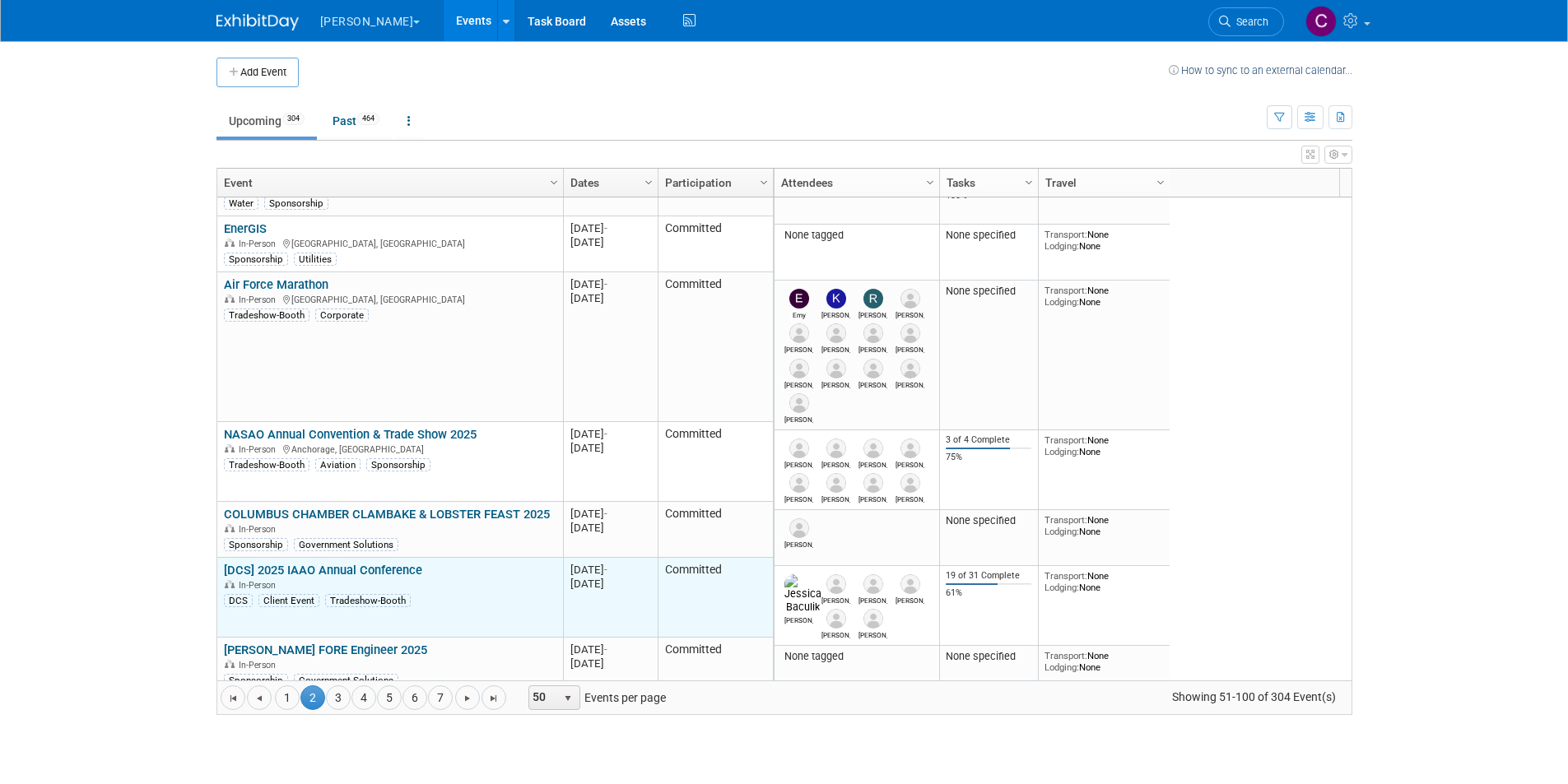
click at [361, 564] on link "[DCS] 2025 IAAO Annual Conference" at bounding box center [323, 570] width 199 height 15
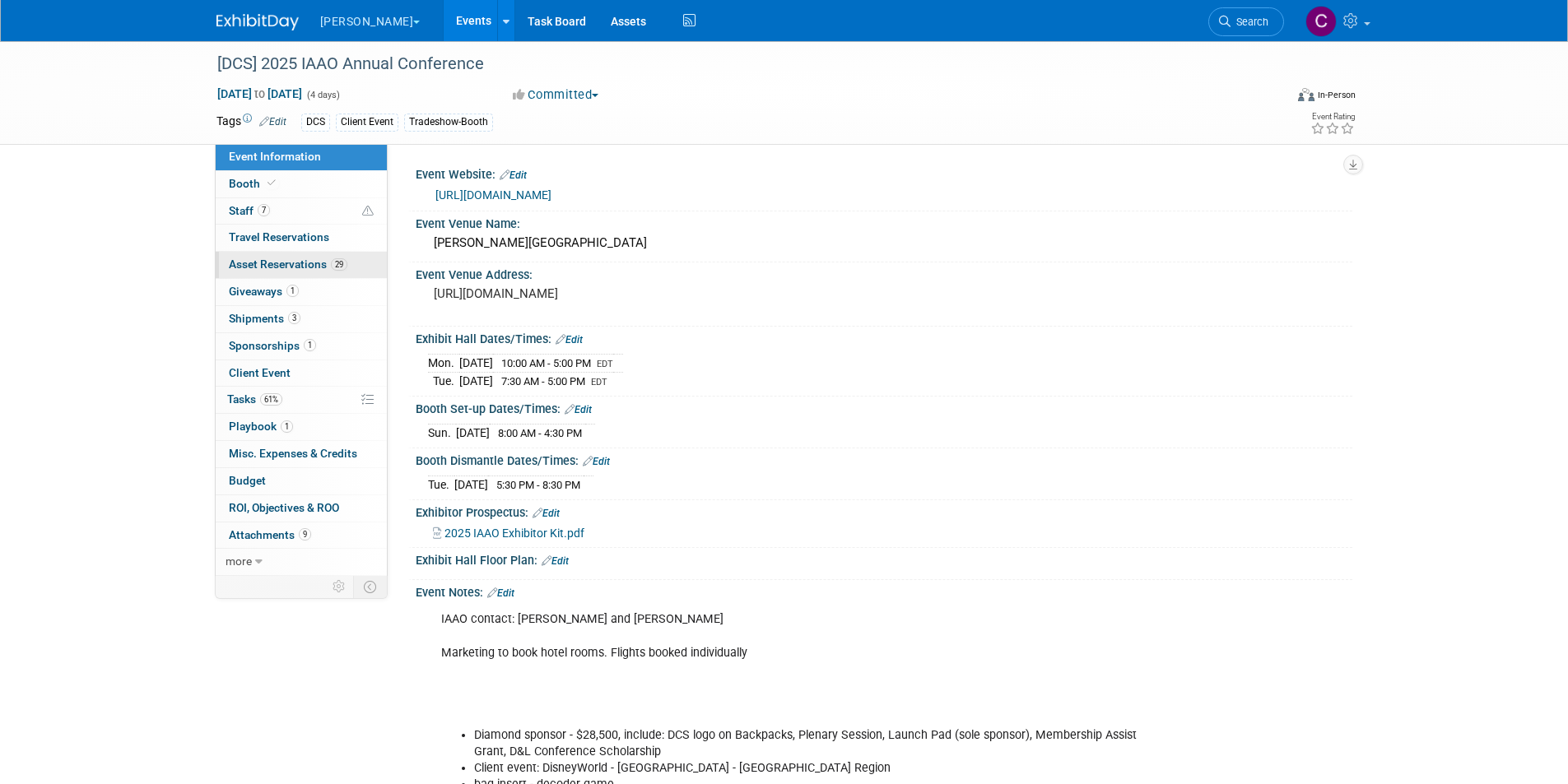
click at [264, 266] on span "Asset Reservations 29" at bounding box center [287, 264] width 119 height 14
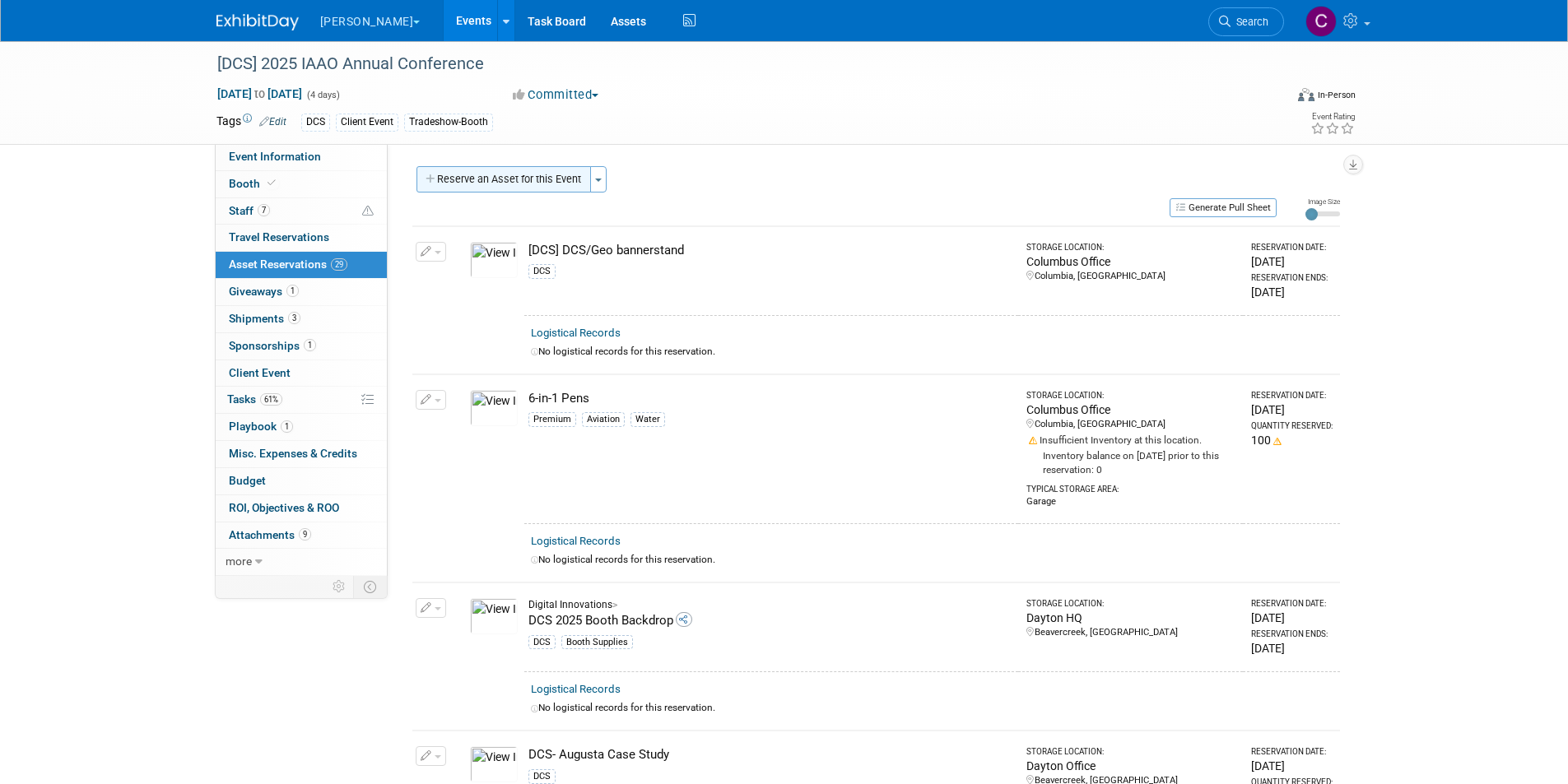
click at [545, 179] on button "Reserve an Asset for this Event" at bounding box center [503, 179] width 174 height 26
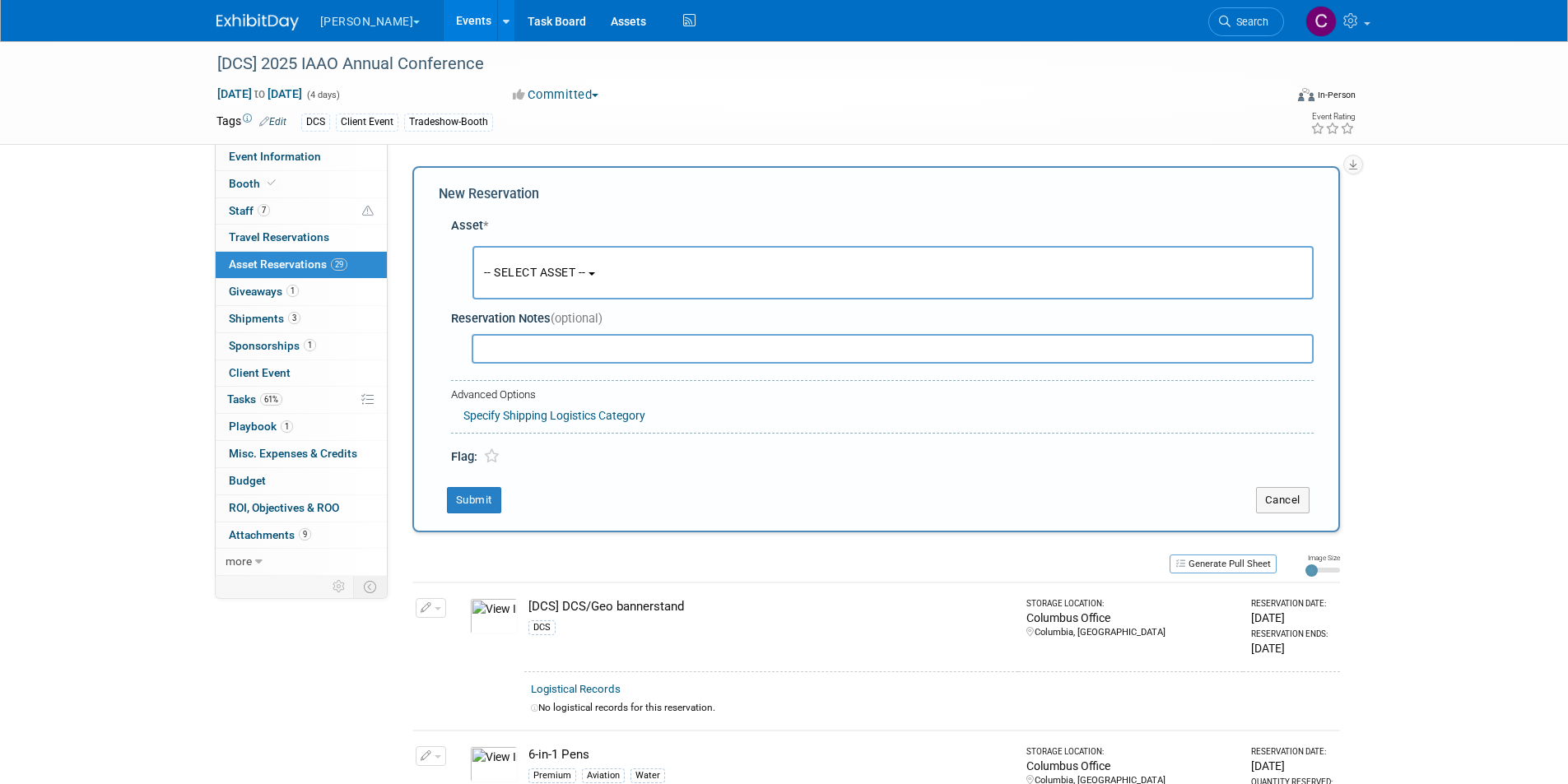
scroll to position [15, 0]
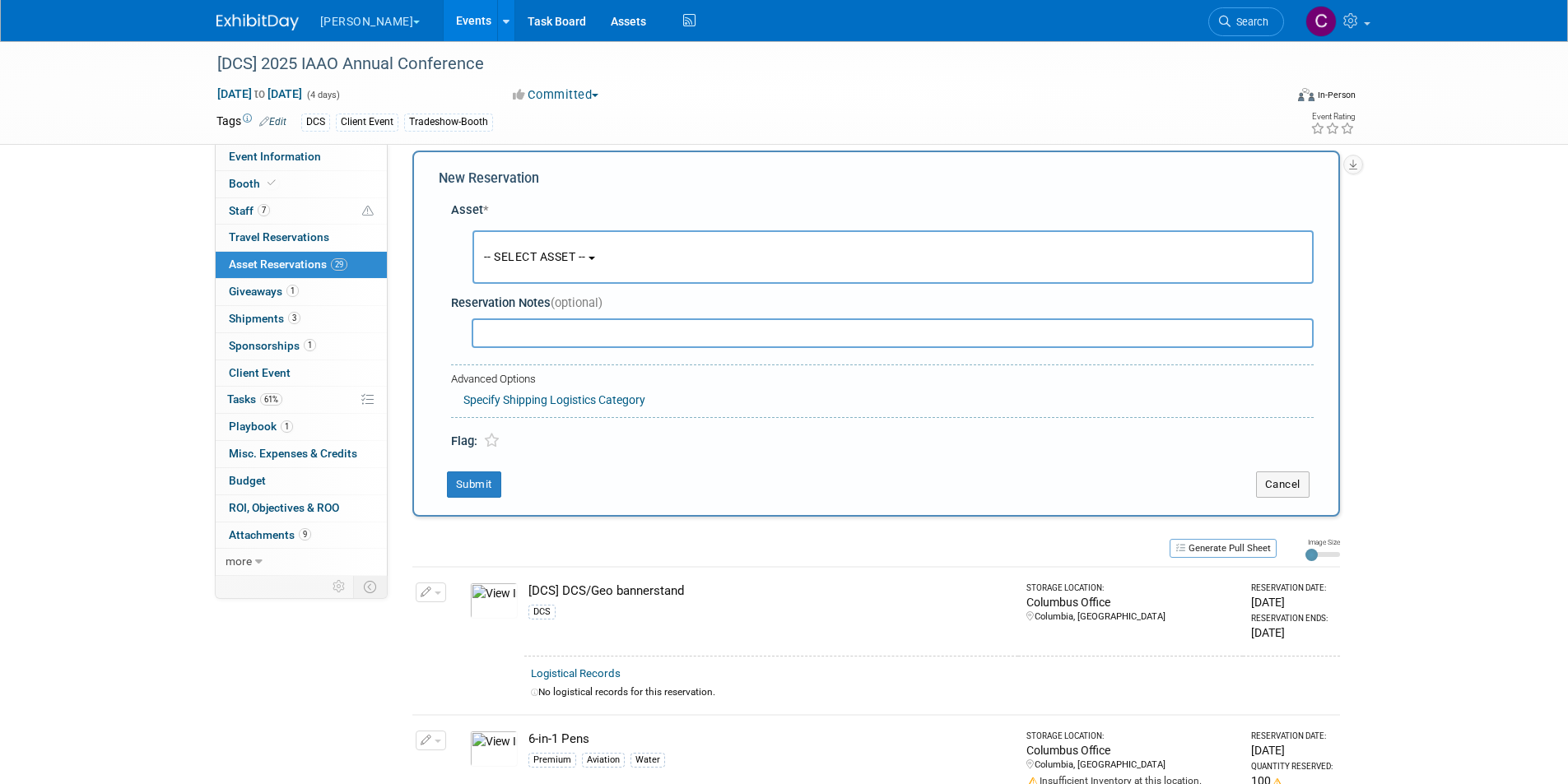
click at [537, 250] on span "-- SELECT ASSET --" at bounding box center [535, 256] width 102 height 14
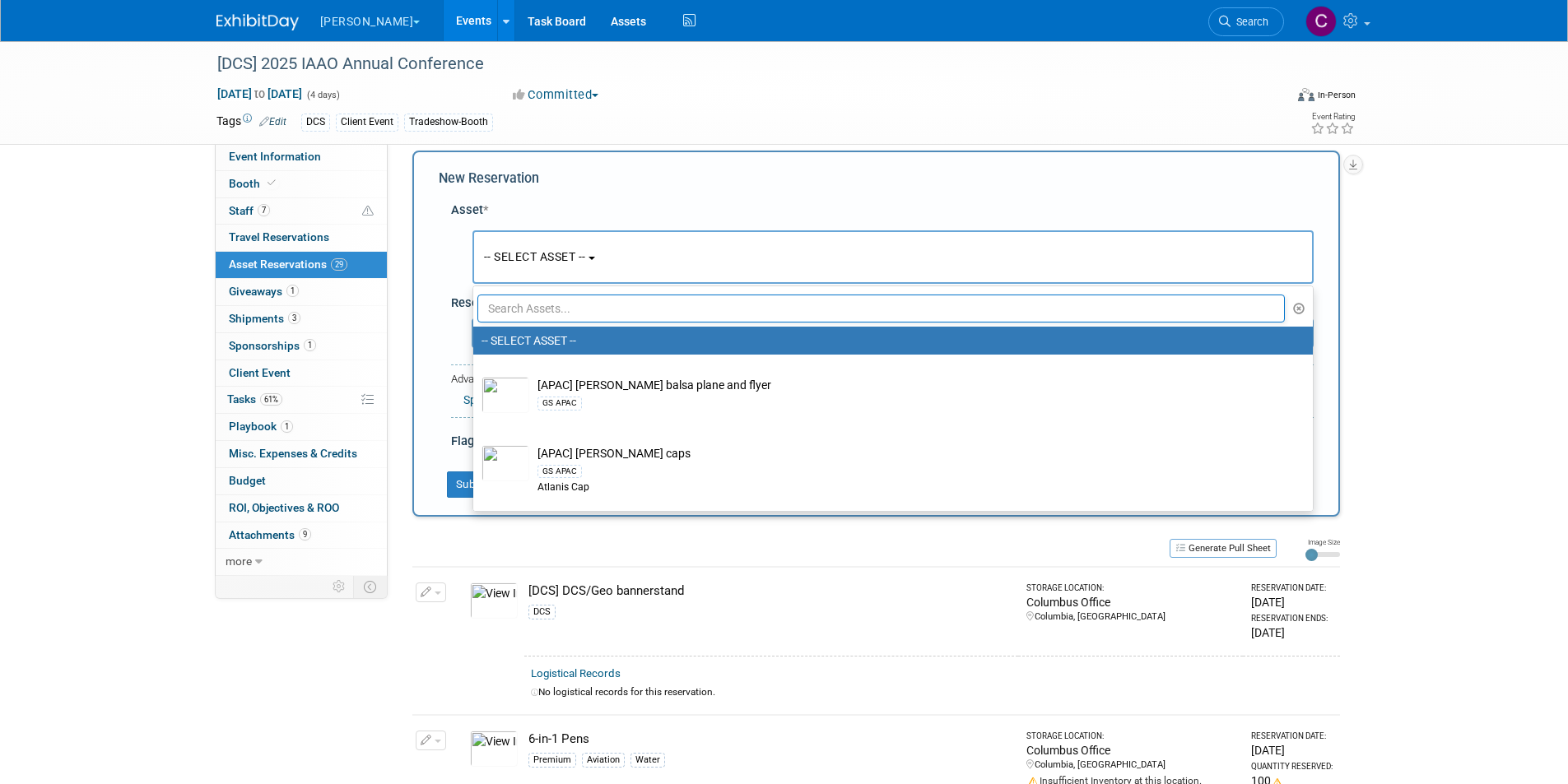
click at [514, 297] on input "text" at bounding box center [881, 308] width 808 height 28
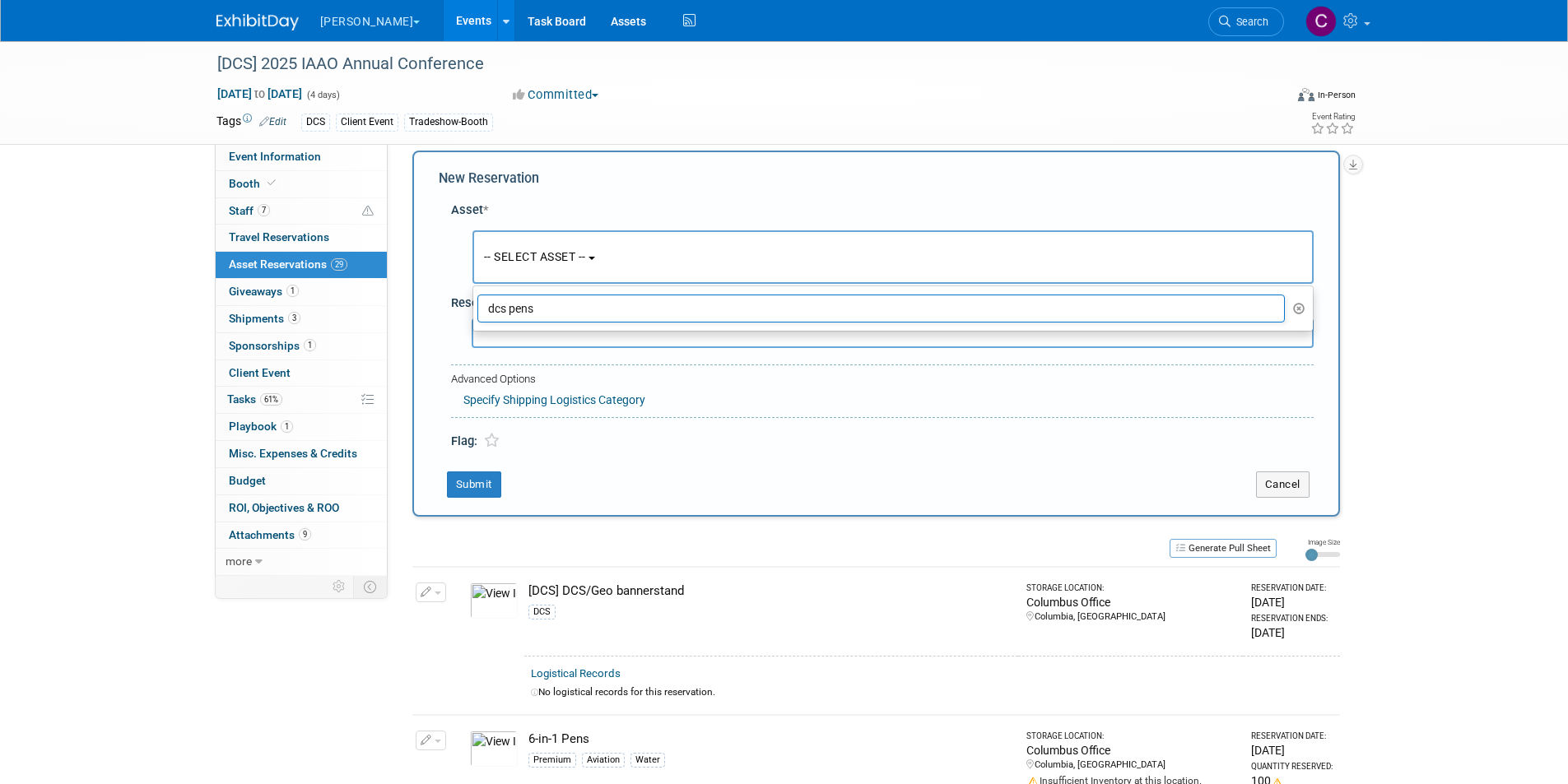
click at [465, 301] on div "Asset * -- SELECT ASSET -- <table style='display: inline-block; border-style:no…" at bounding box center [876, 322] width 875 height 257
type input "dcs pens"
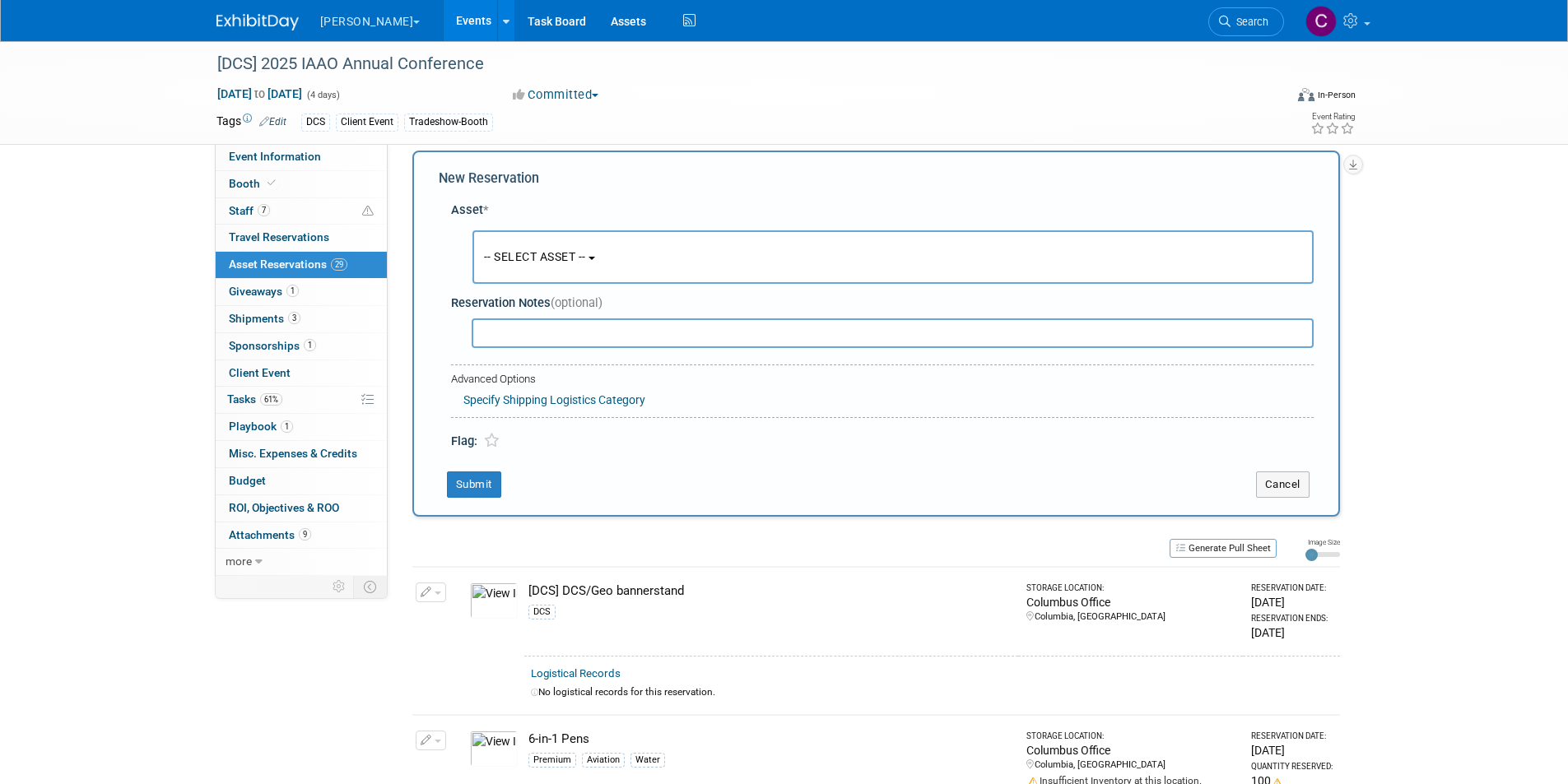
click at [586, 233] on button "-- SELECT ASSET --" at bounding box center [892, 256] width 841 height 53
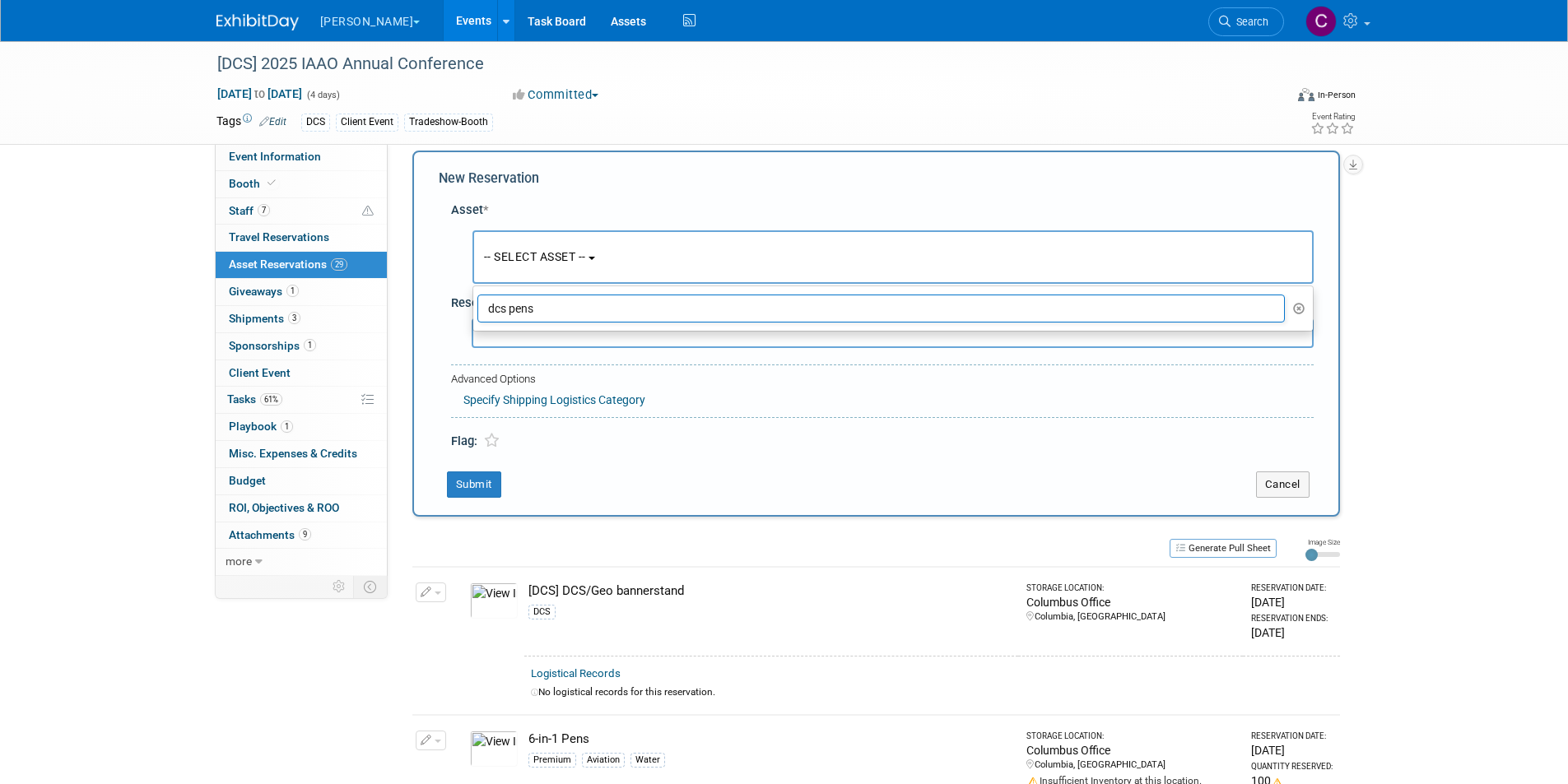
click at [560, 308] on input "dcs pens" at bounding box center [881, 308] width 808 height 28
click at [1297, 303] on icon "button" at bounding box center [1300, 308] width 13 height 12
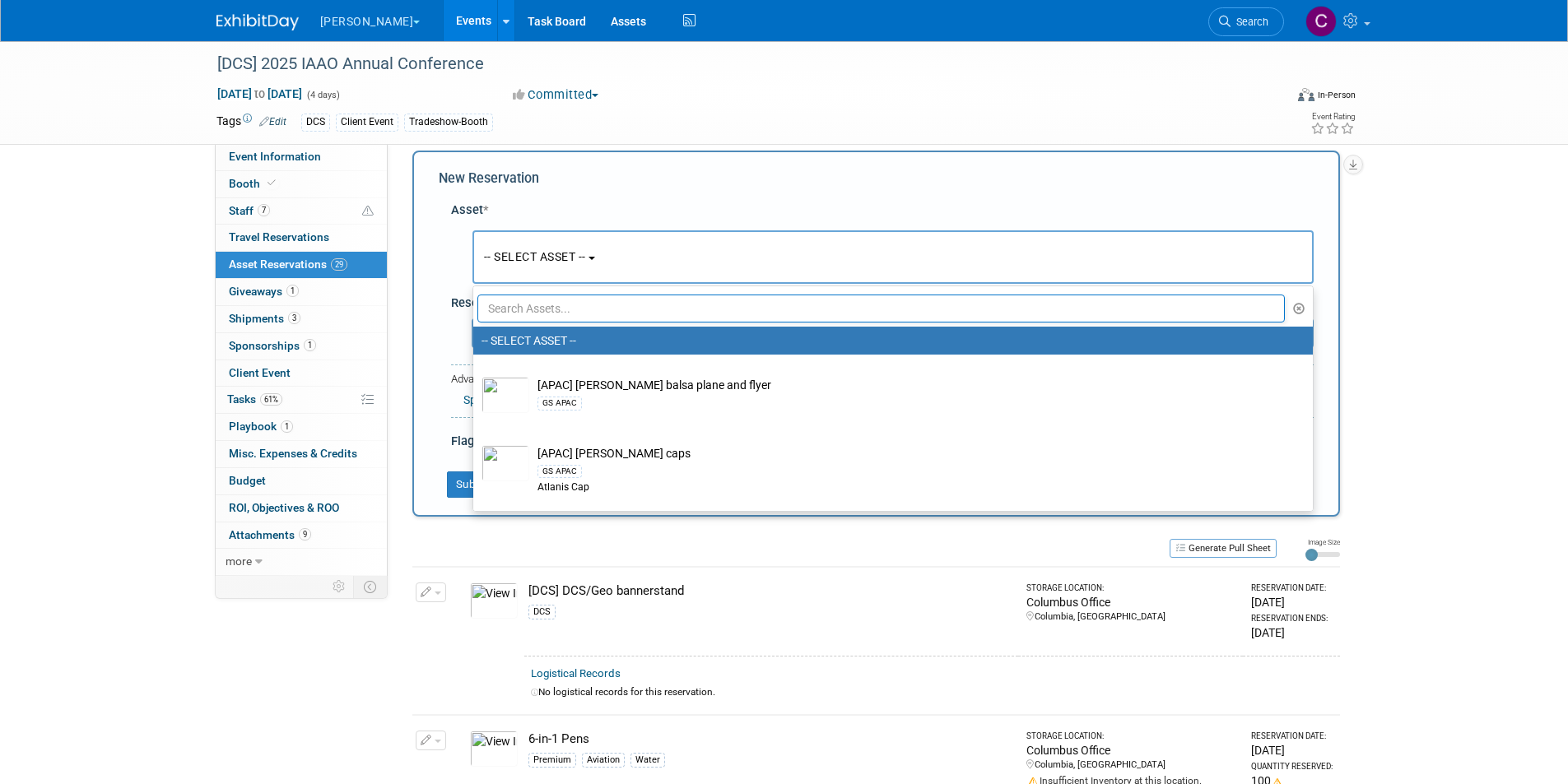
click at [591, 311] on input "text" at bounding box center [881, 308] width 808 height 28
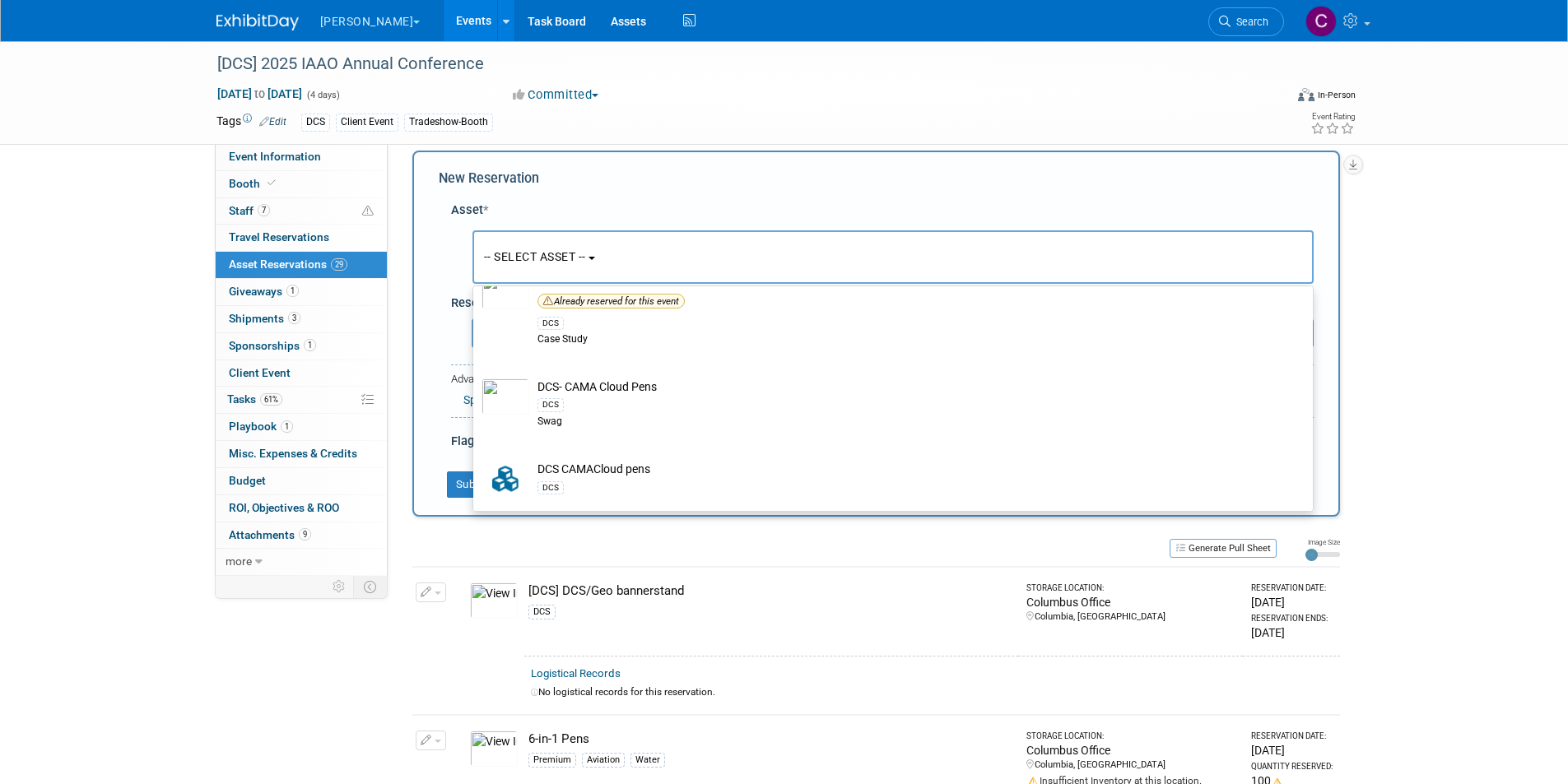
scroll to position [3948, 0]
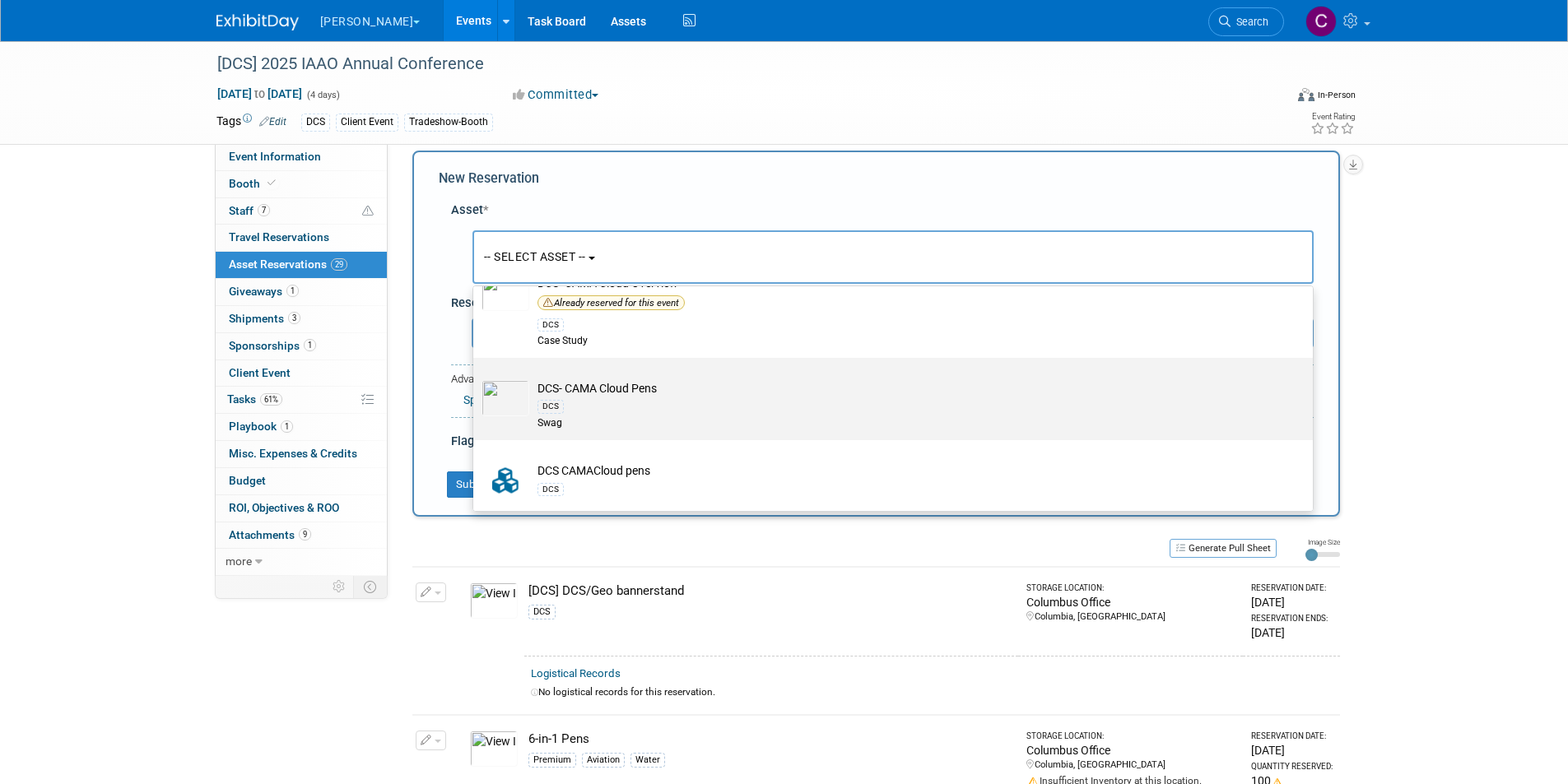
type input "dcs"
click at [618, 405] on td "DCS- CAMA Cloud Pens DCS Swag" at bounding box center [904, 404] width 751 height 50
click at [475, 377] on input "DCS- CAMA Cloud Pens DCS Swag" at bounding box center [471, 373] width 11 height 11
select select "10727667"
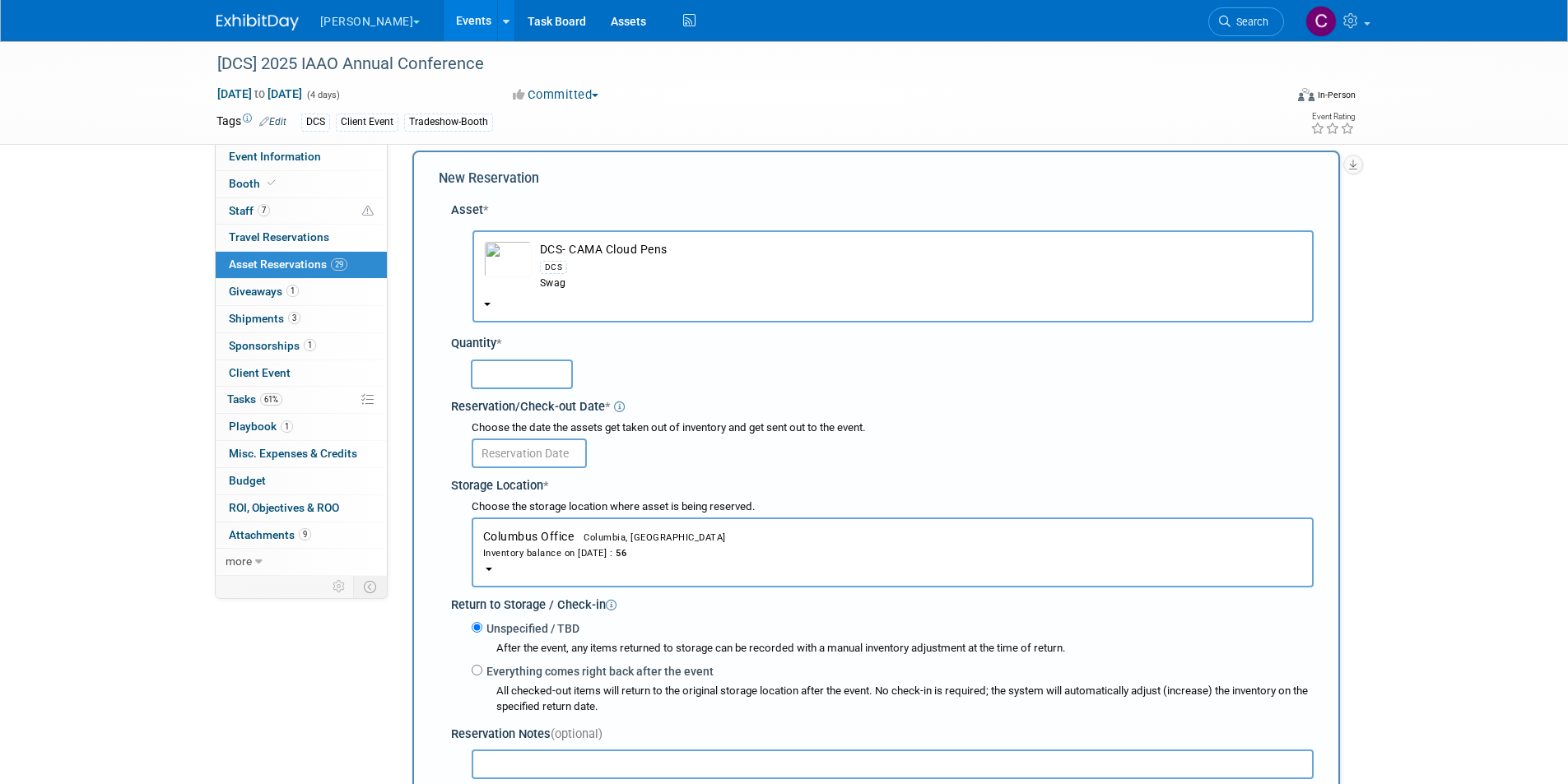
click at [521, 377] on input "text" at bounding box center [521, 374] width 102 height 30
type input "75"
click at [522, 450] on input "text" at bounding box center [529, 453] width 115 height 30
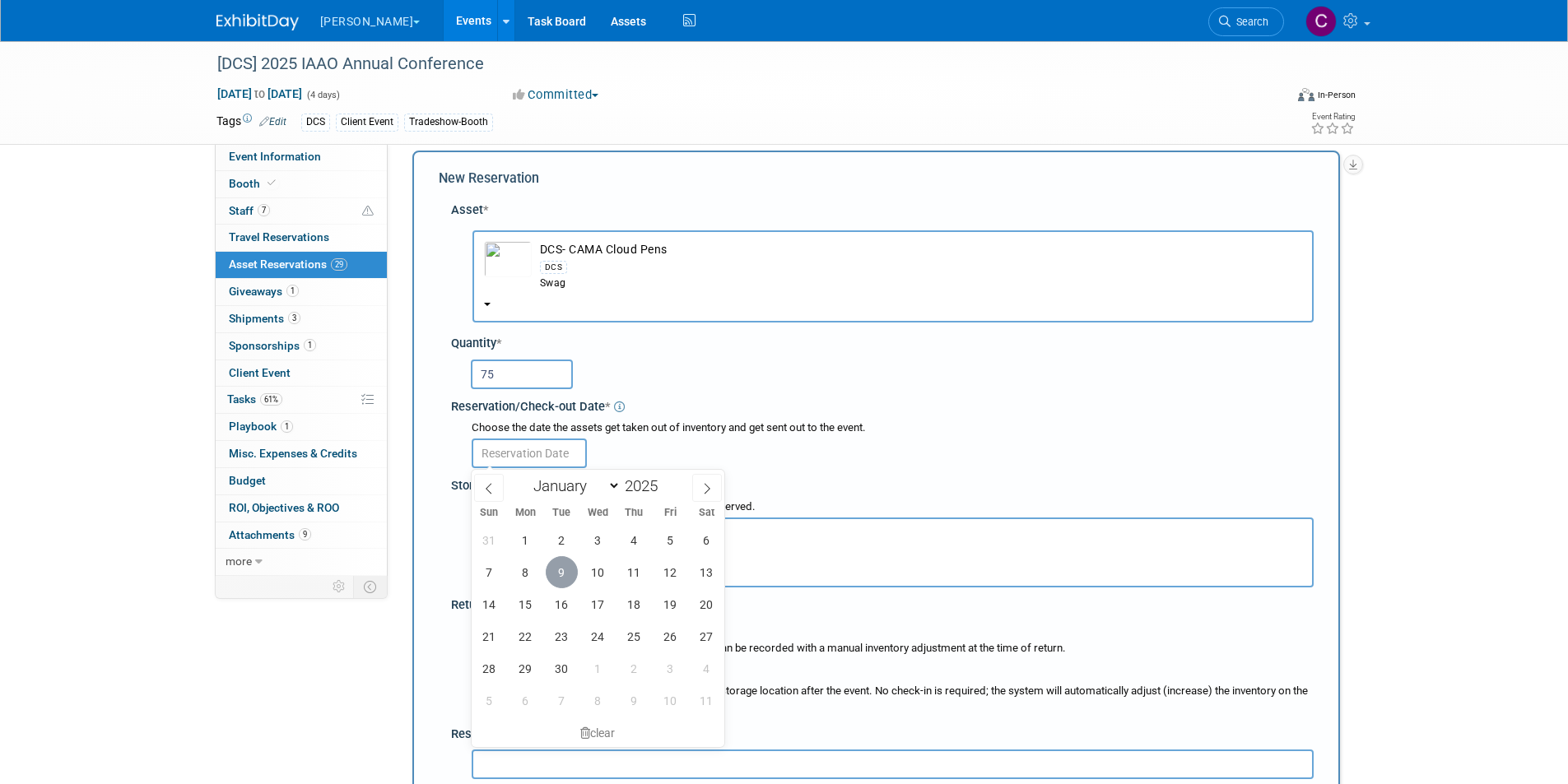
click at [558, 572] on span "9" at bounding box center [561, 571] width 32 height 32
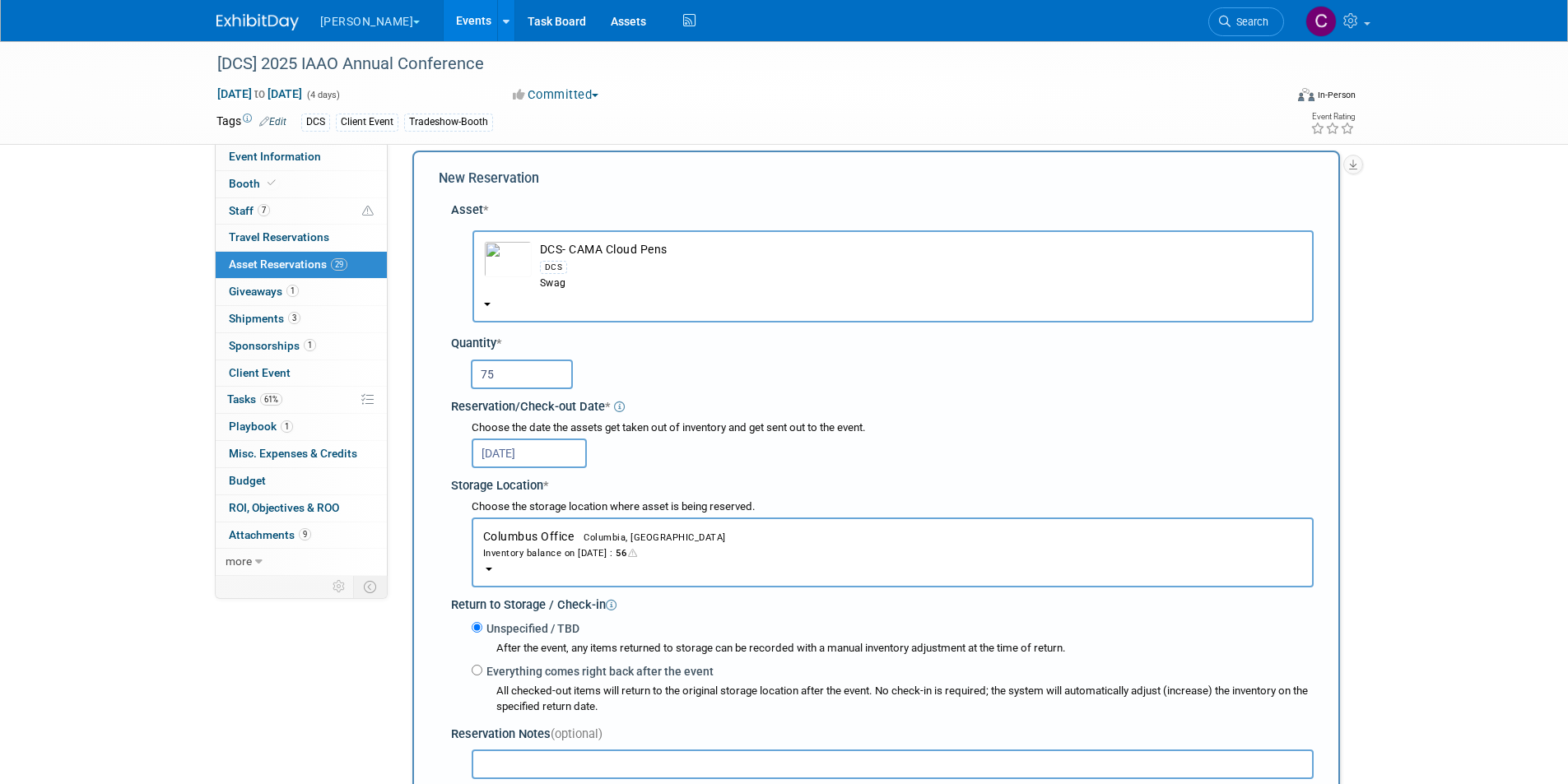
click at [529, 453] on input "[DATE]" at bounding box center [529, 453] width 115 height 30
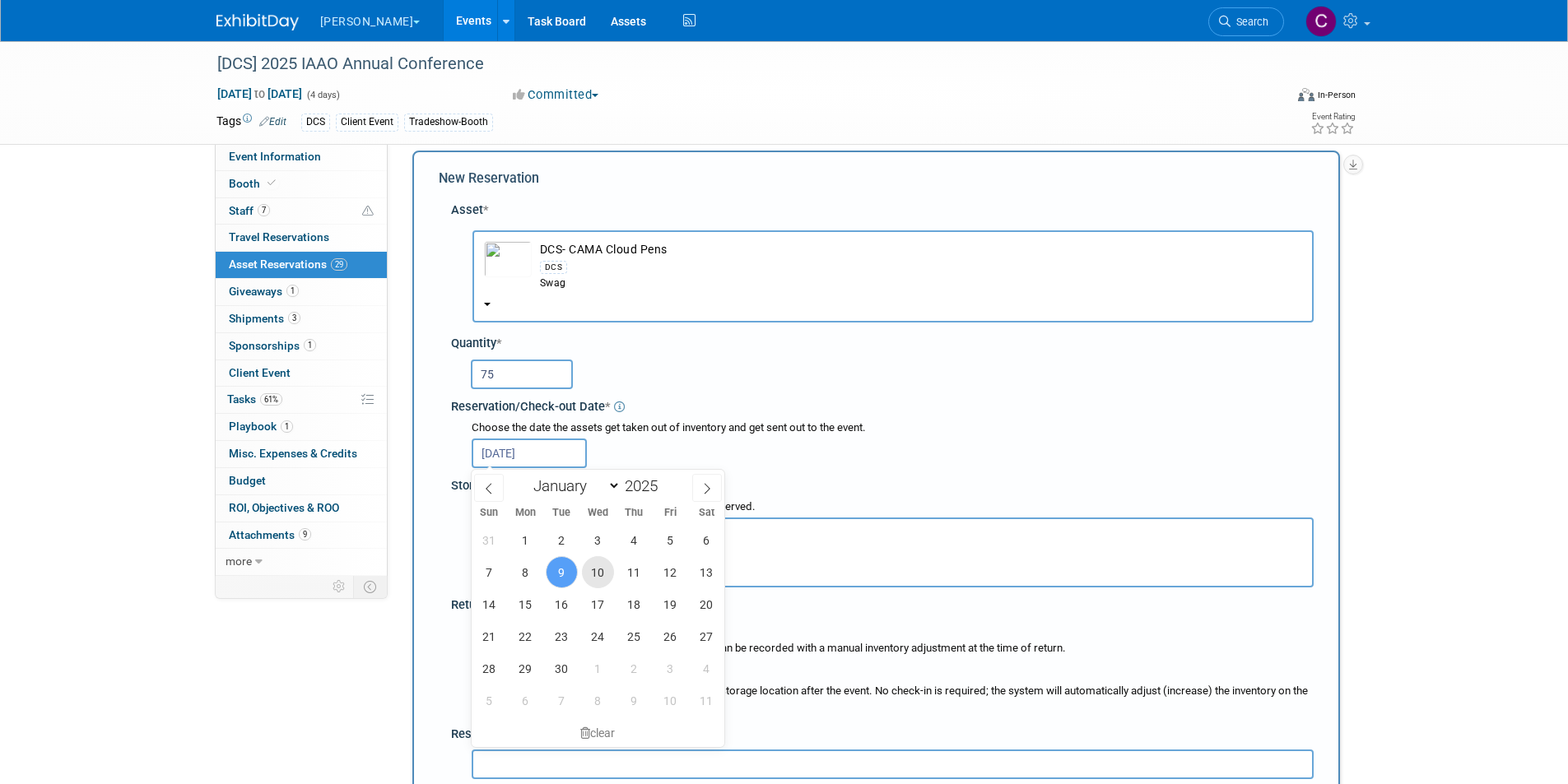
click at [596, 581] on span "10" at bounding box center [598, 571] width 32 height 32
type input "[DATE]"
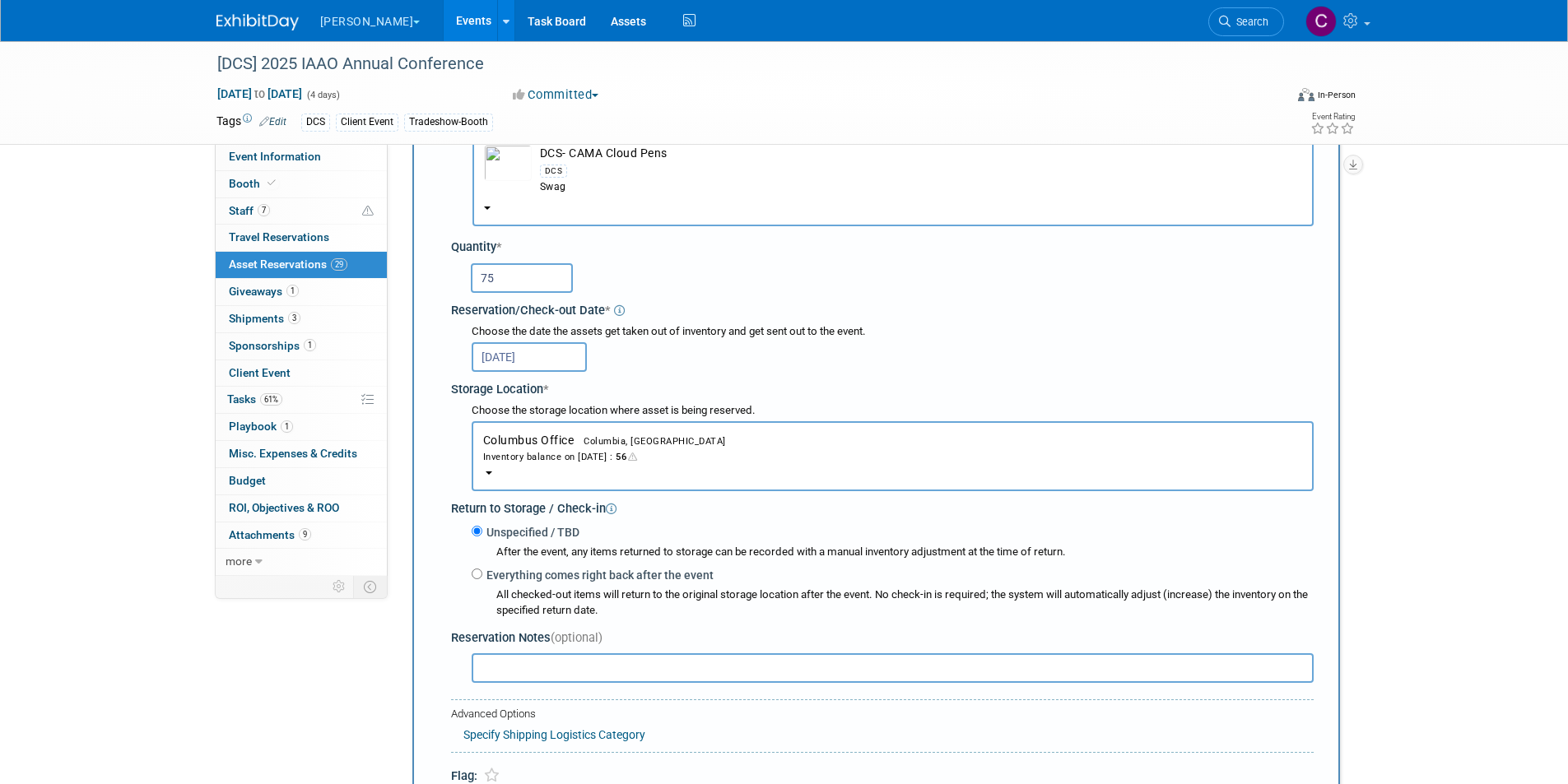
scroll to position [262, 0]
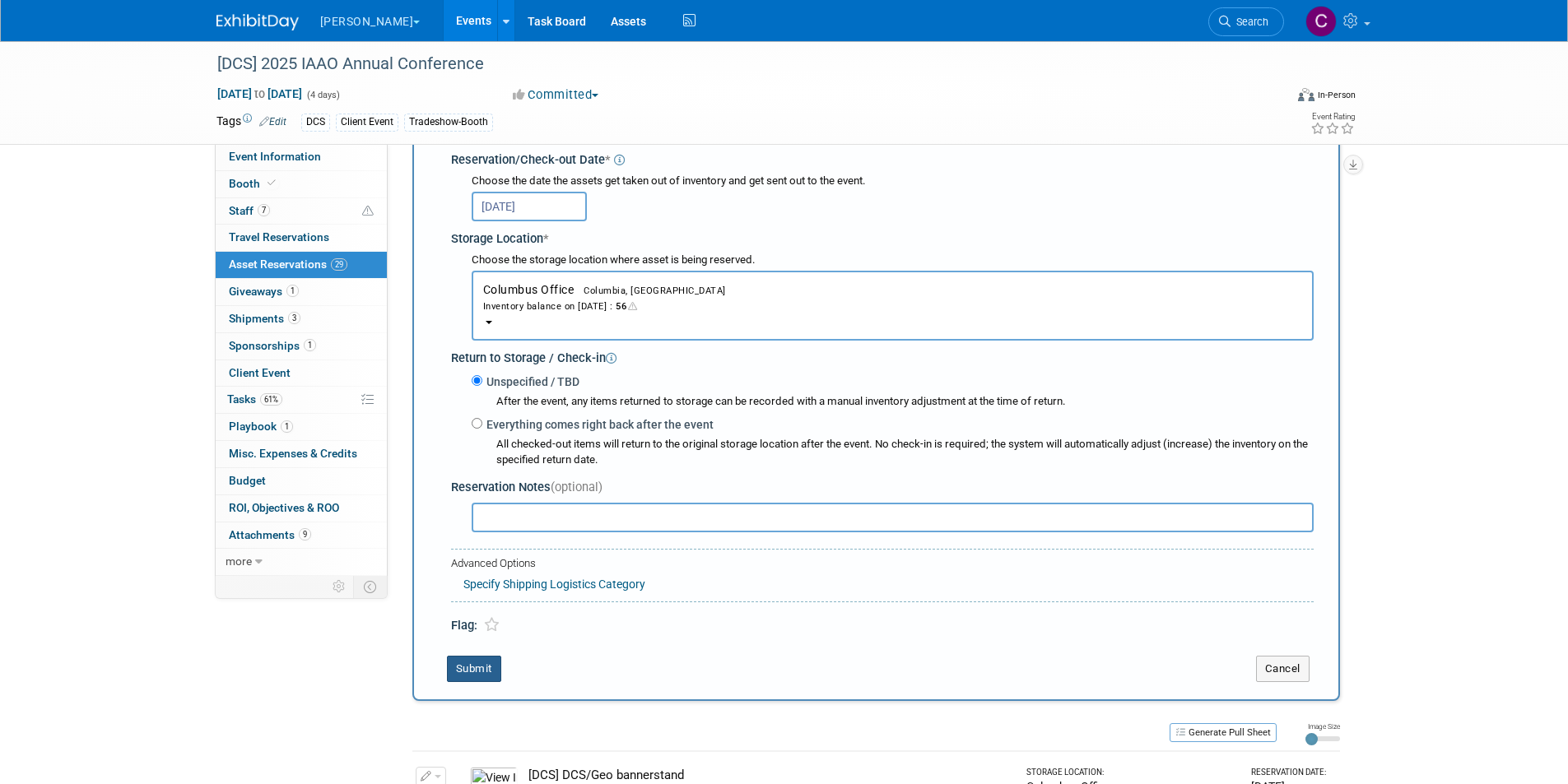
click at [475, 670] on button "Submit" at bounding box center [474, 668] width 54 height 26
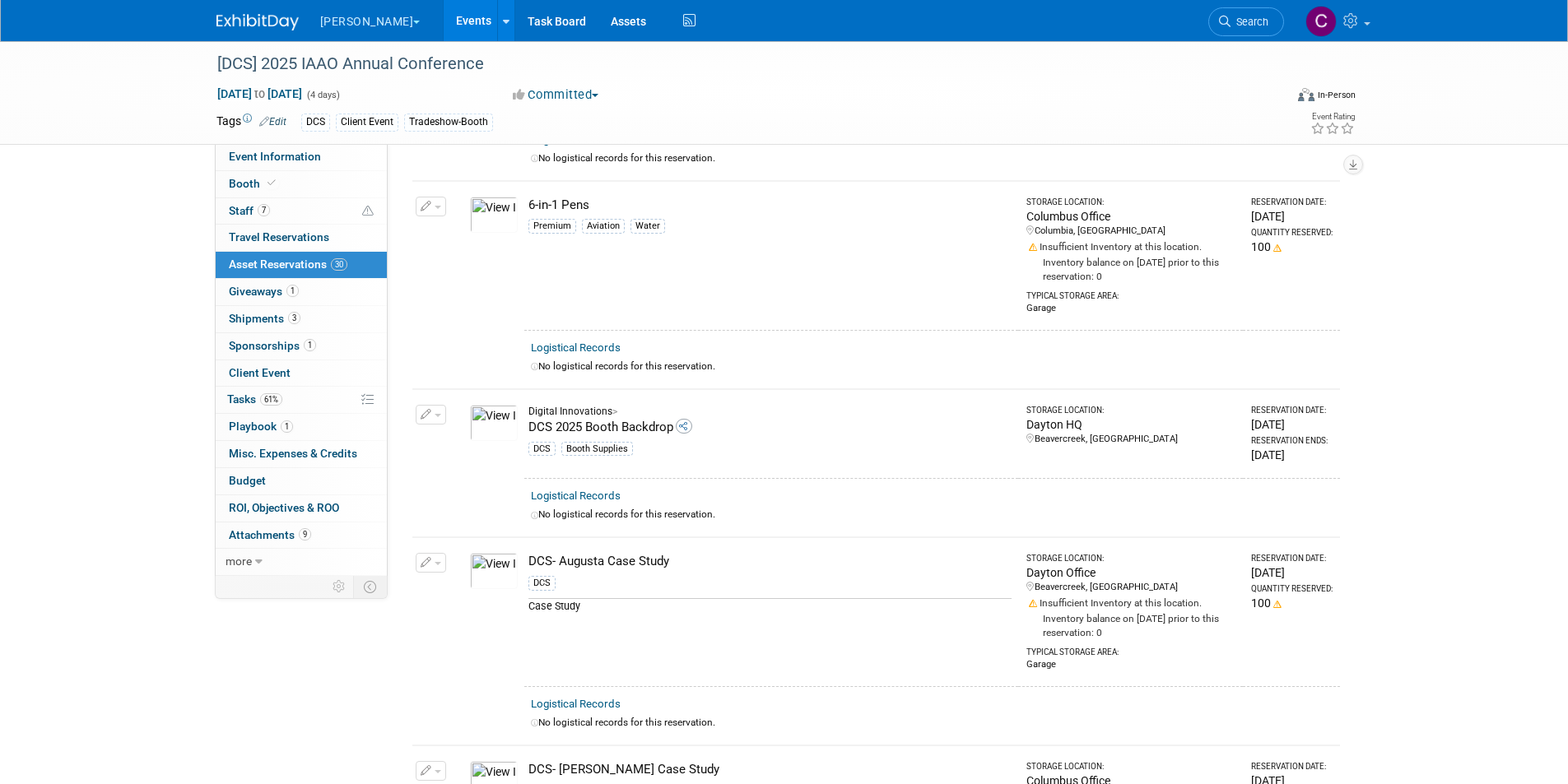
scroll to position [0, 0]
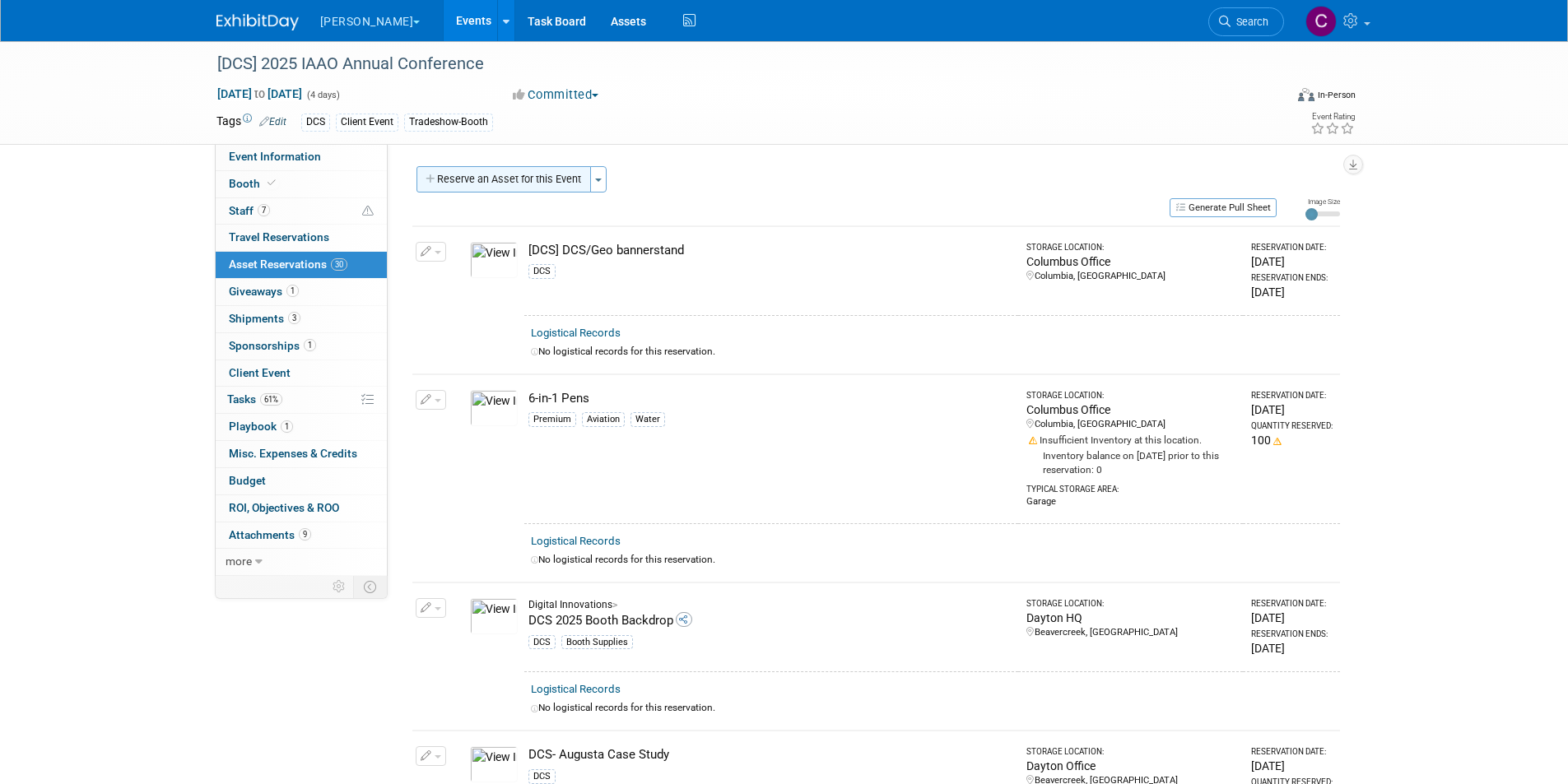
click at [503, 177] on button "Reserve an Asset for this Event" at bounding box center [503, 179] width 174 height 26
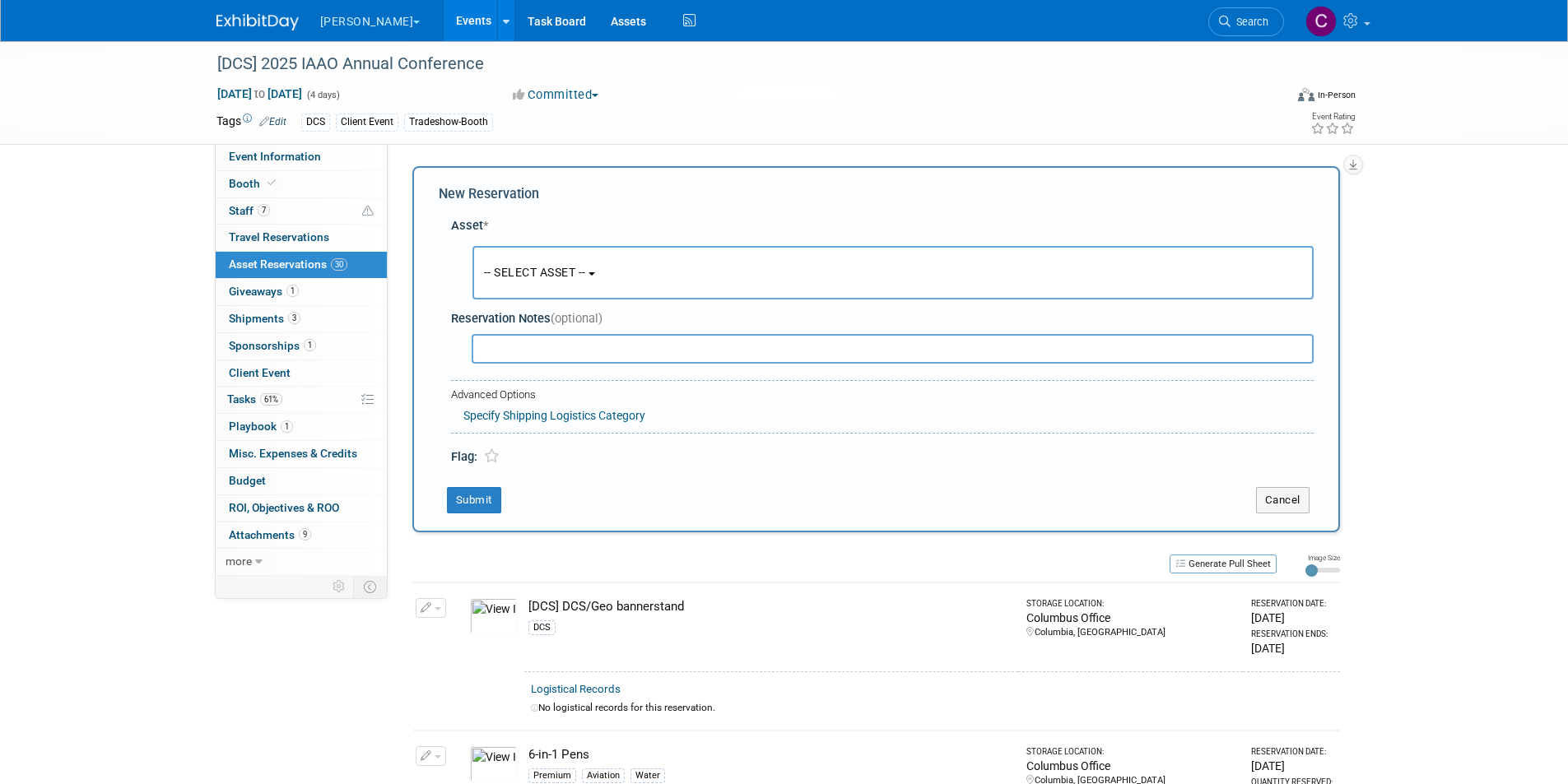
scroll to position [15, 0]
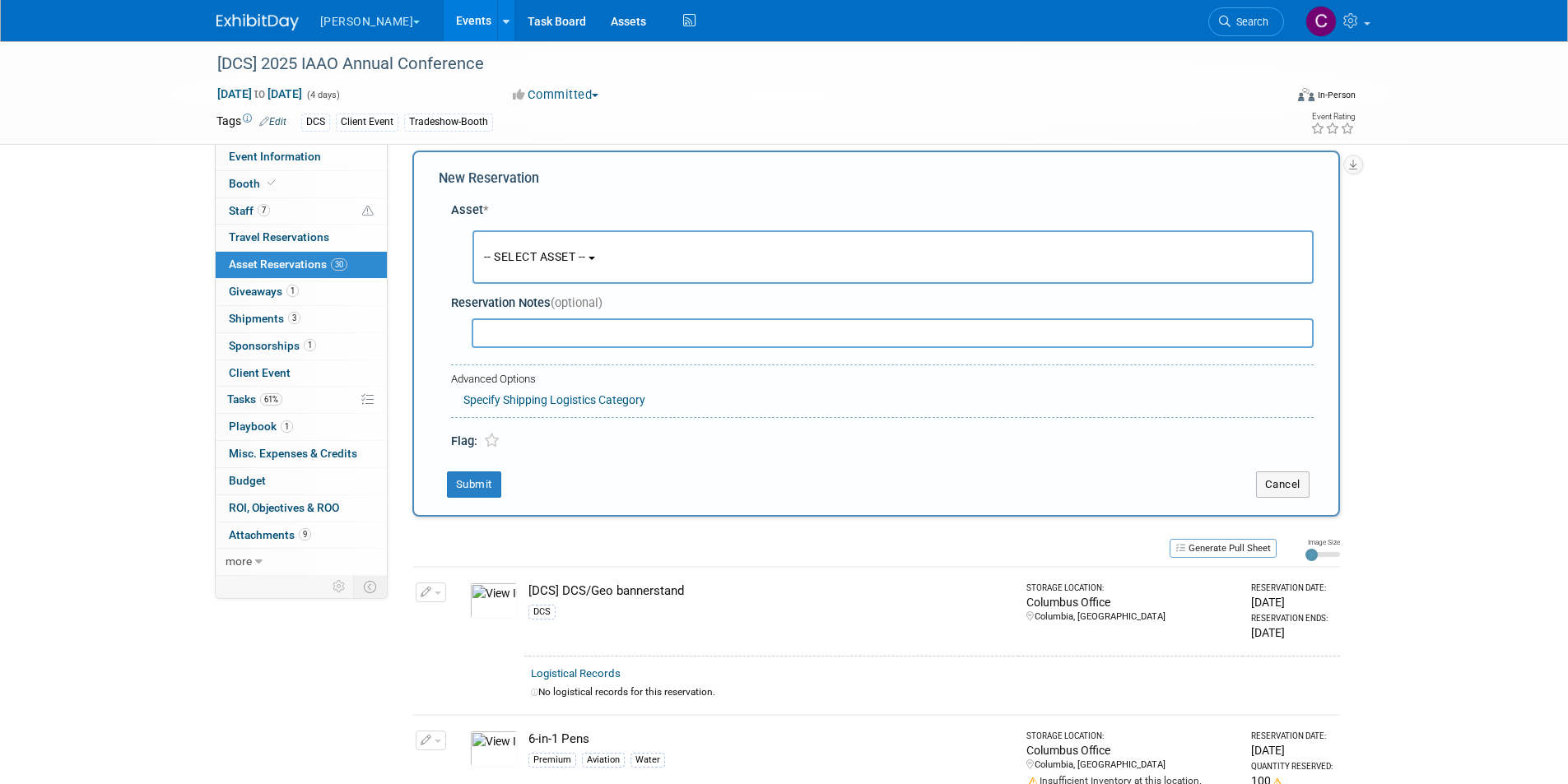
drag, startPoint x: 561, startPoint y: 249, endPoint x: 525, endPoint y: 286, distance: 51.6
click at [559, 250] on span "-- SELECT ASSET --" at bounding box center [535, 256] width 102 height 14
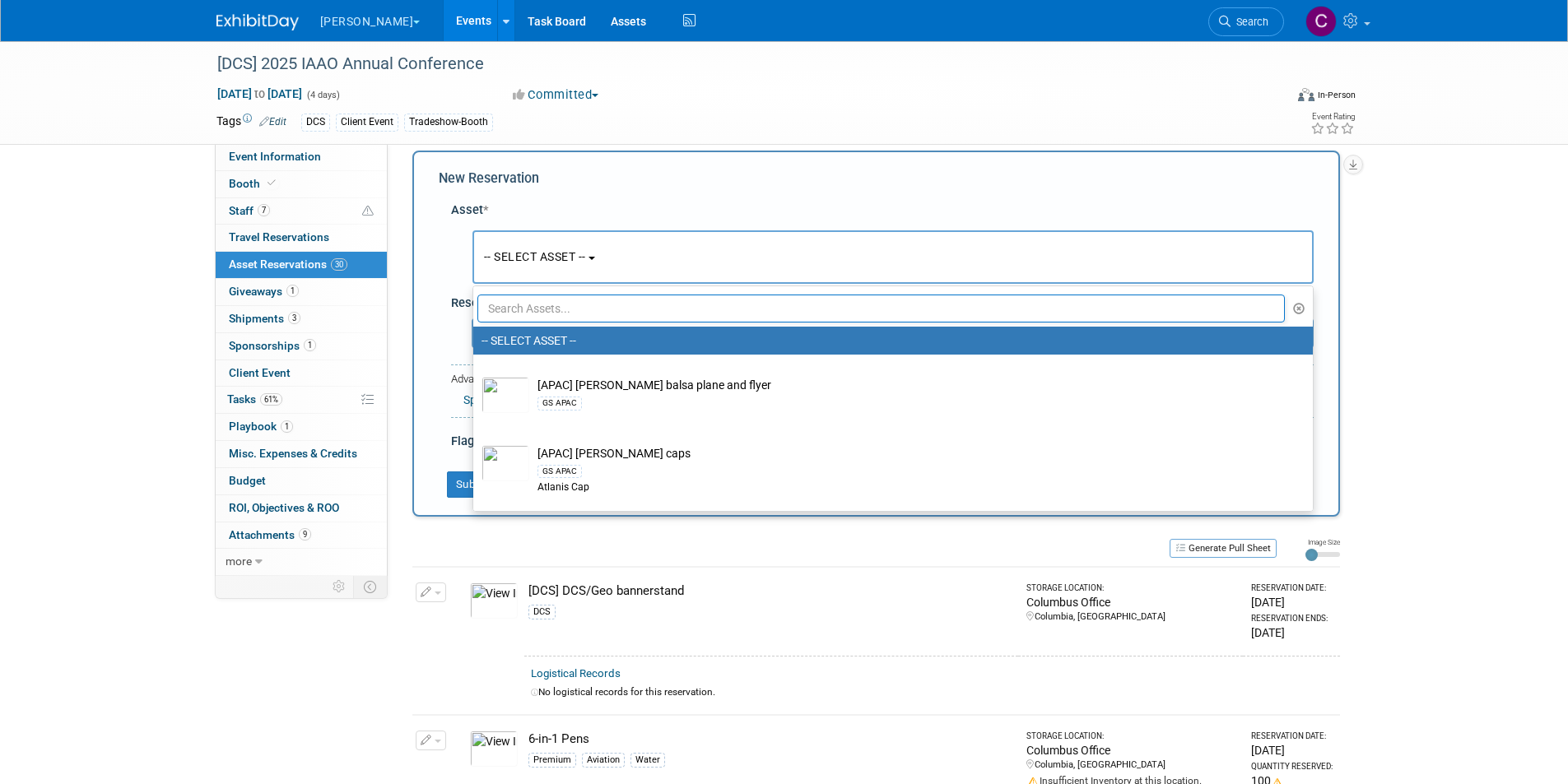
click at [525, 302] on input "text" at bounding box center [881, 308] width 808 height 28
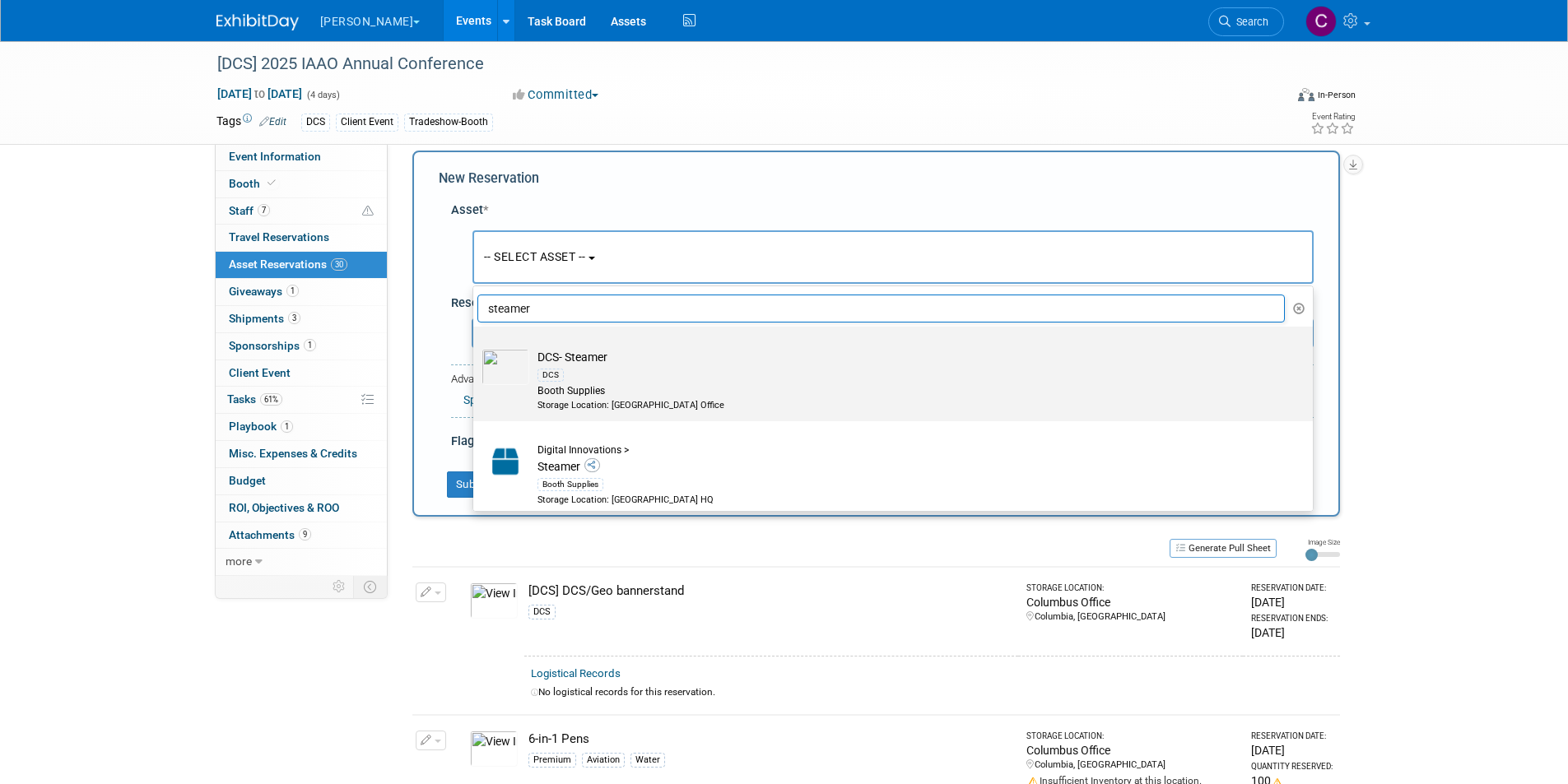
type input "steamer"
click at [578, 354] on td "DCS- Steamer DCS Booth Supplies Storage Location: [GEOGRAPHIC_DATA] Office" at bounding box center [904, 380] width 751 height 63
click at [475, 346] on input "DCS- Steamer DCS Booth Supplies Storage Location: [GEOGRAPHIC_DATA] Office" at bounding box center [471, 341] width 11 height 11
select select "10727706"
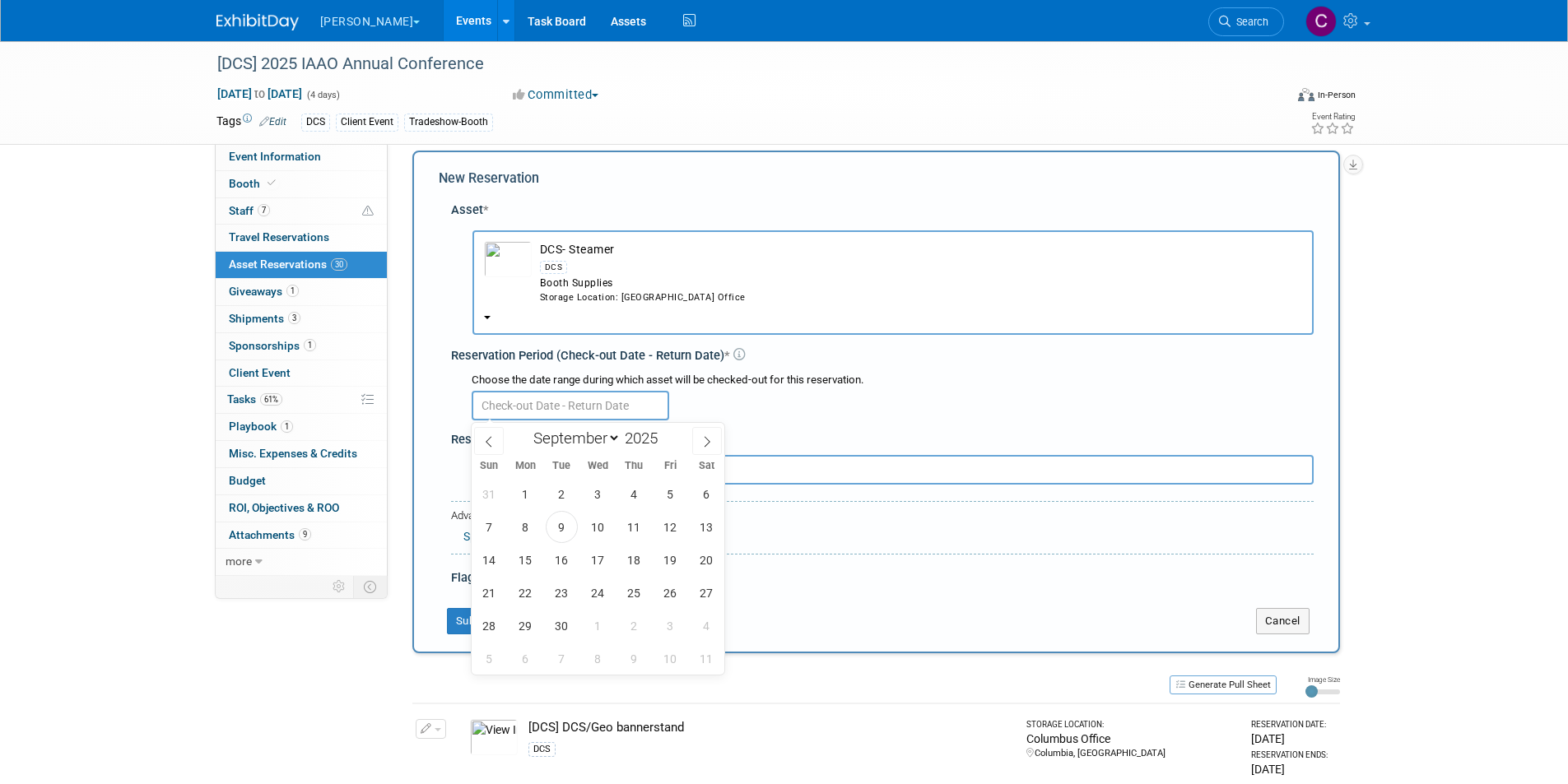
click at [573, 408] on input "text" at bounding box center [570, 405] width 198 height 30
click at [592, 519] on span "10" at bounding box center [598, 526] width 32 height 32
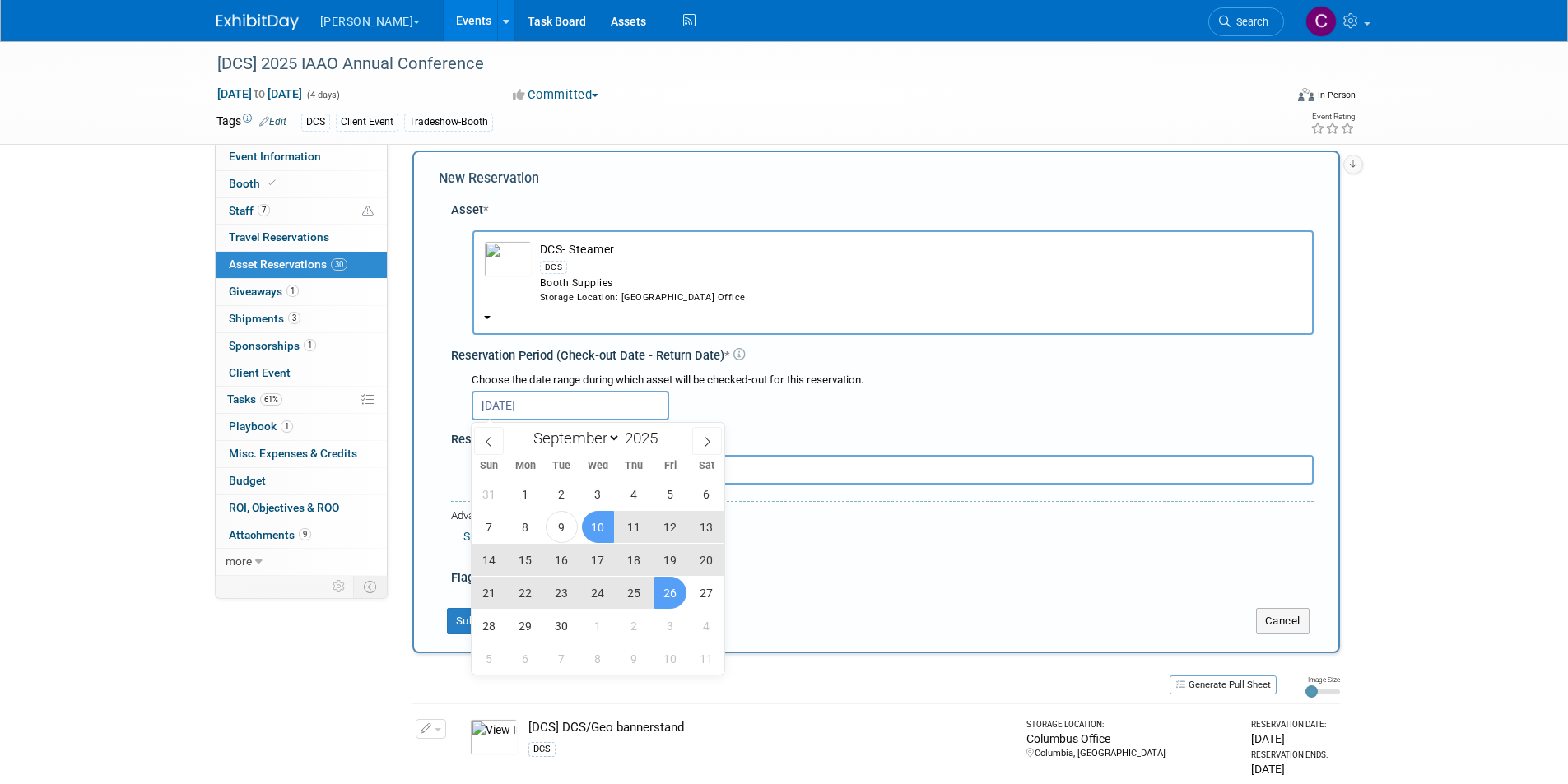
click at [670, 591] on span "26" at bounding box center [669, 592] width 32 height 32
type input "[DATE] to [DATE]"
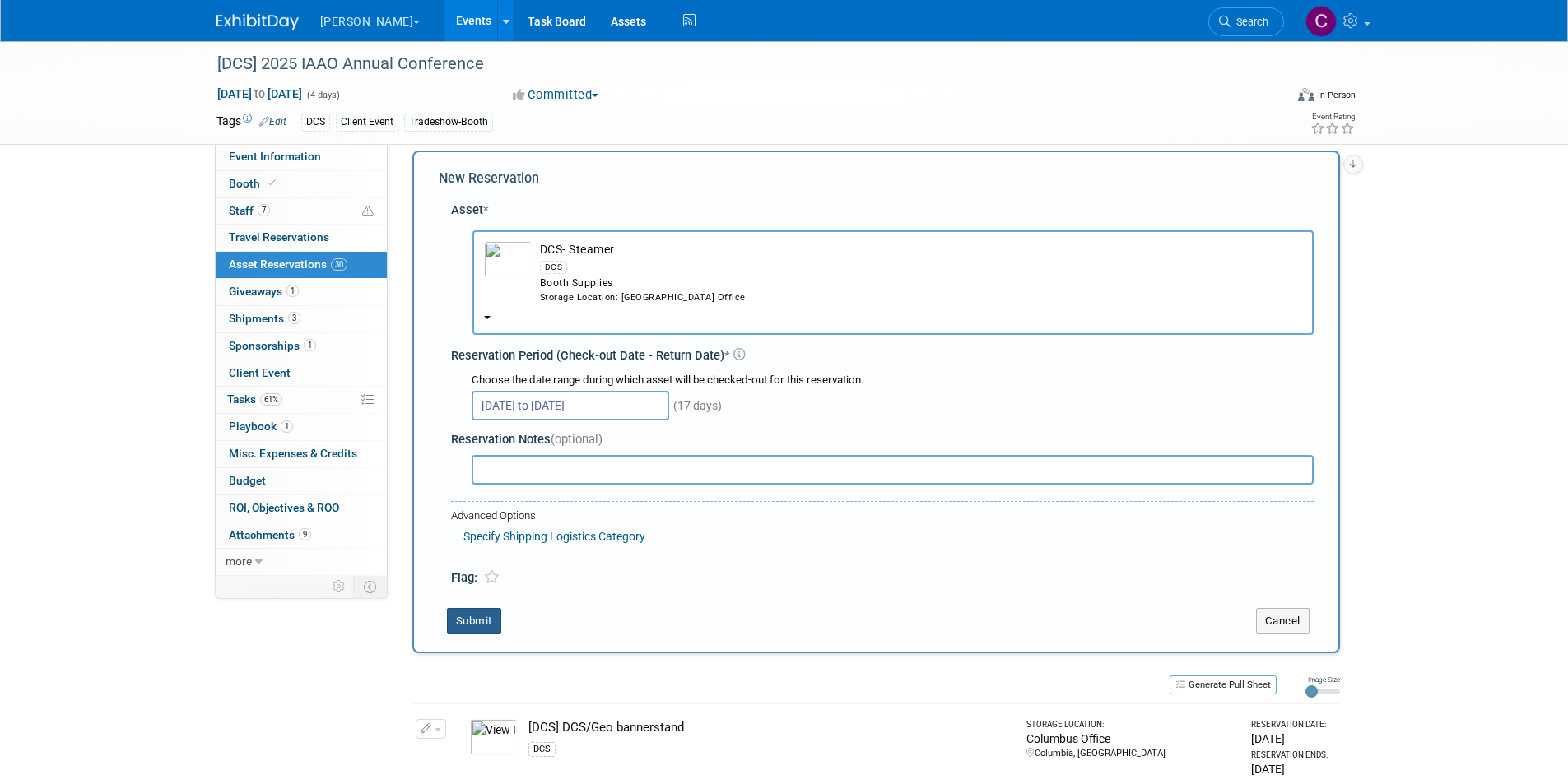
click at [477, 626] on button "Submit" at bounding box center [474, 621] width 54 height 26
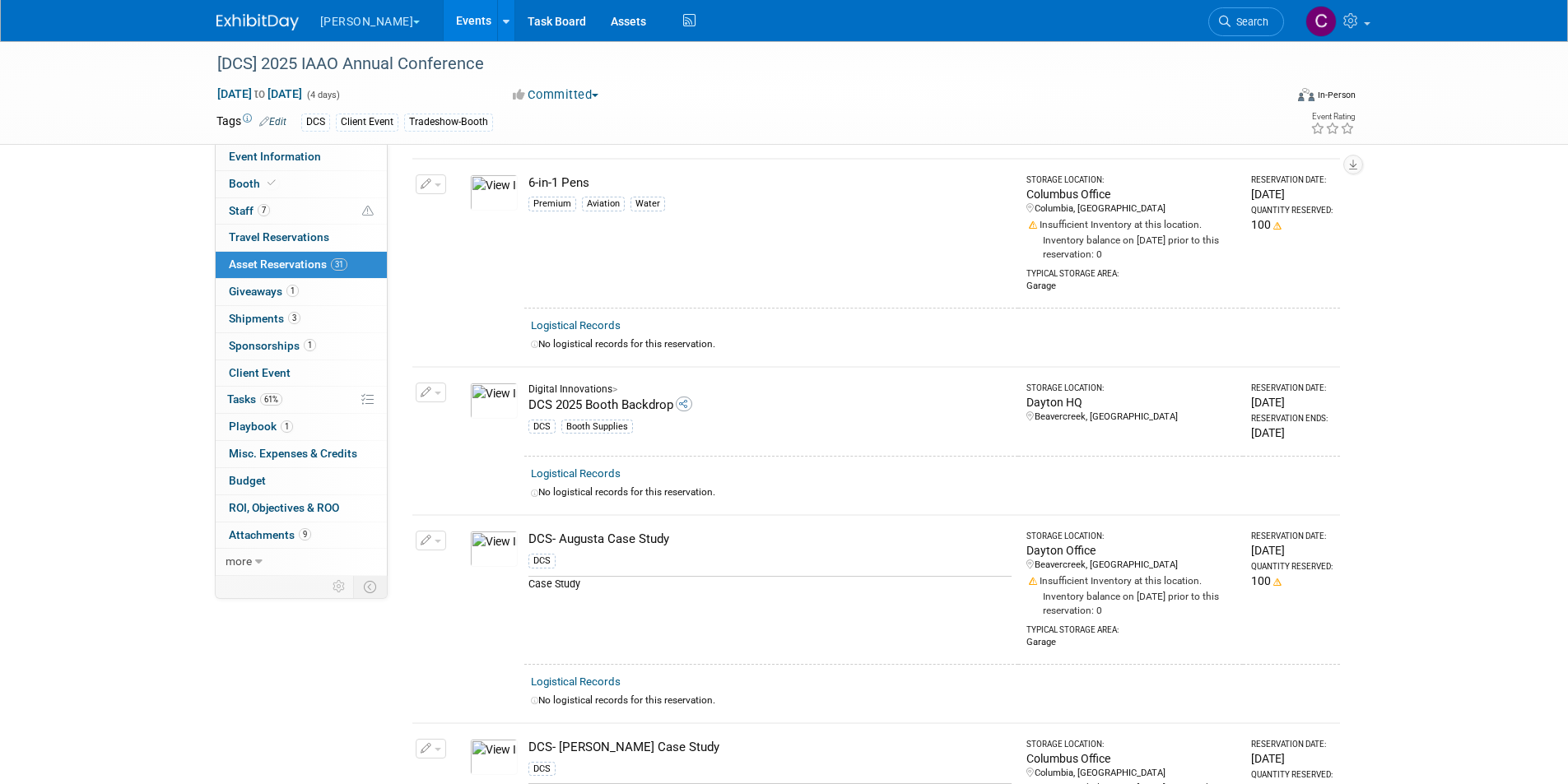
scroll to position [0, 0]
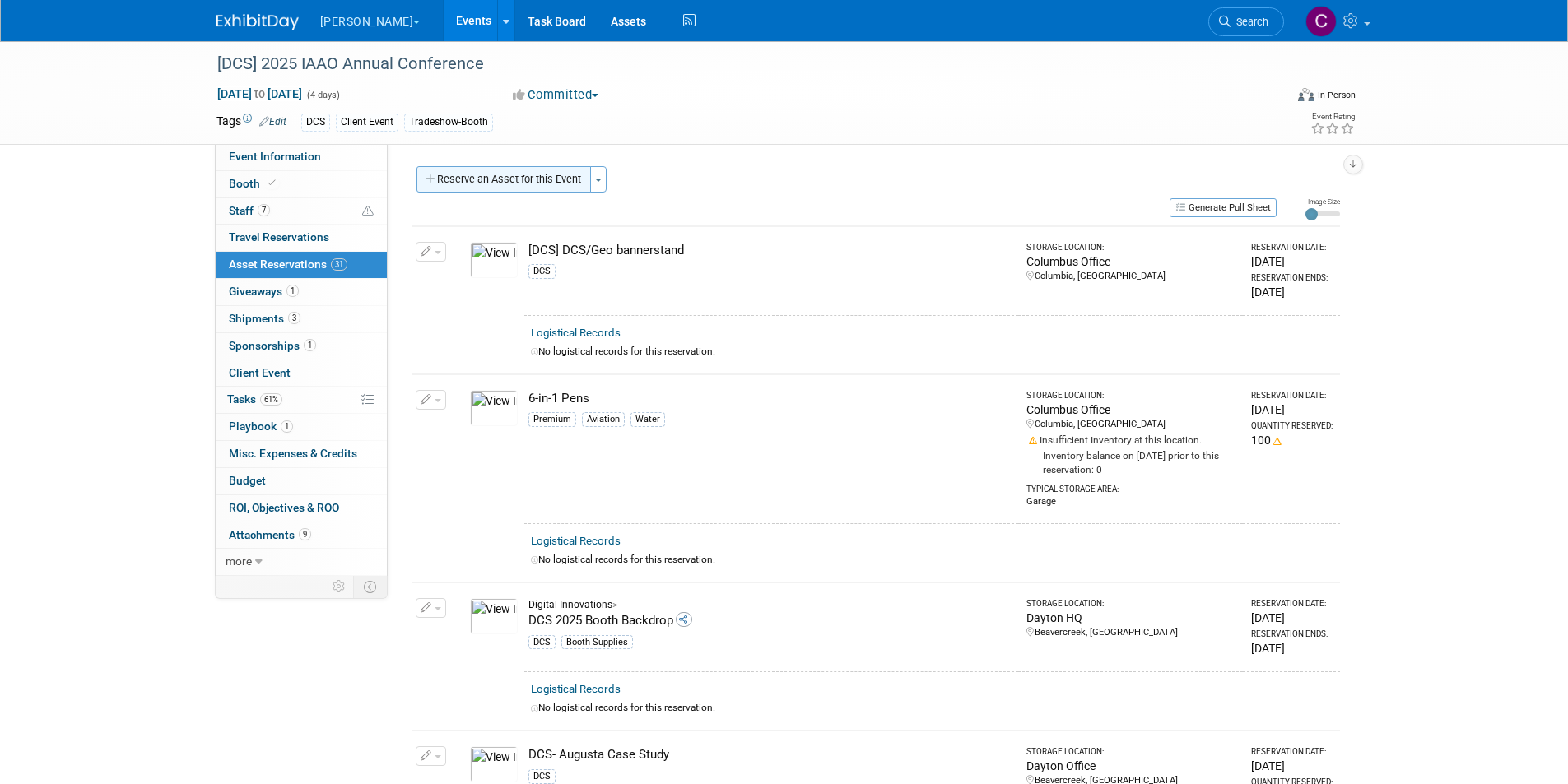
click at [502, 176] on button "Reserve an Asset for this Event" at bounding box center [503, 179] width 174 height 26
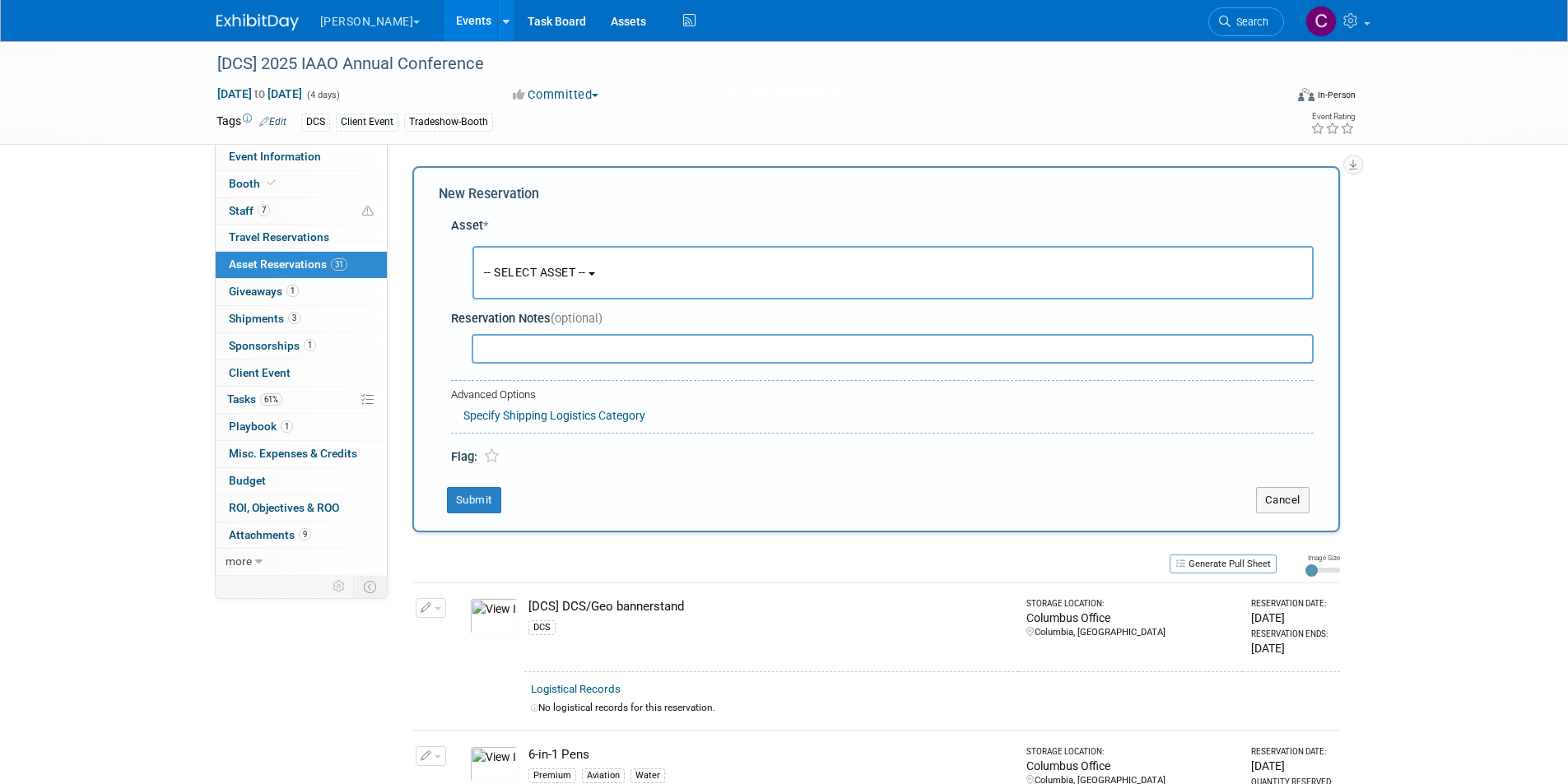
scroll to position [15, 0]
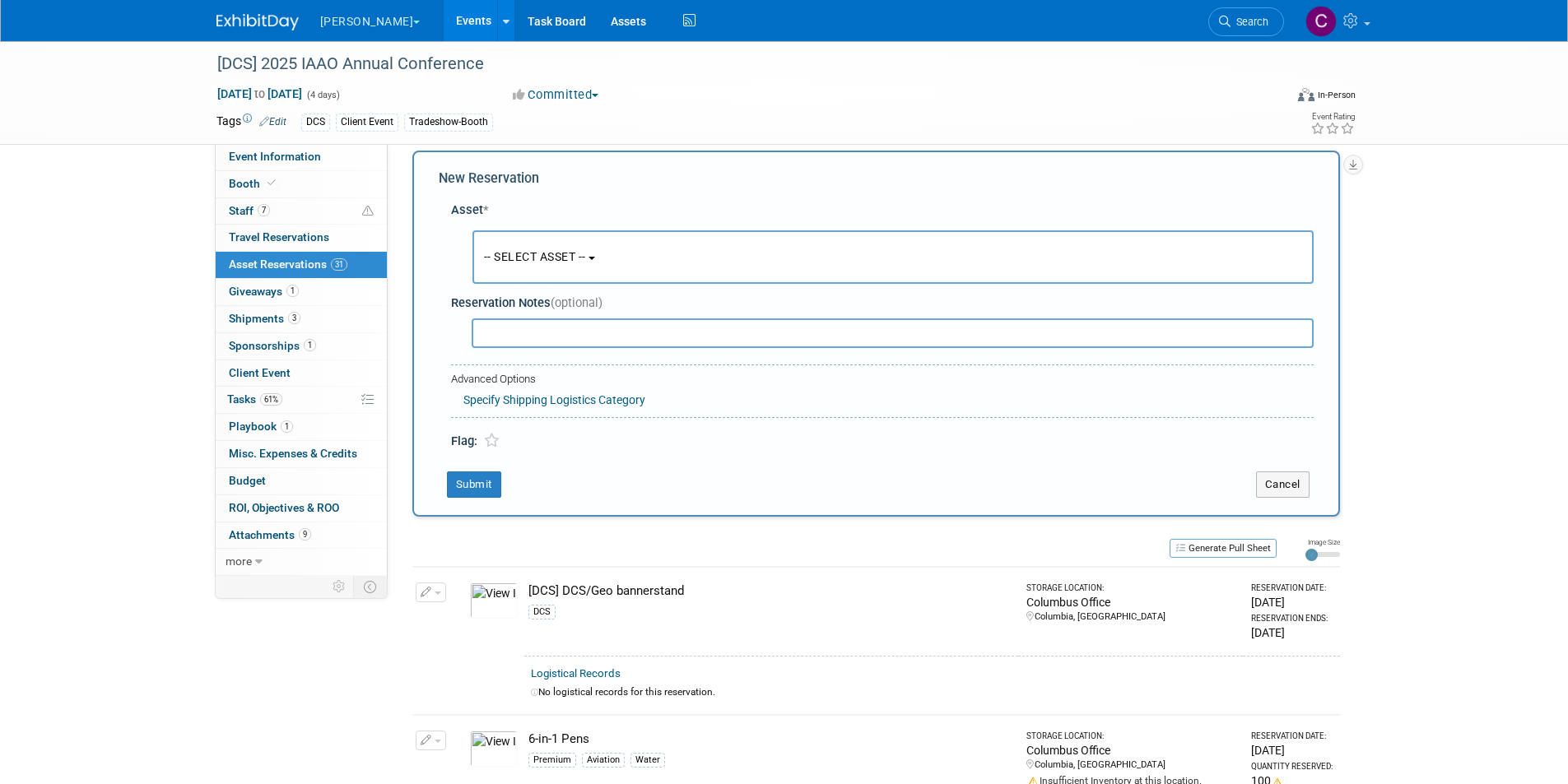
click at [512, 246] on button "-- SELECT ASSET --" at bounding box center [892, 256] width 841 height 53
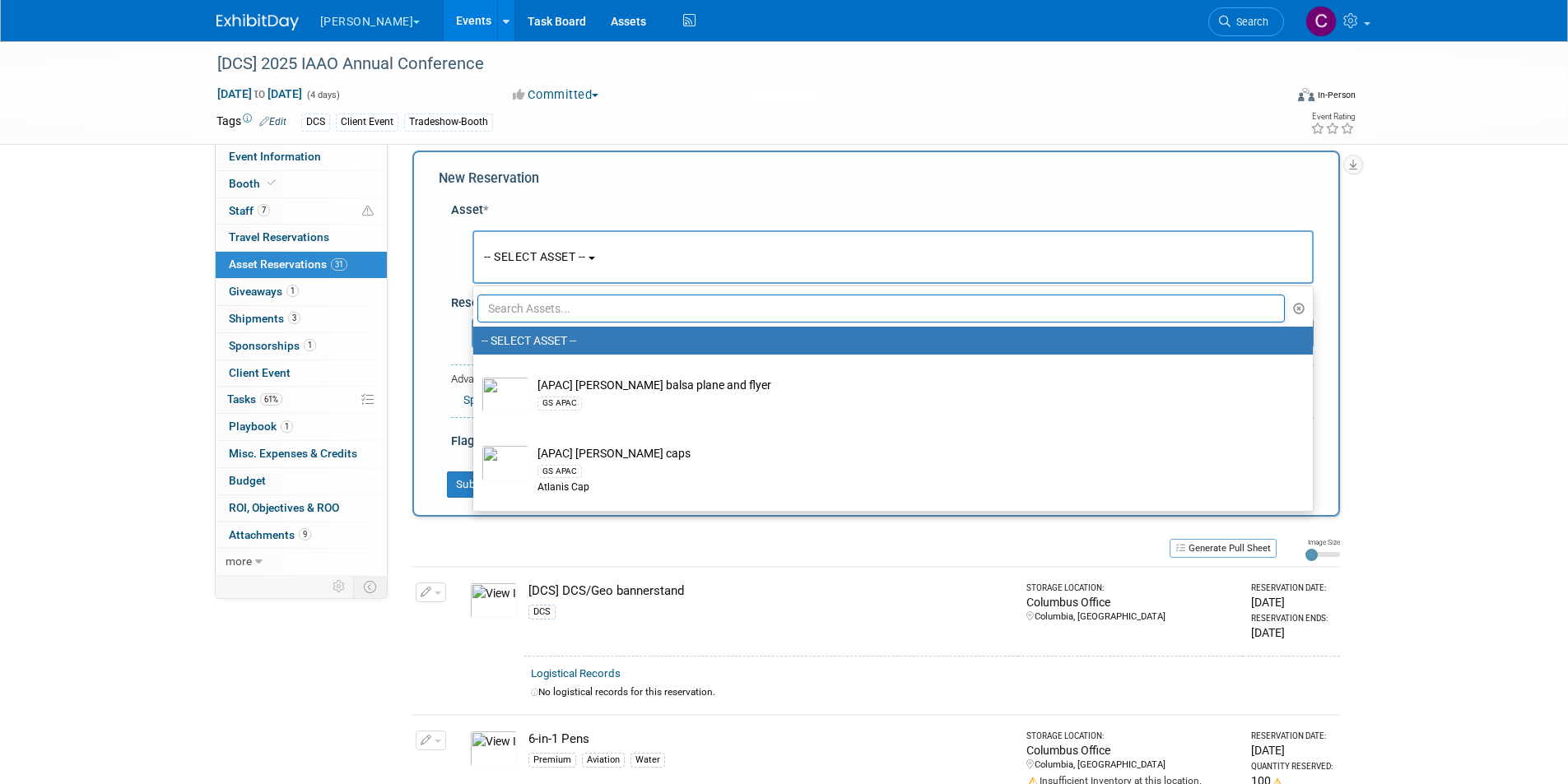
click at [504, 299] on input "text" at bounding box center [881, 308] width 808 height 28
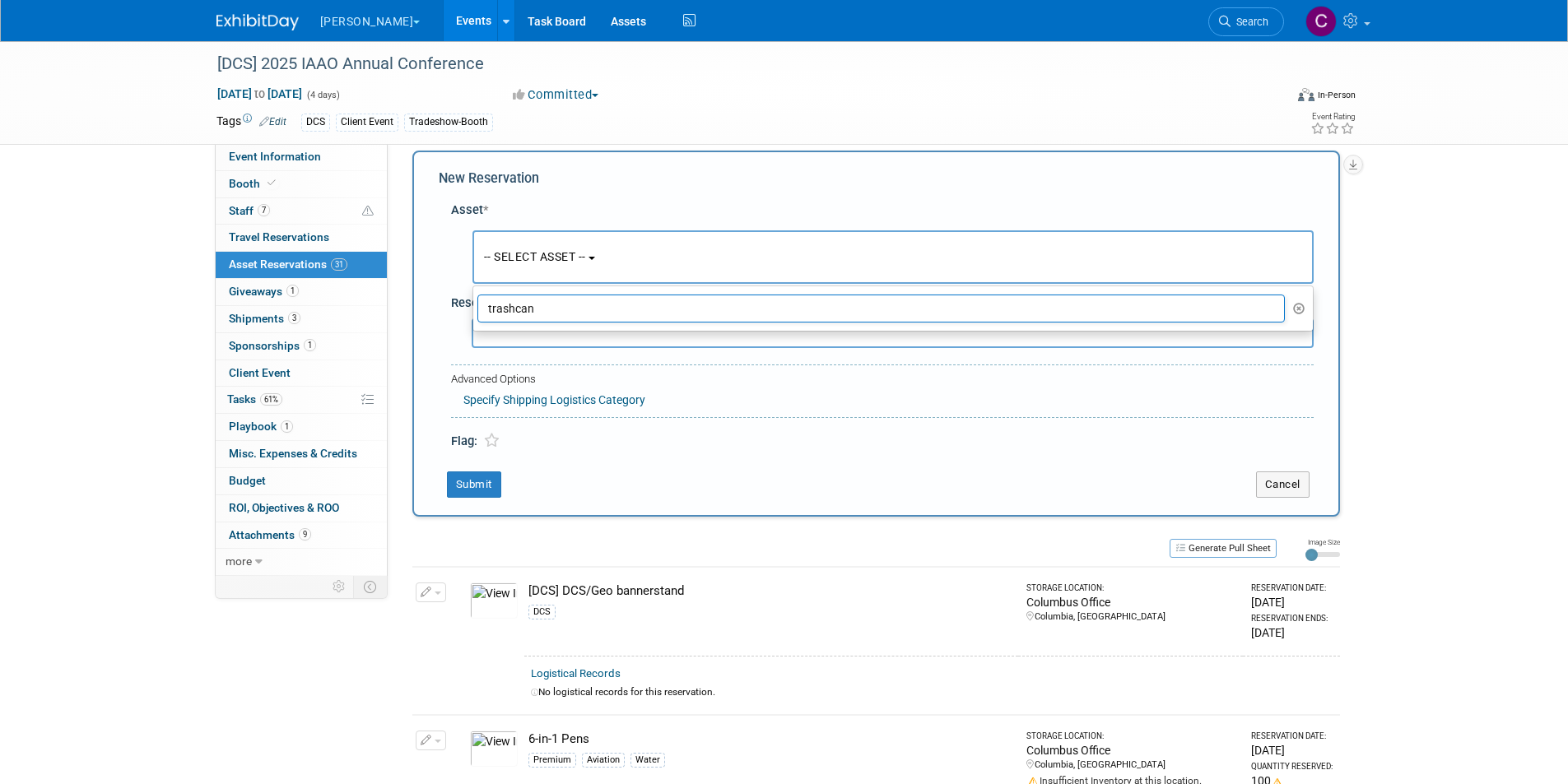
drag, startPoint x: 550, startPoint y: 306, endPoint x: 514, endPoint y: 302, distance: 36.2
click at [514, 302] on input "trashcan" at bounding box center [881, 308] width 808 height 28
type input "t"
type input "trash"
click at [730, 413] on div "Advanced Options Specify Shipping Logistics Category Shipping Logistics Categor…" at bounding box center [881, 391] width 862 height 53
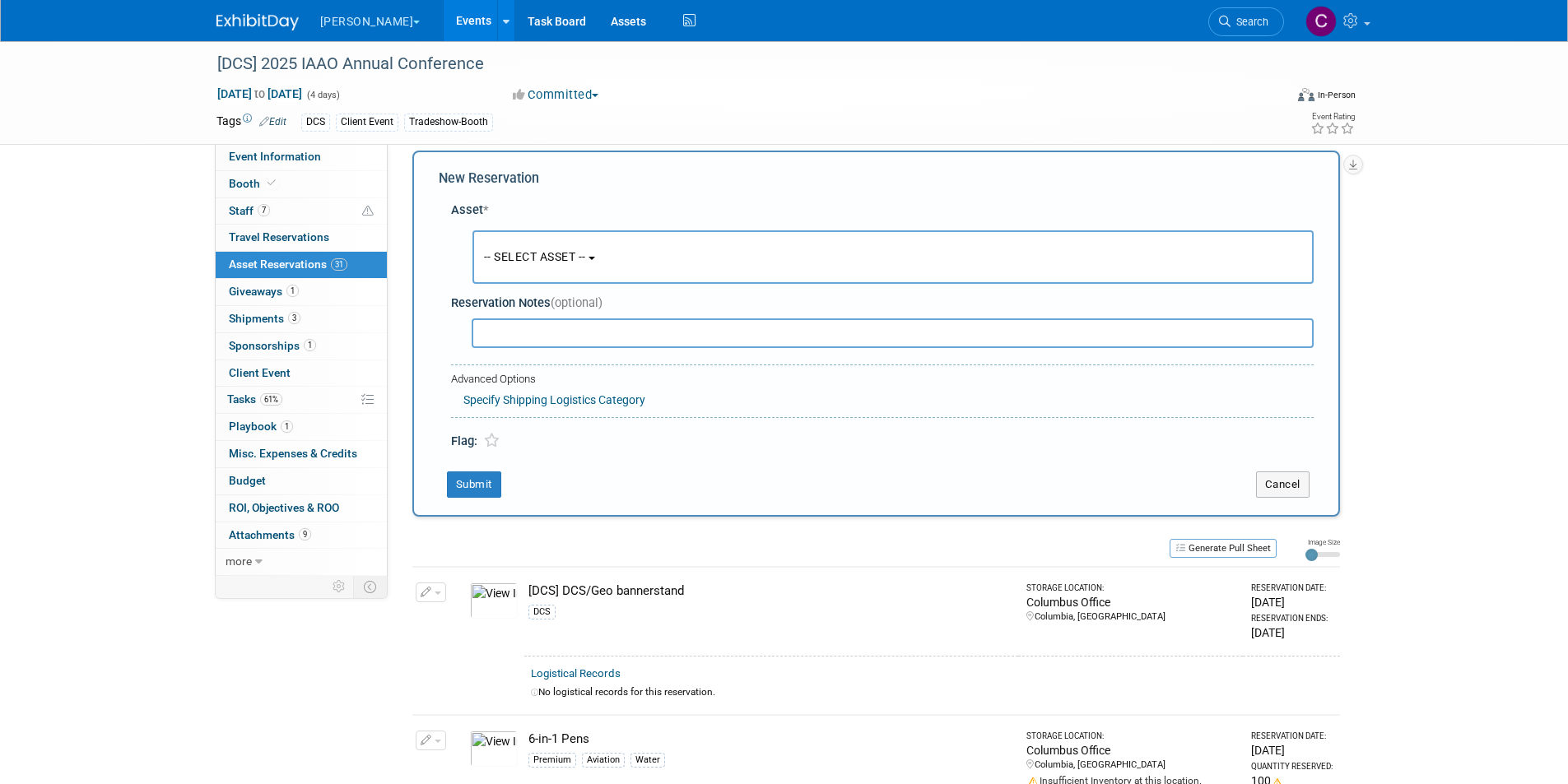
click at [551, 265] on button "-- SELECT ASSET --" at bounding box center [892, 256] width 841 height 53
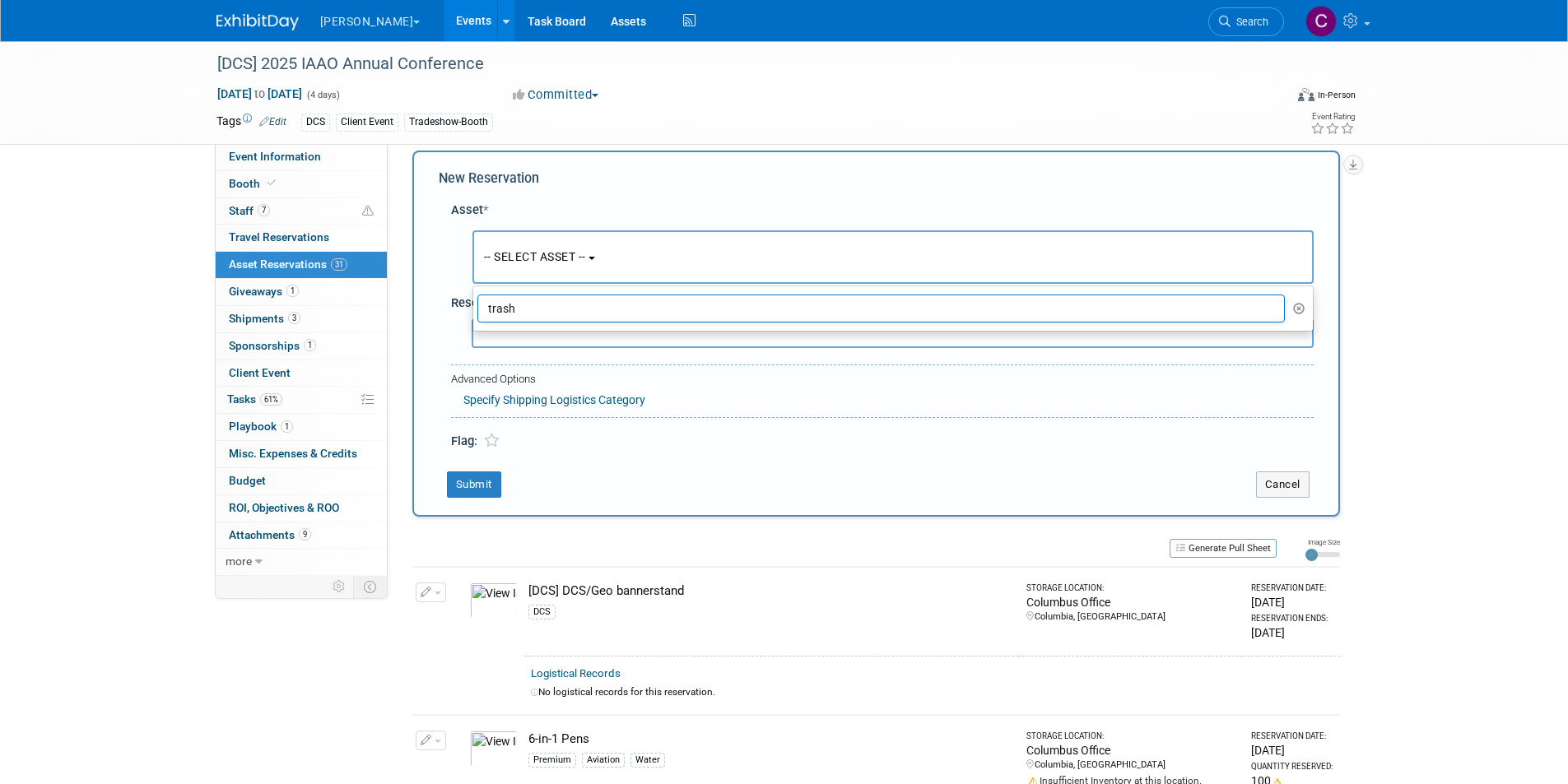
drag, startPoint x: 530, startPoint y: 312, endPoint x: 438, endPoint y: 310, distance: 92.0
click at [439, 310] on div "Asset * -- SELECT ASSET -- <table style='display: inline-block; border-style:no…" at bounding box center [876, 322] width 875 height 257
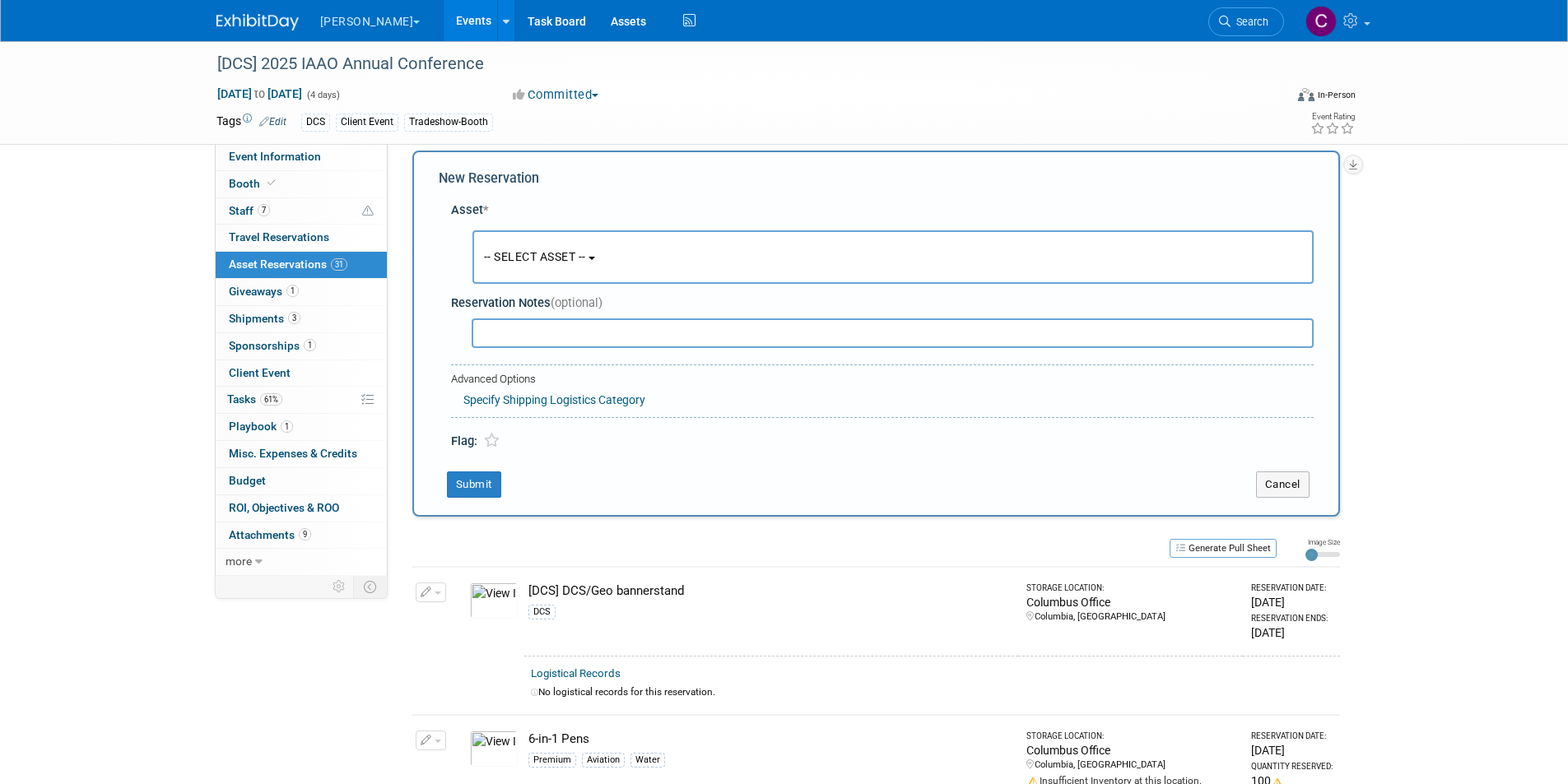
click at [586, 261] on span "-- SELECT ASSET --" at bounding box center [535, 256] width 102 height 14
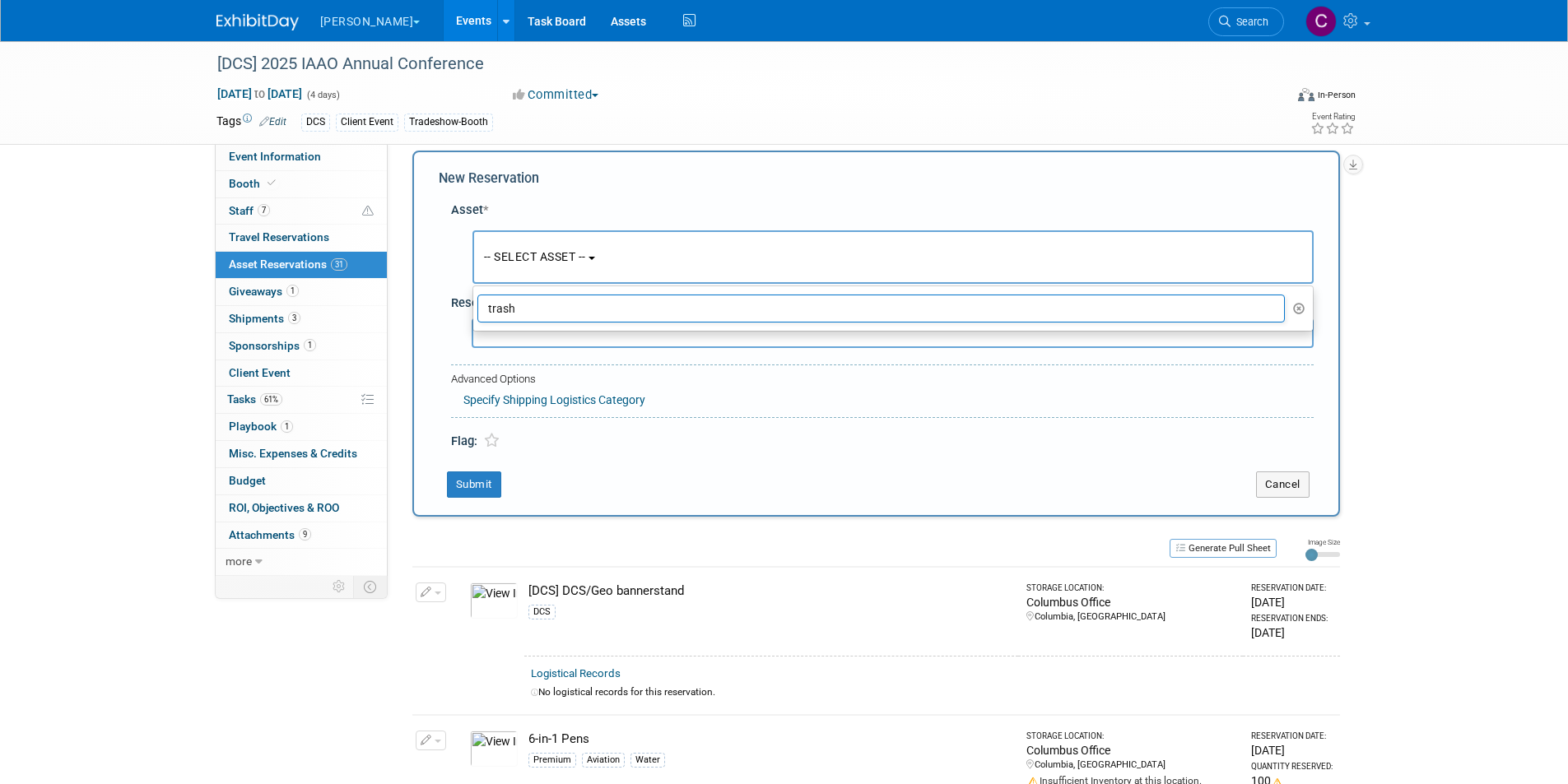
click at [1302, 308] on icon "button" at bounding box center [1300, 308] width 13 height 12
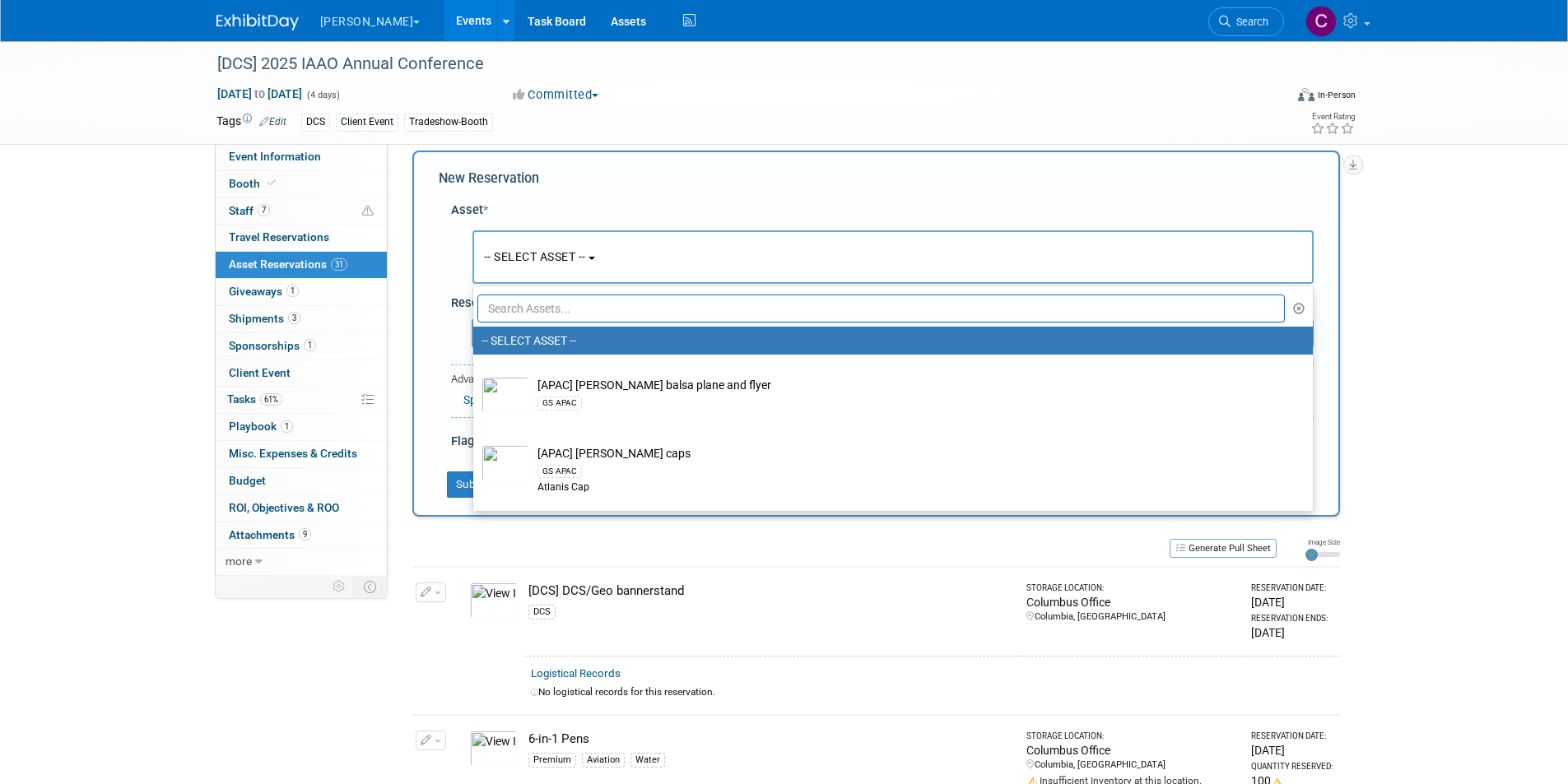
click at [529, 306] on input "text" at bounding box center [881, 308] width 808 height 28
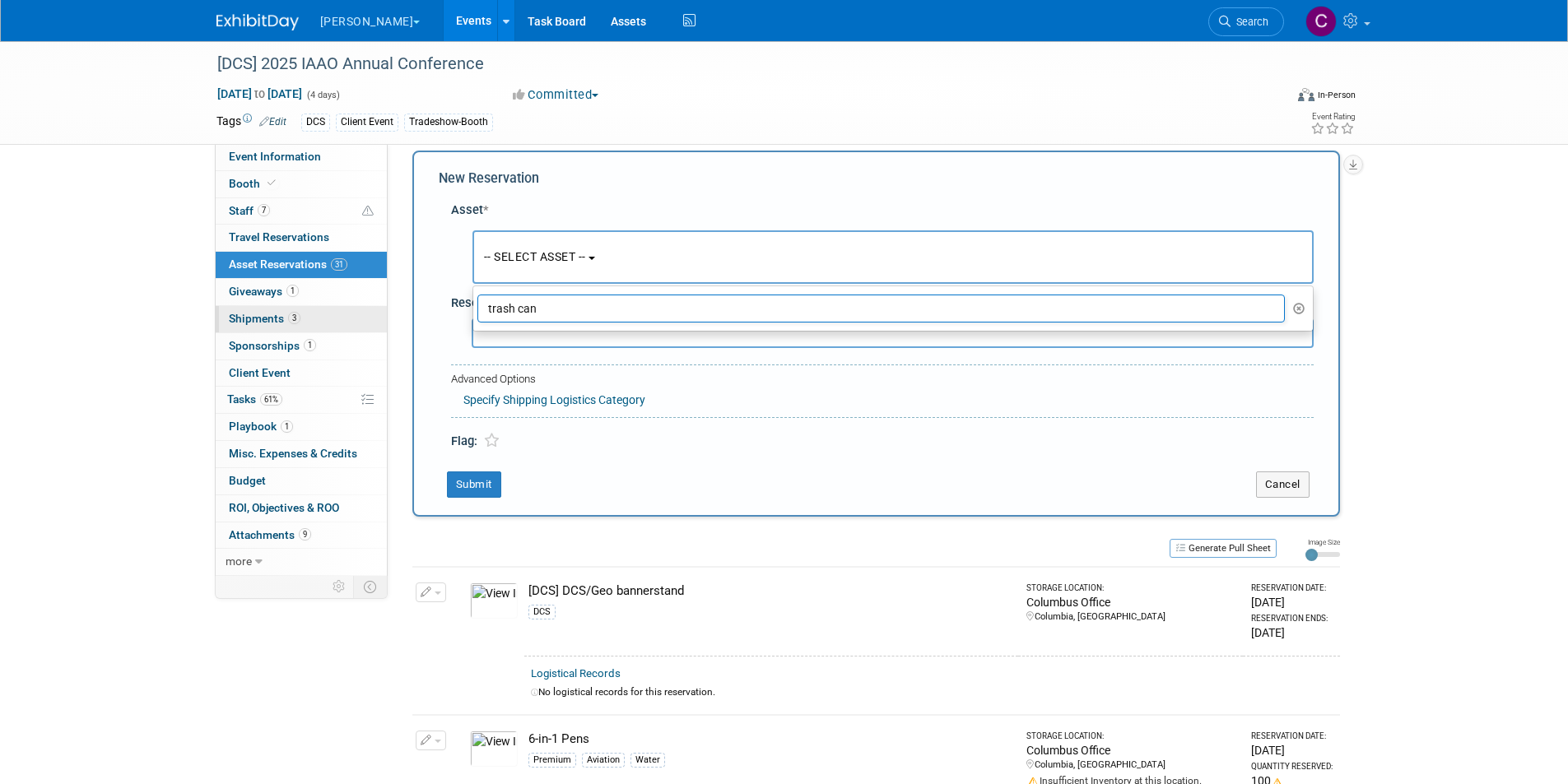
drag, startPoint x: 547, startPoint y: 306, endPoint x: 342, endPoint y: 322, distance: 205.6
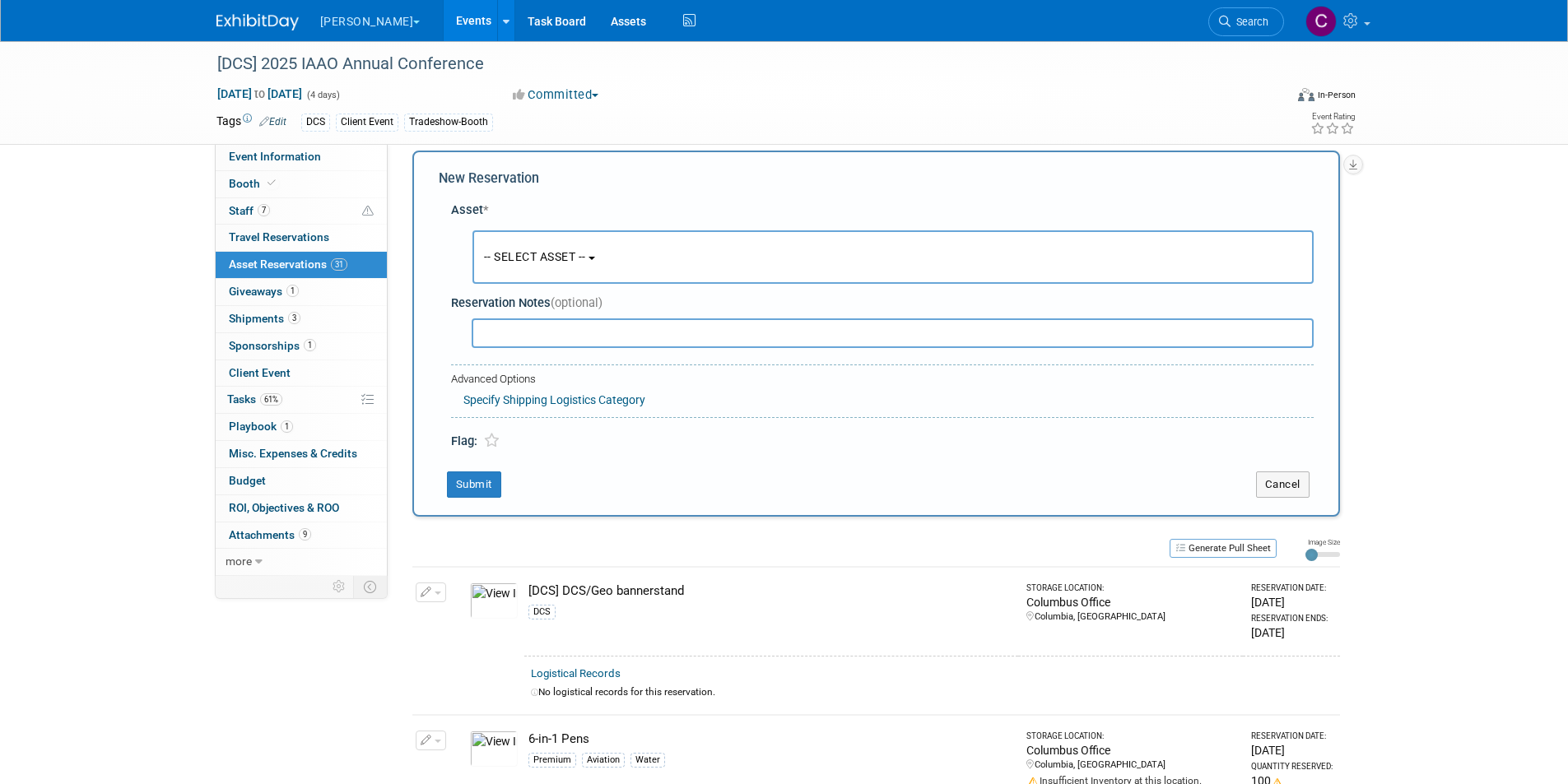
click at [651, 275] on button "-- SELECT ASSET --" at bounding box center [892, 256] width 841 height 53
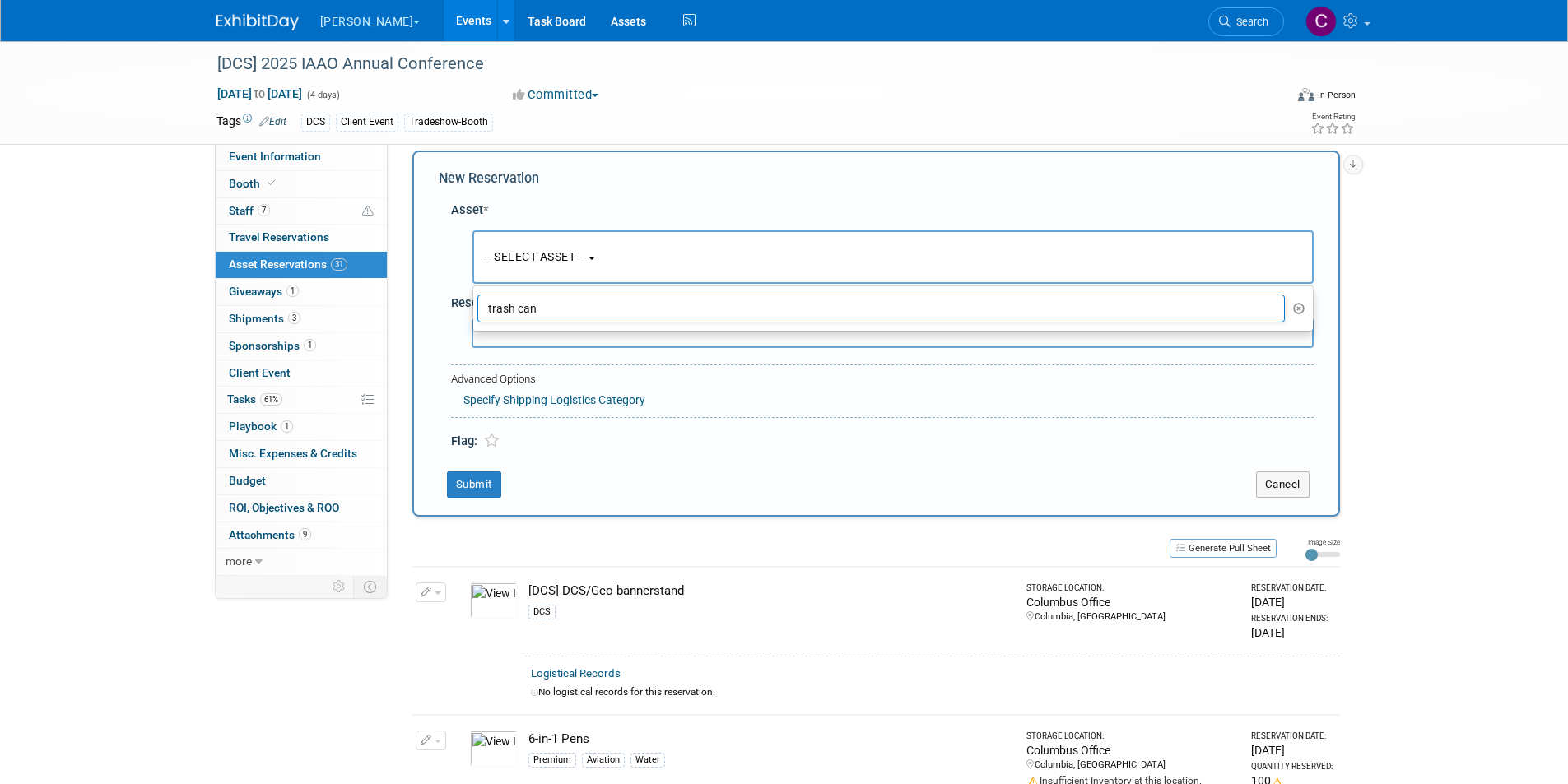
click at [558, 308] on input "trash can" at bounding box center [881, 308] width 808 height 28
drag, startPoint x: 564, startPoint y: 308, endPoint x: 488, endPoint y: 307, distance: 76.0
click at [488, 307] on input "trash can" at bounding box center [881, 308] width 808 height 28
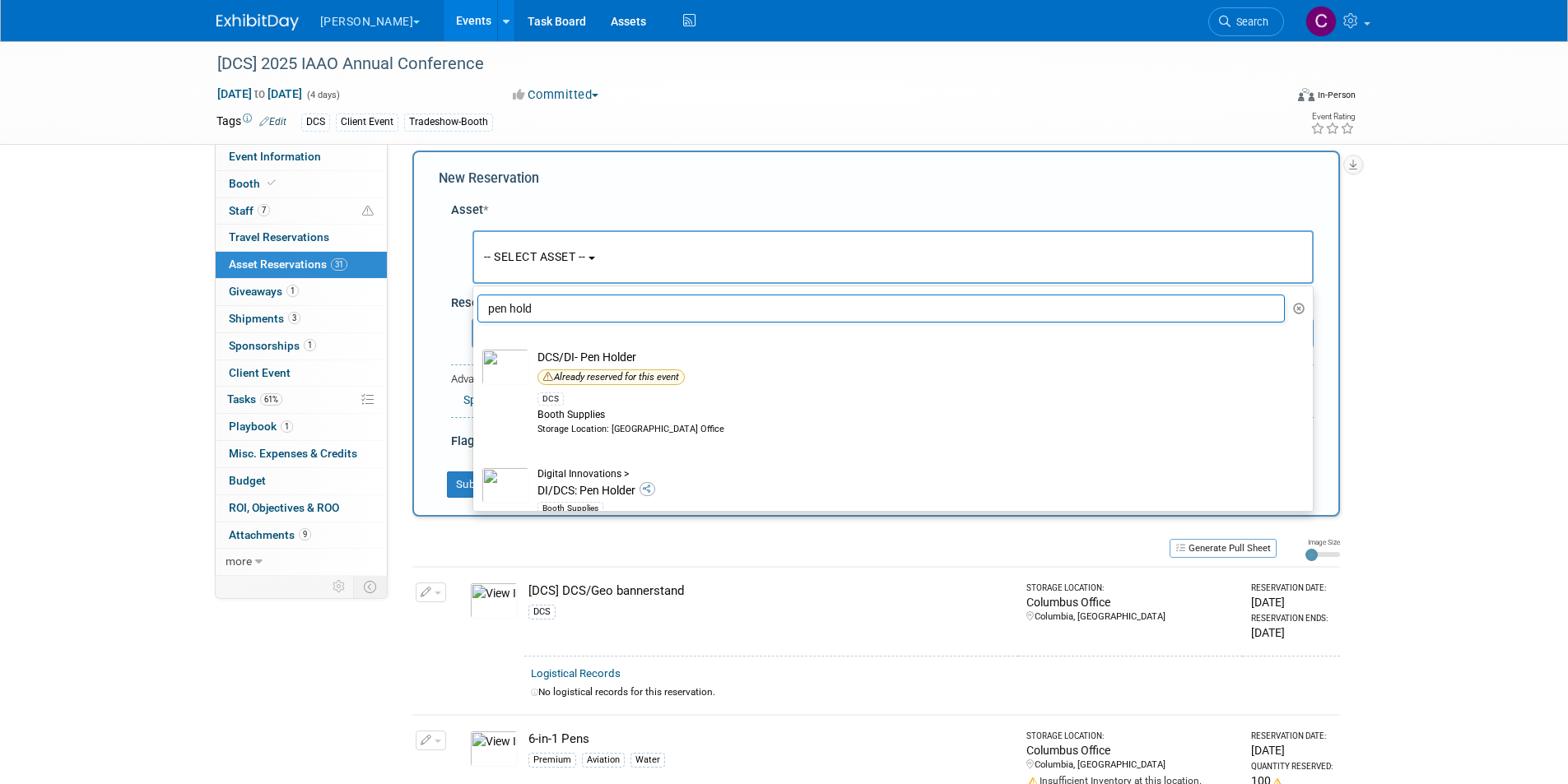
drag, startPoint x: 569, startPoint y: 310, endPoint x: 490, endPoint y: 305, distance: 79.2
click at [490, 305] on input "pen hold" at bounding box center [881, 308] width 808 height 28
type input "utility"
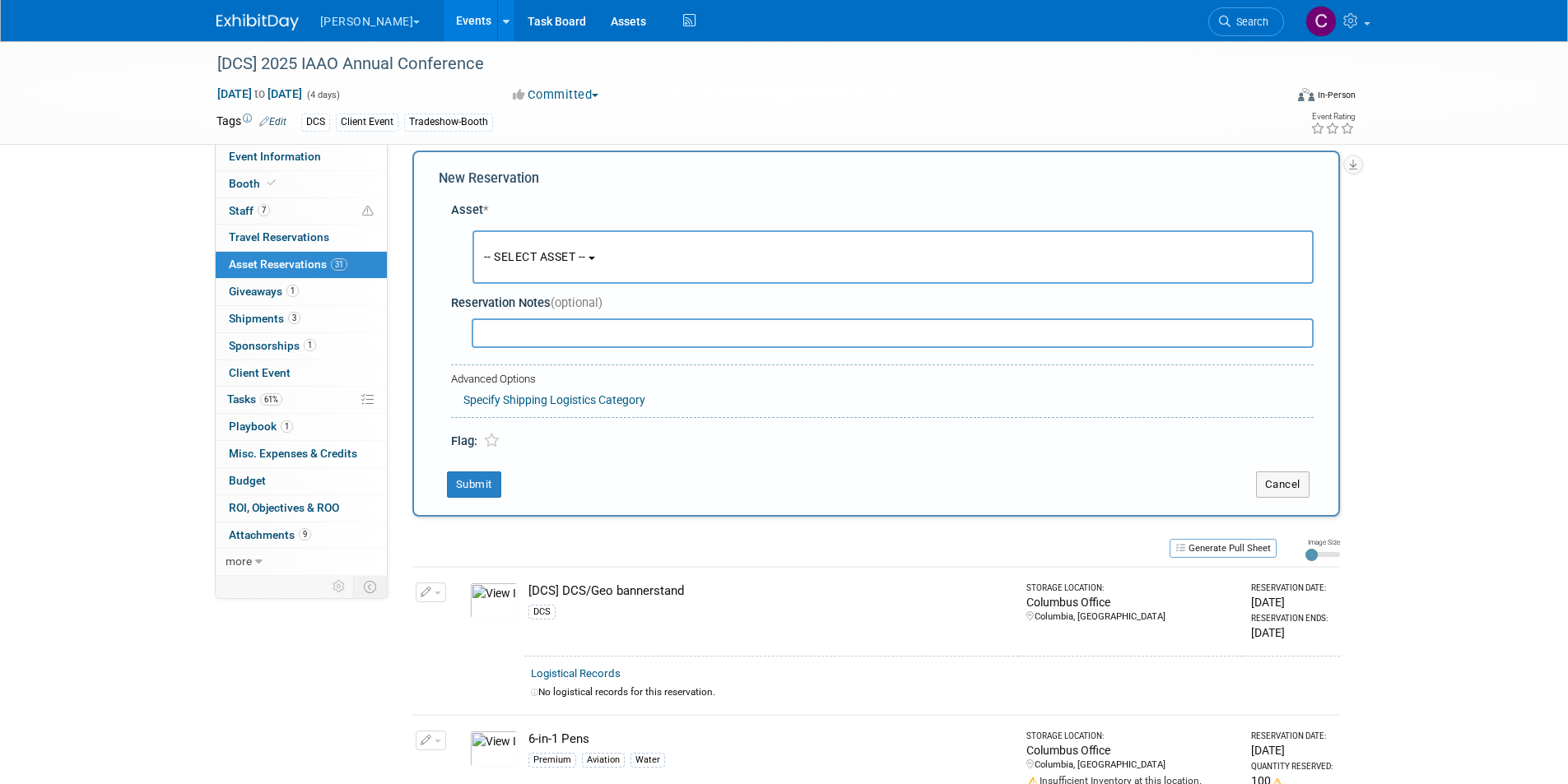
click at [1298, 475] on button "Cancel" at bounding box center [1282, 484] width 54 height 26
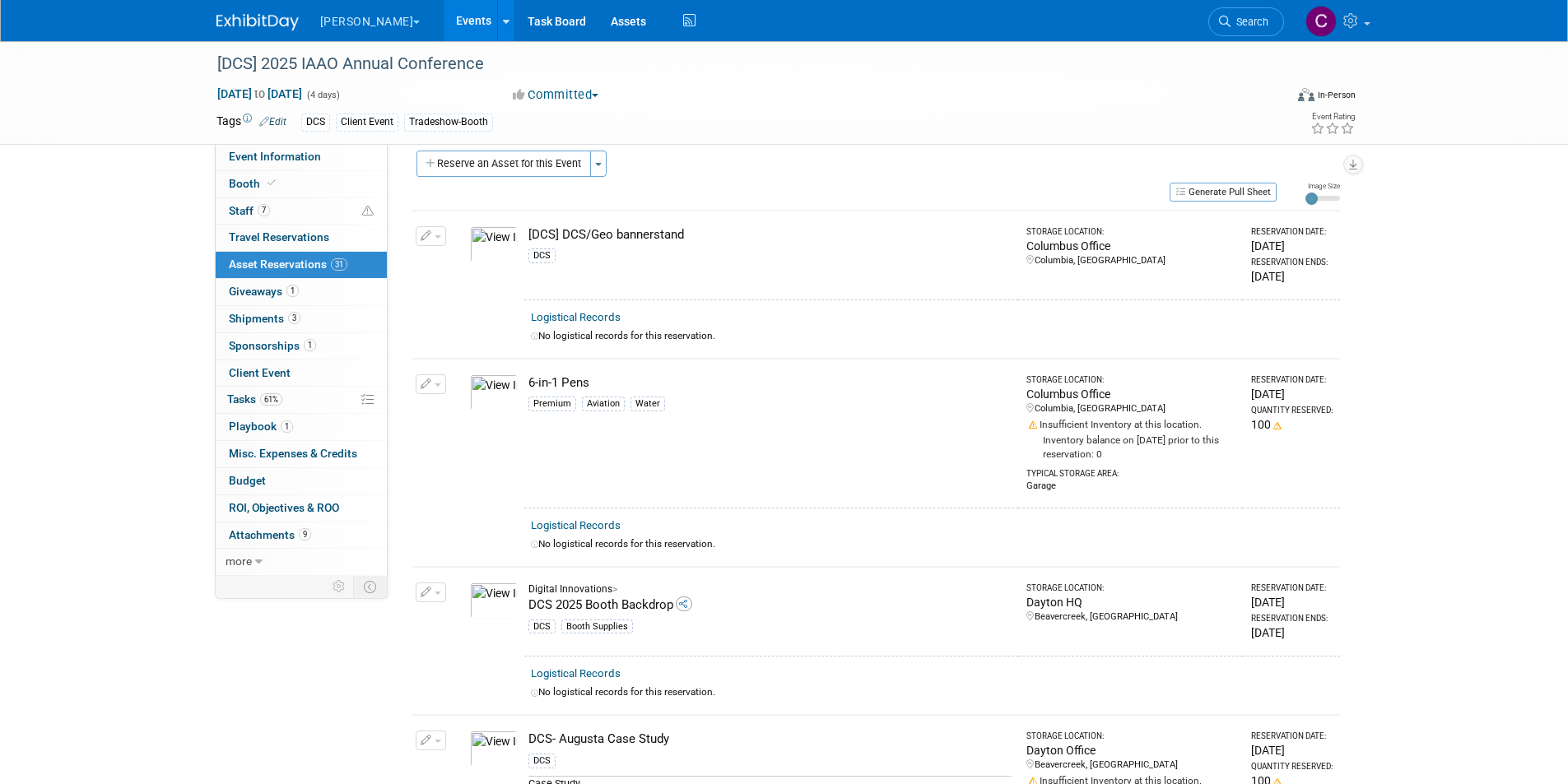
scroll to position [0, 0]
